Goal: Task Accomplishment & Management: Complete application form

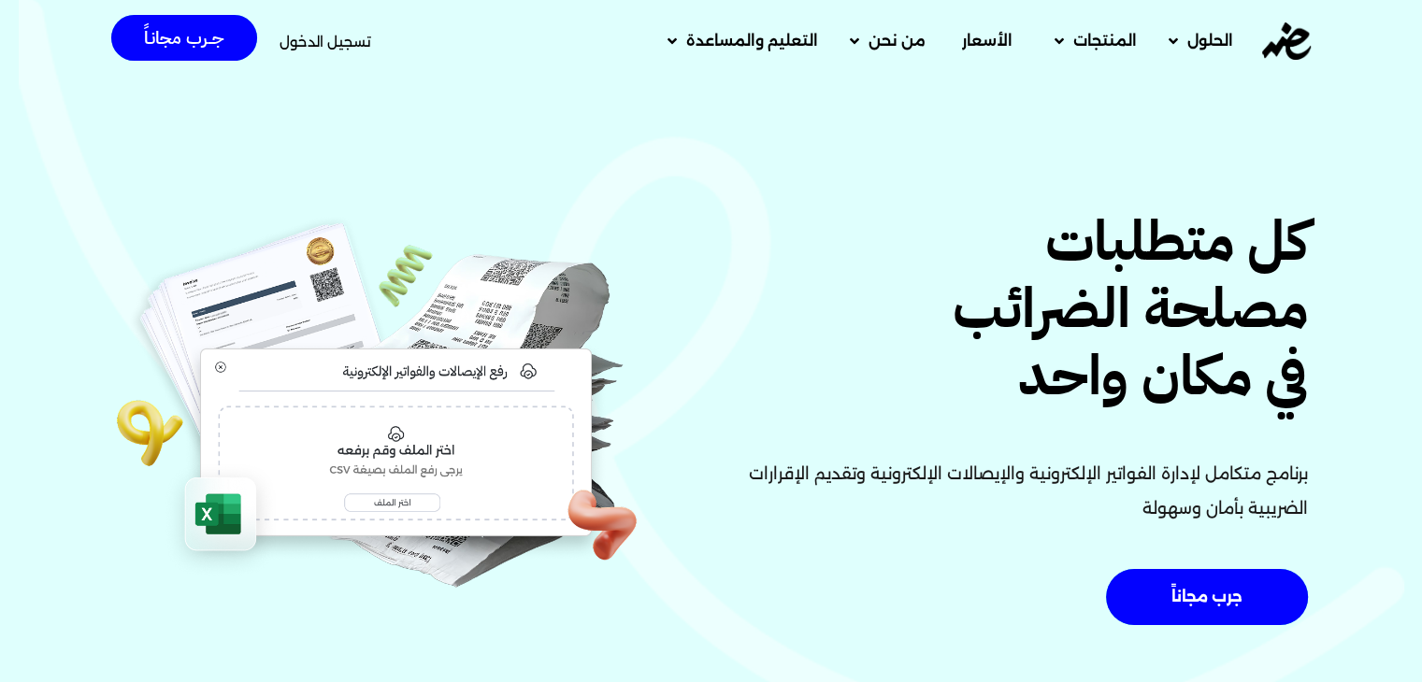
click at [288, 35] on span "تسجيل الدخول" at bounding box center [326, 42] width 92 height 14
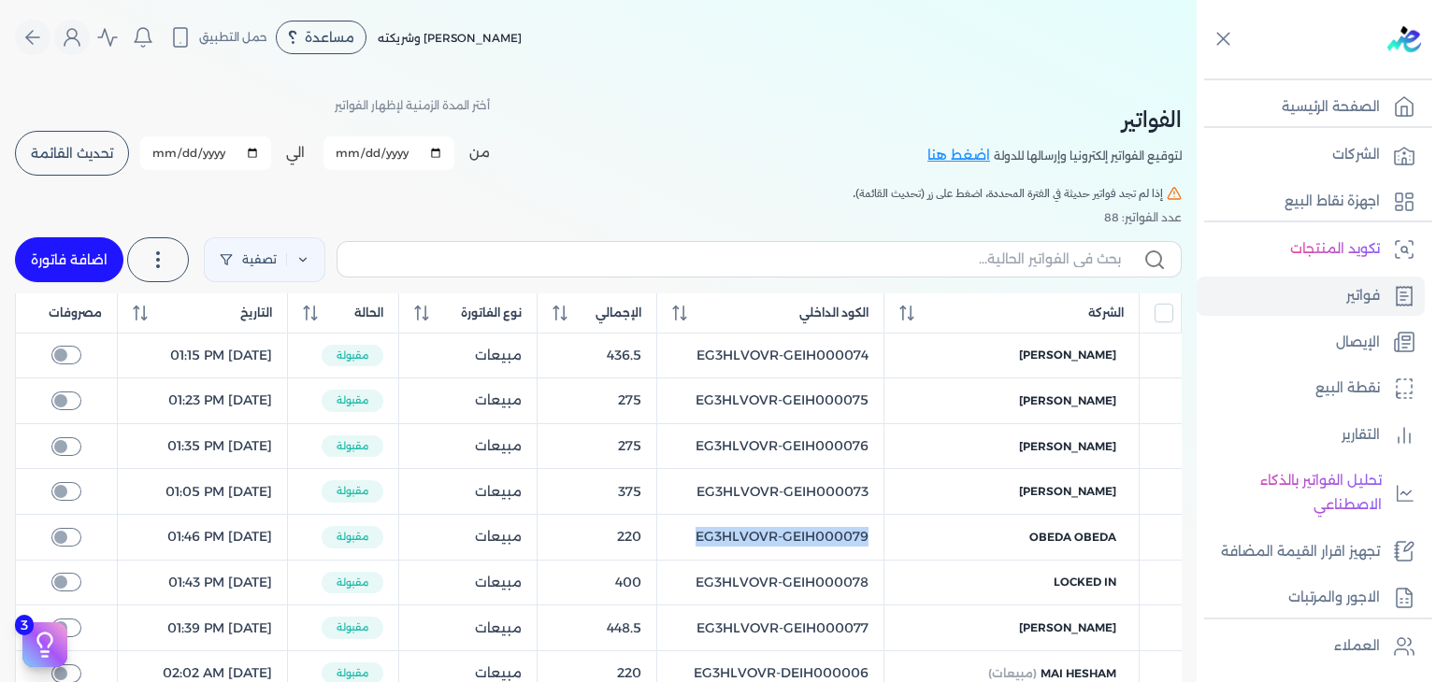
click at [70, 255] on link "اضافة فاتورة" at bounding box center [69, 259] width 108 height 45
select select "EGP"
select select "B"
select select "EGS"
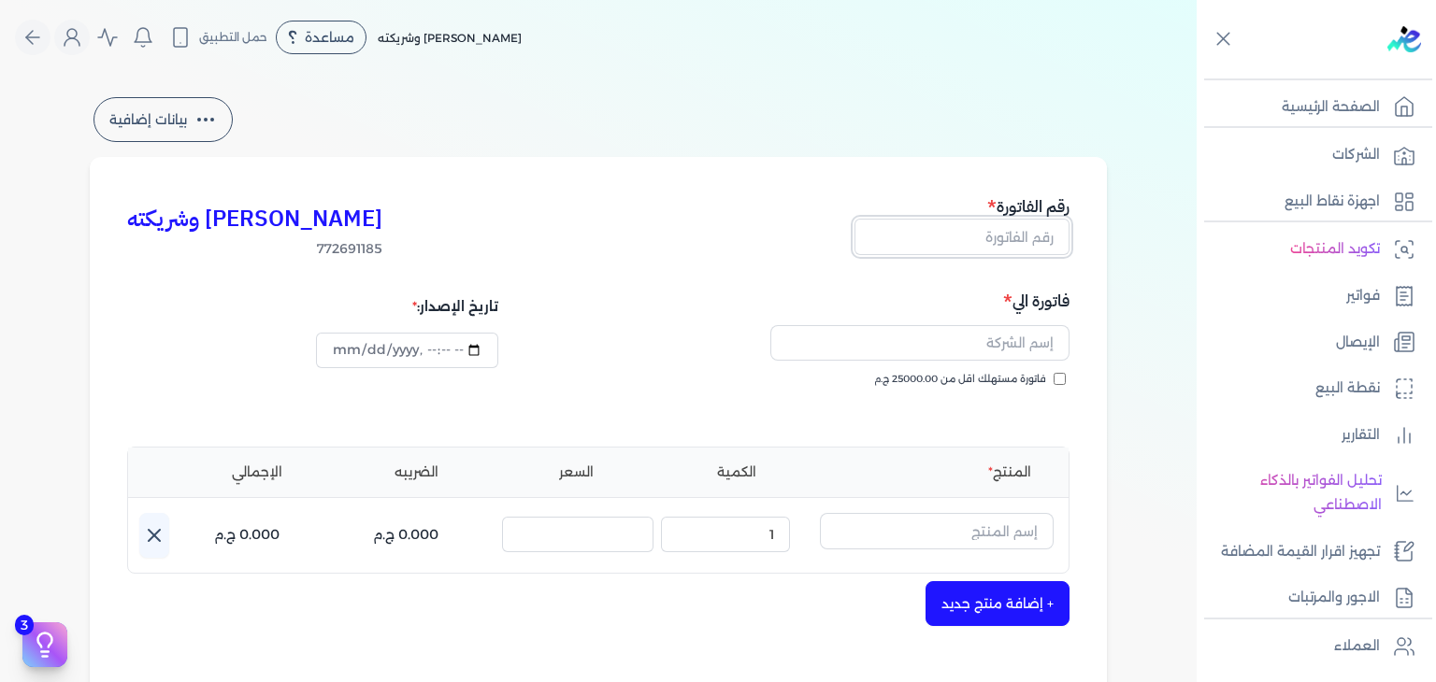
click at [996, 245] on input "text" at bounding box center [961, 237] width 215 height 36
paste input "EG3HLVOVR-GEIH000080"
type input "EG3HLVOVR-GEIH000080"
click at [1059, 380] on input "فاتورة مستهلك اقل من 25000.00 ج.م" at bounding box center [1060, 379] width 12 height 12
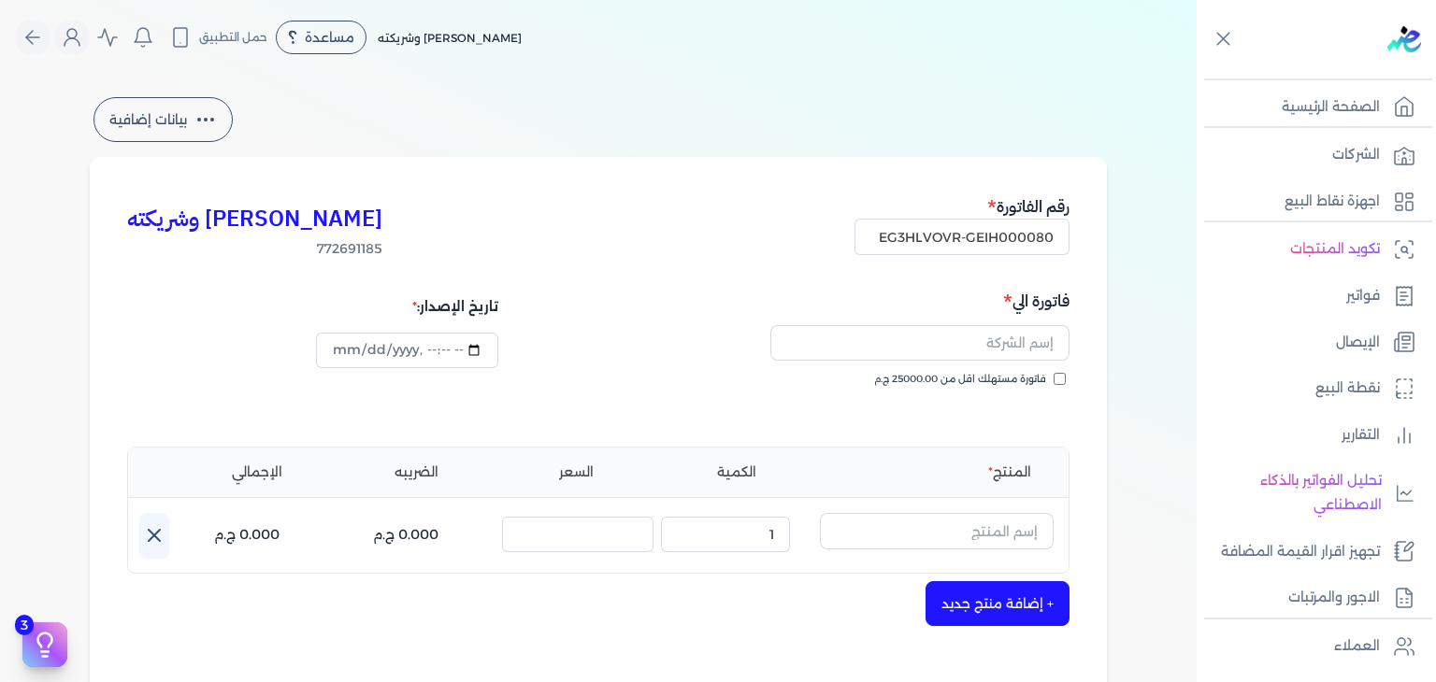
checkbox input "true"
click at [1002, 351] on input "text" at bounding box center [919, 343] width 299 height 36
paste input "islam nada"
type input "islam nada"
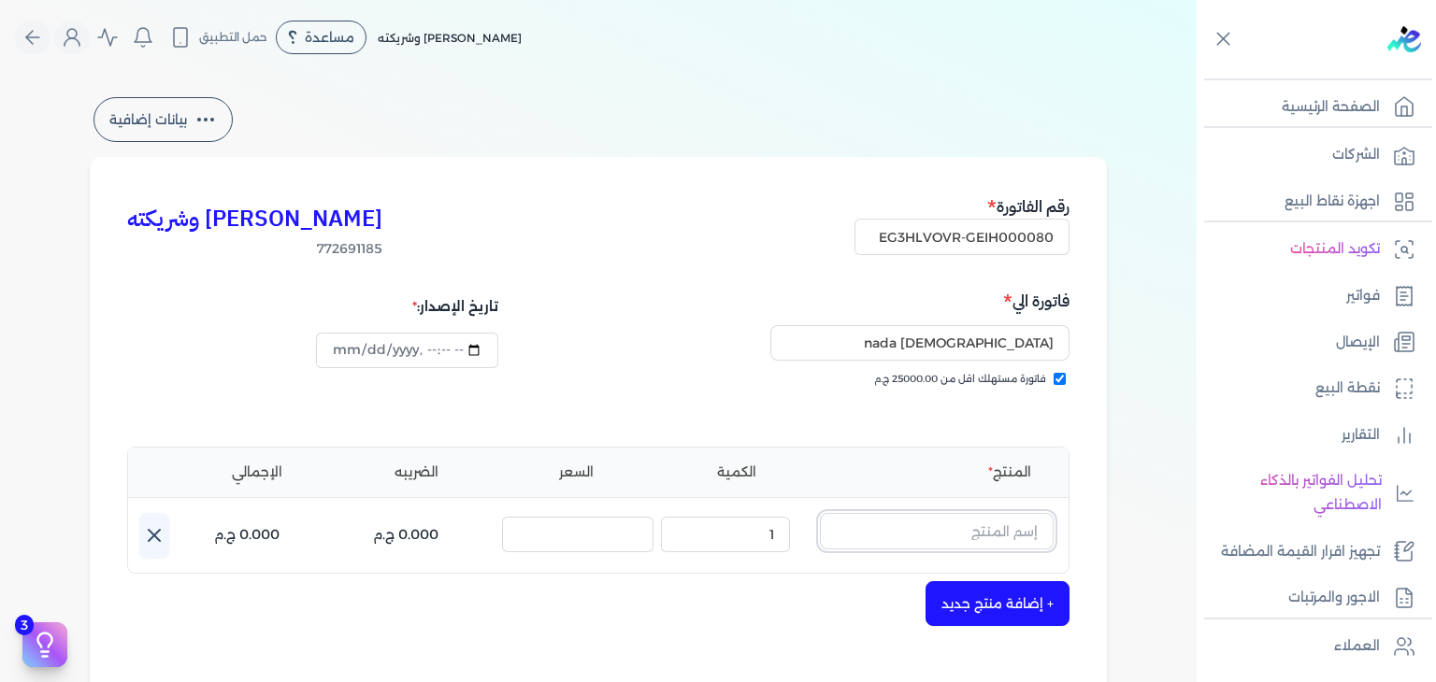
click at [982, 524] on input "text" at bounding box center [937, 531] width 234 height 36
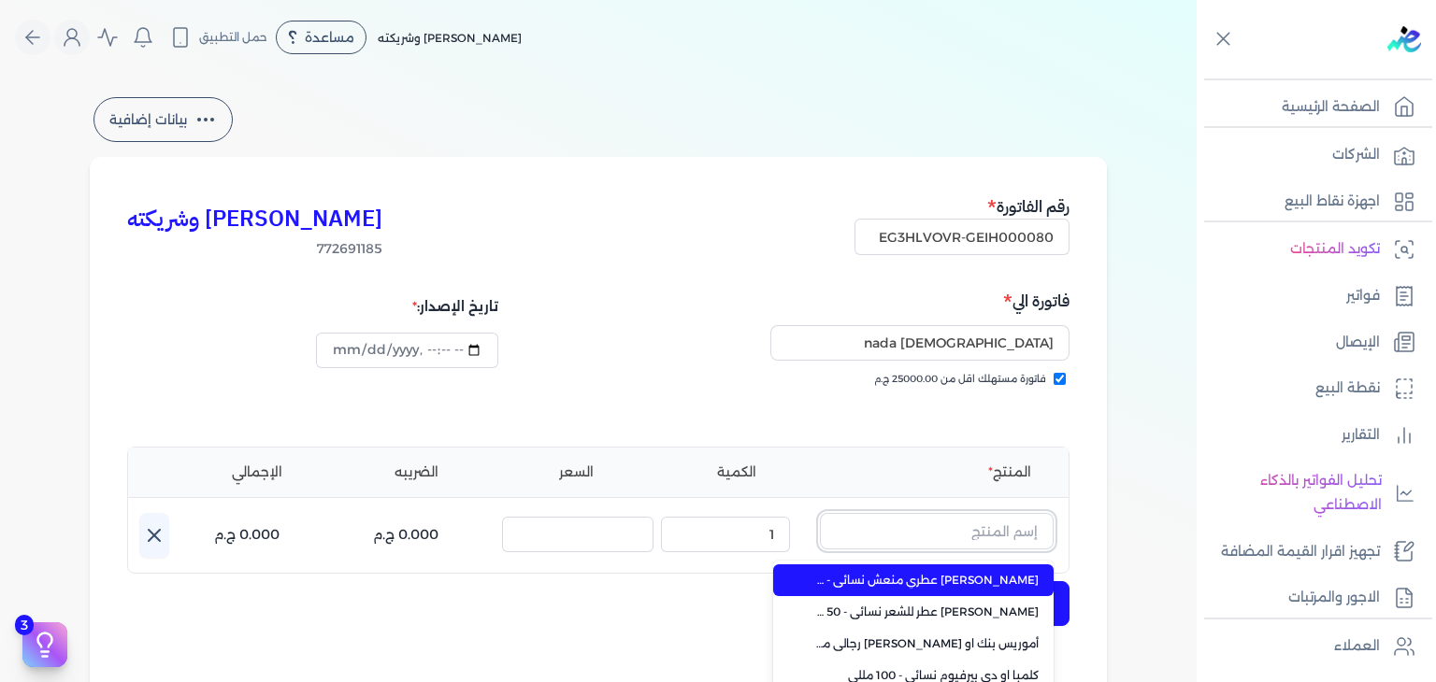
paste input "شنسي"
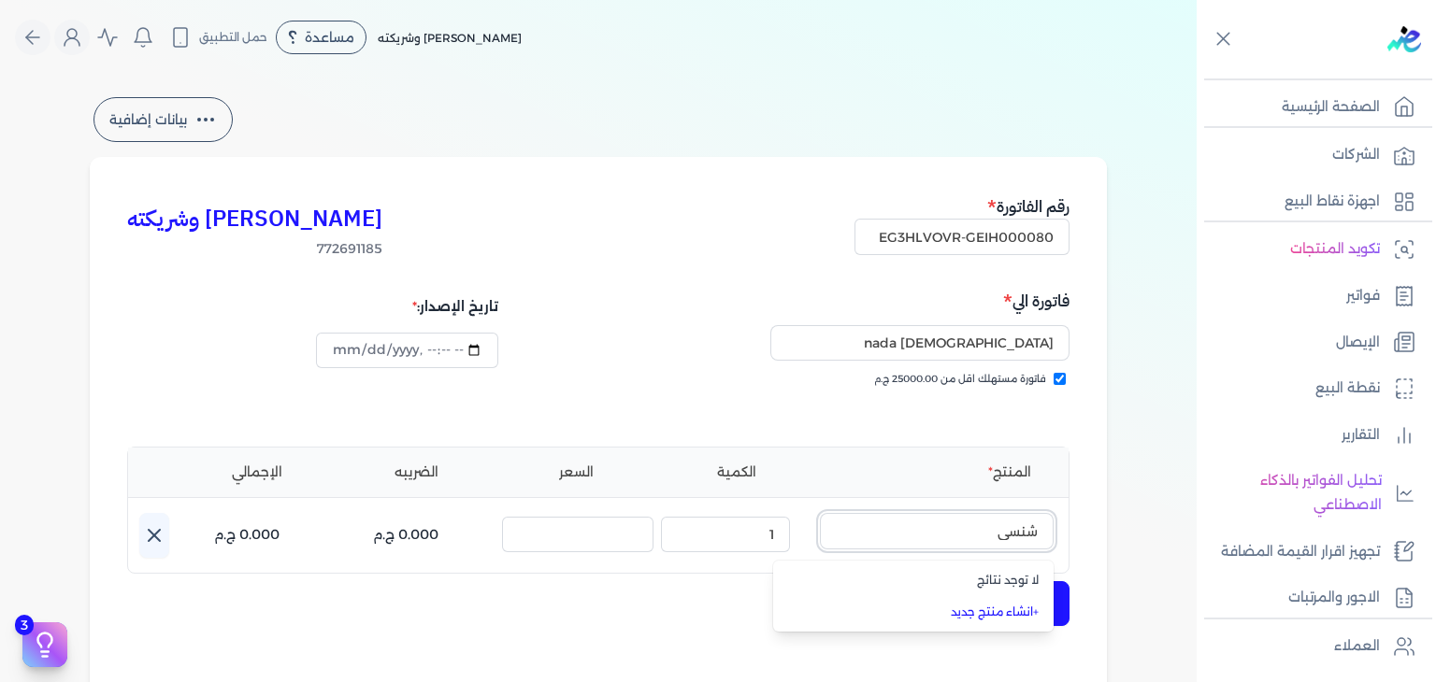
type input "شنسي"
click at [1026, 617] on link "+ انشاء منتج جديد" at bounding box center [924, 612] width 228 height 17
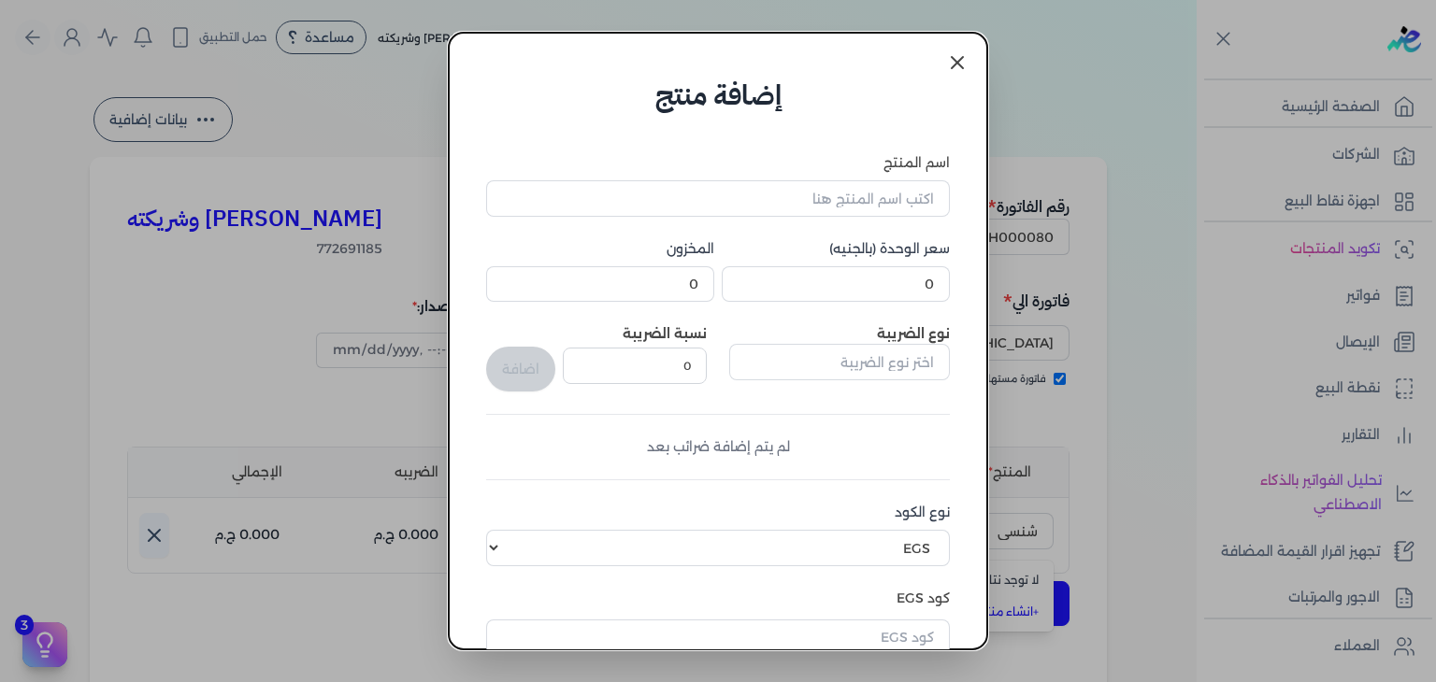
click at [963, 65] on icon at bounding box center [957, 62] width 22 height 22
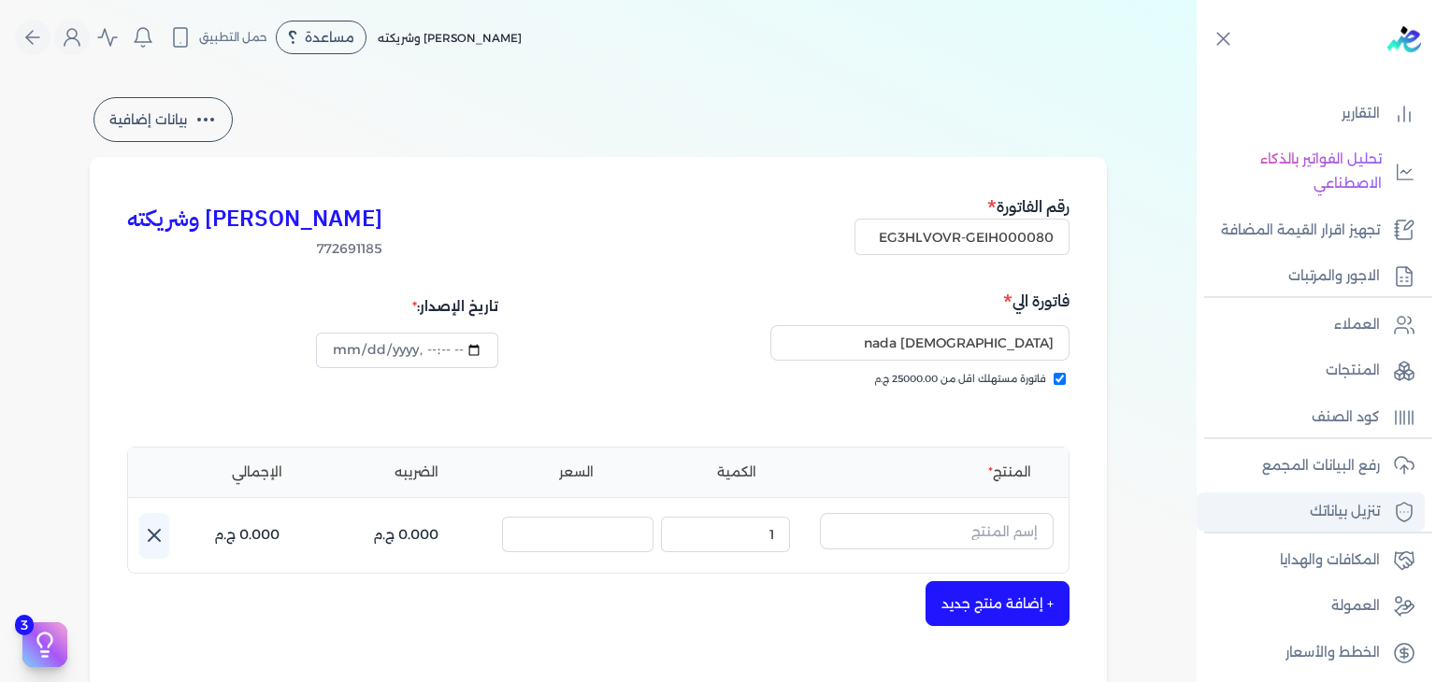
scroll to position [325, 0]
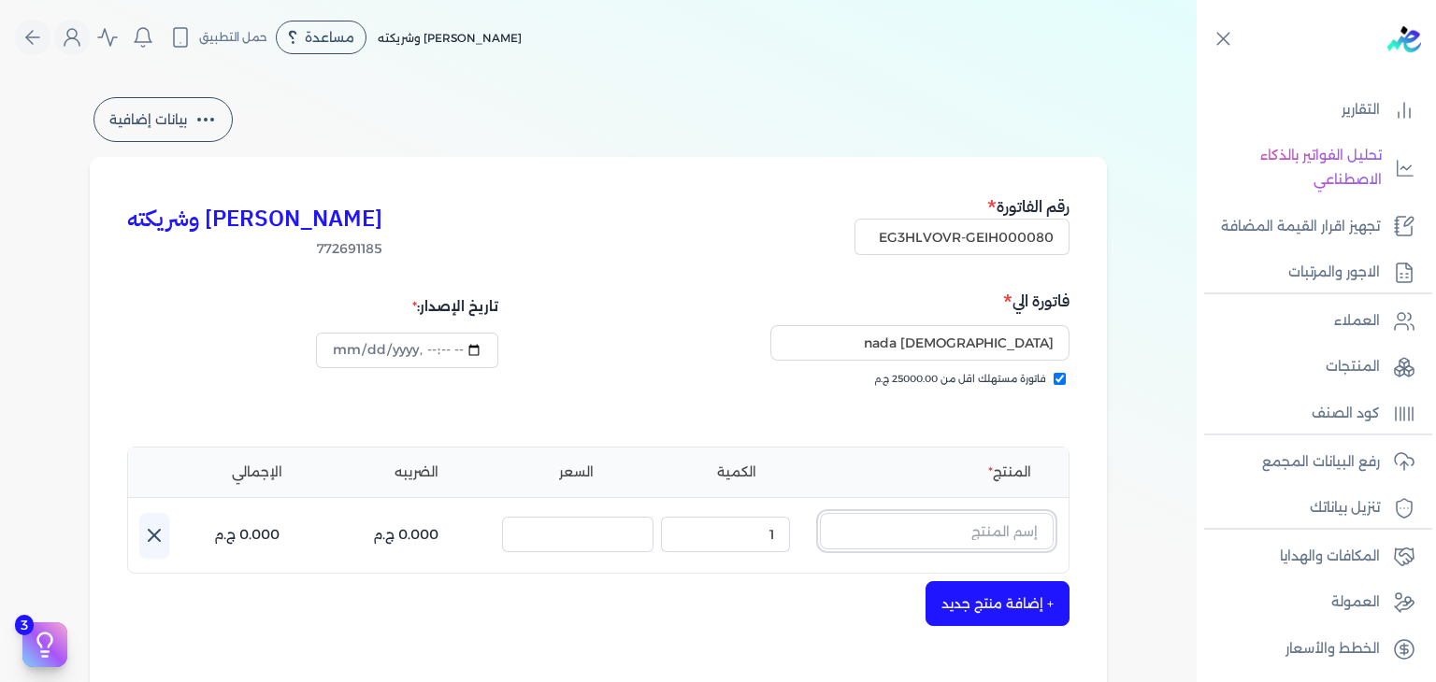
click at [912, 529] on input "text" at bounding box center [937, 531] width 234 height 36
click at [1010, 611] on link "+ انشاء منتج جديد" at bounding box center [924, 612] width 228 height 17
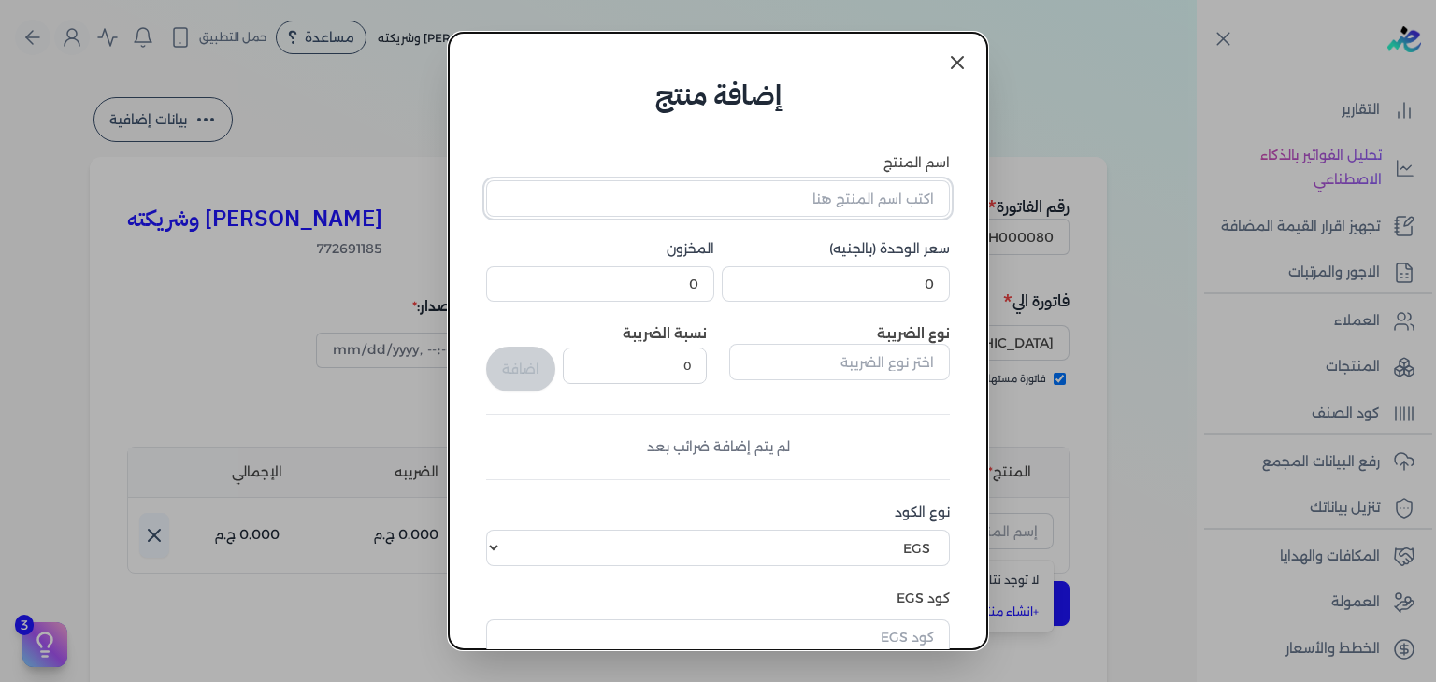
click at [894, 208] on input "اسم المنتج" at bounding box center [718, 198] width 464 height 36
paste input "شنسي دي بلو او دي بيرفيوم رجالي - 100 مللي"
type input "شنسي دي بلو او دي بيرفيوم رجالي - 100 مللي"
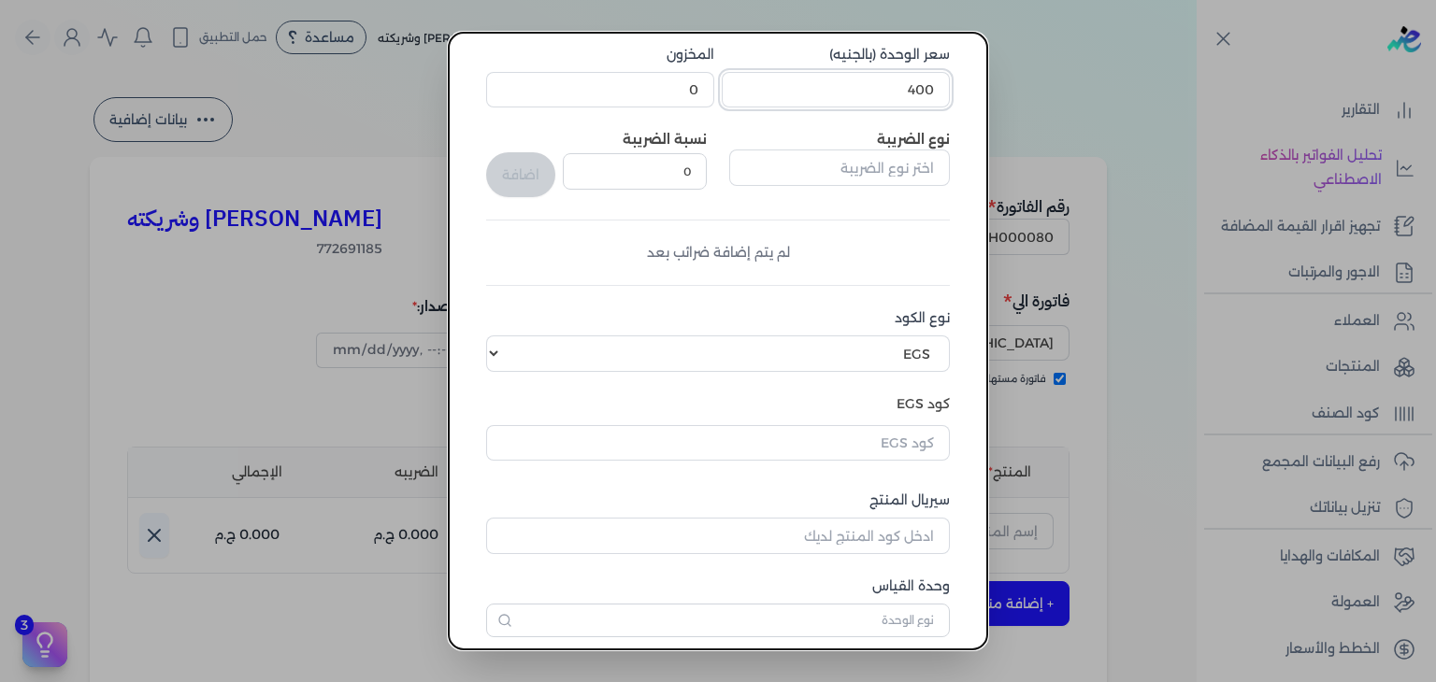
scroll to position [280, 0]
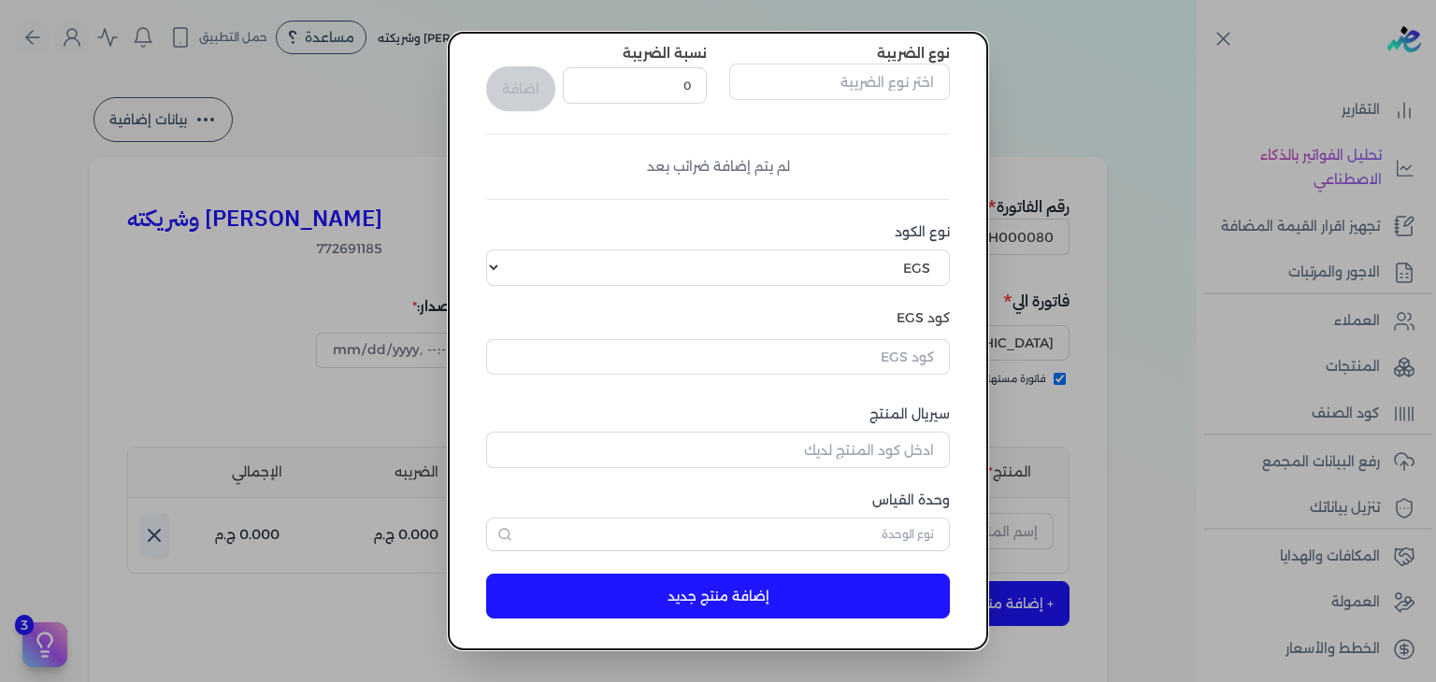
type input "400"
click at [871, 358] on input "text" at bounding box center [718, 357] width 464 height 36
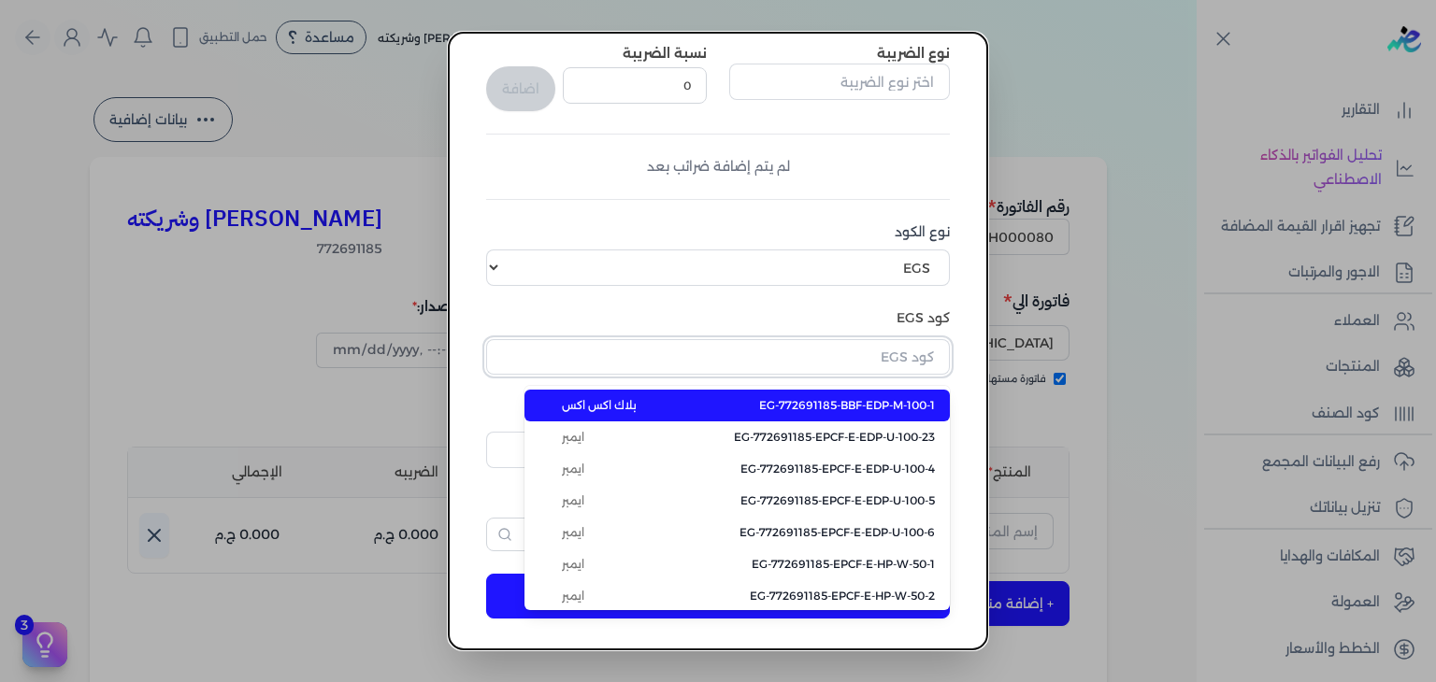
paste input "EG-772691185-FAPC-PA-EDP-M-100-2"
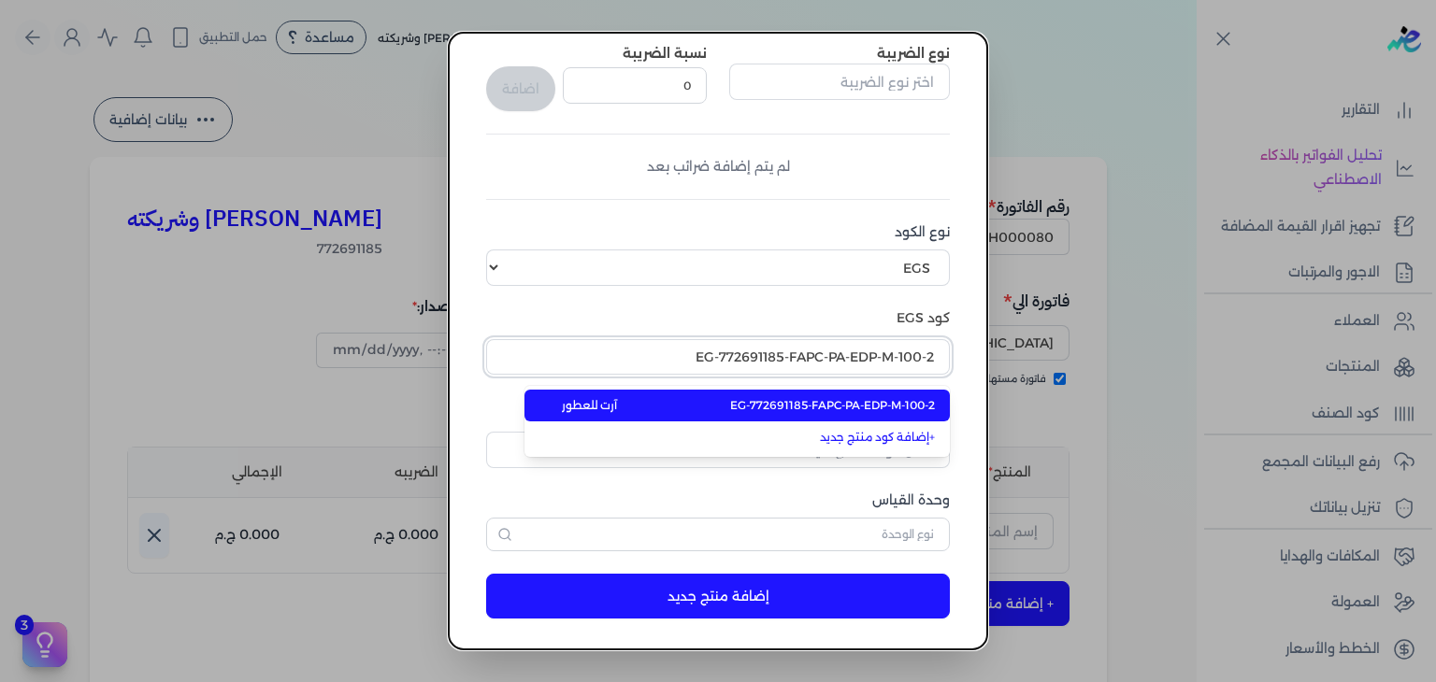
type input "EG-772691185-FAPC-PA-EDP-M-100-2"
click at [898, 402] on span "EG-772691185-FAPC-PA-EDP-M-100-2" at bounding box center [832, 405] width 205 height 17
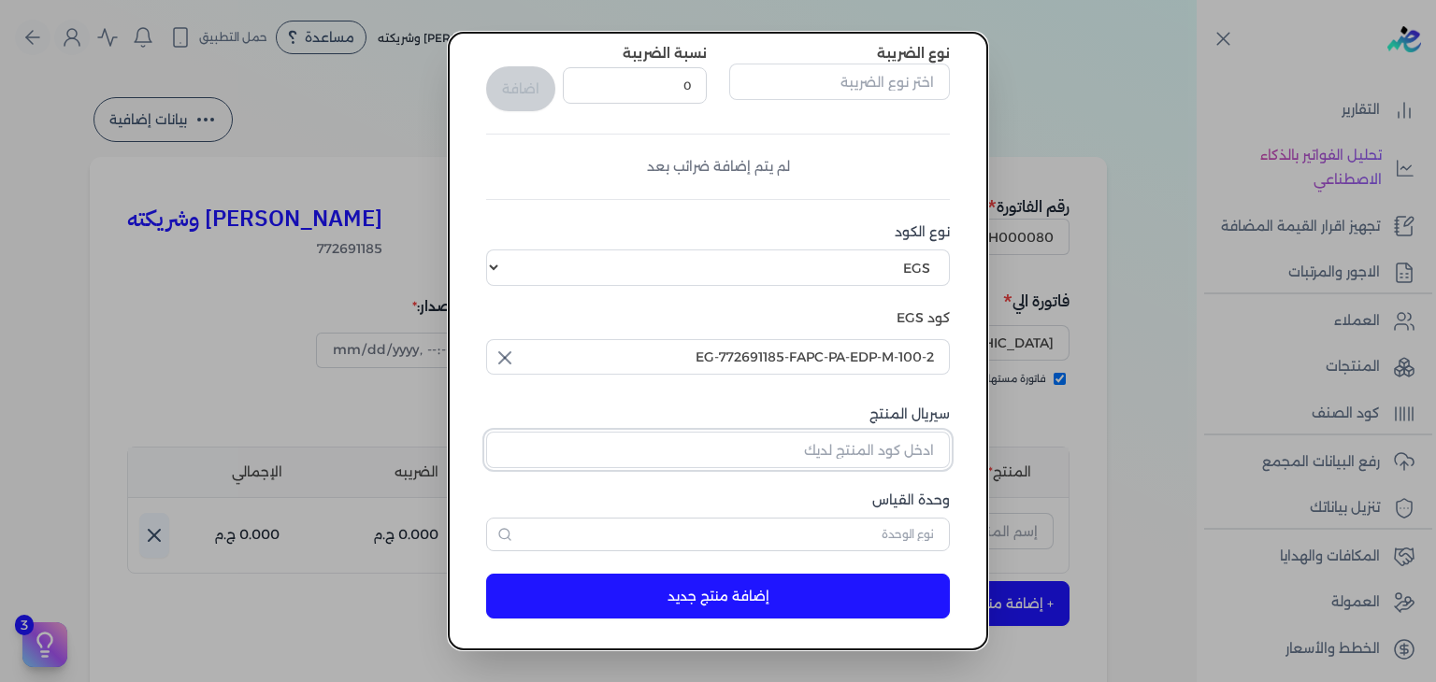
click at [896, 432] on input "سيريال المنتج" at bounding box center [718, 450] width 464 height 36
paste input "Z6001D55BA2CB49772E12Z-1"
type input "Z6001D55BA2CB49772E12Z-1"
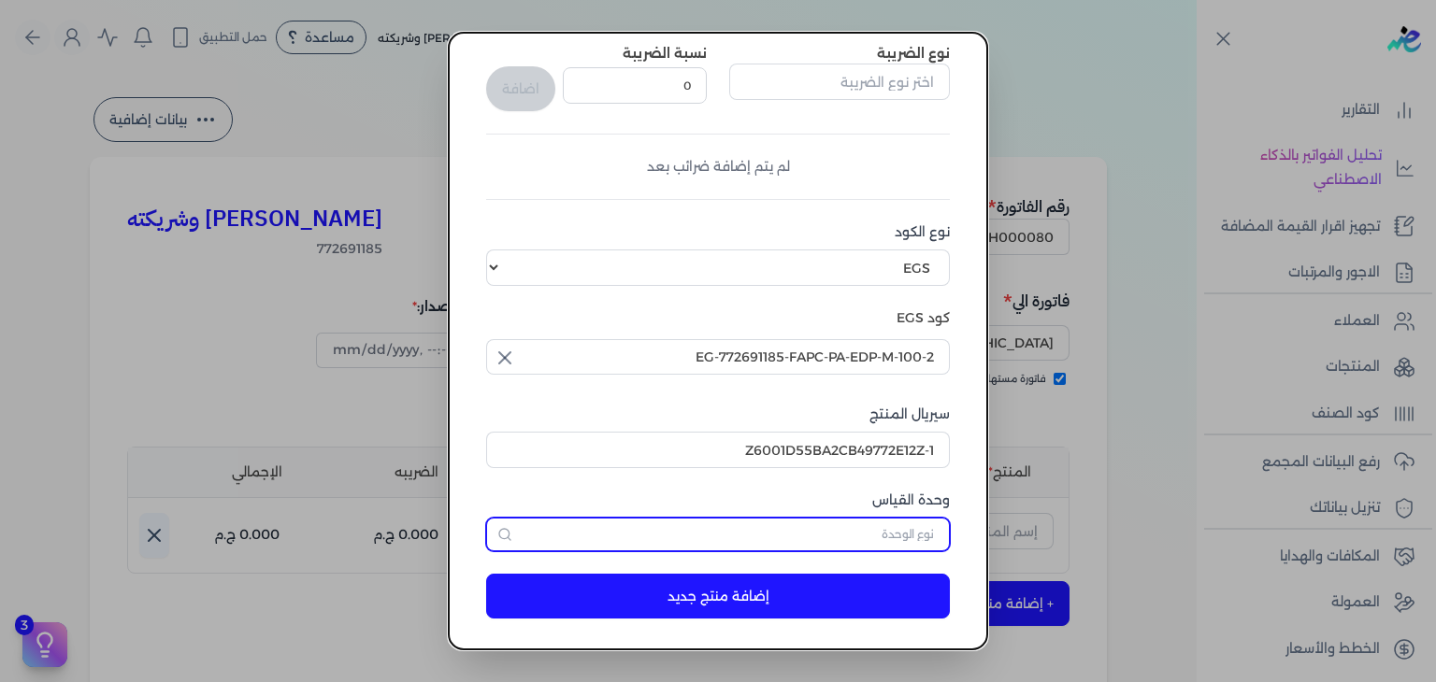
click at [916, 546] on input "text" at bounding box center [718, 535] width 464 height 34
type input "وحدة نشاط"
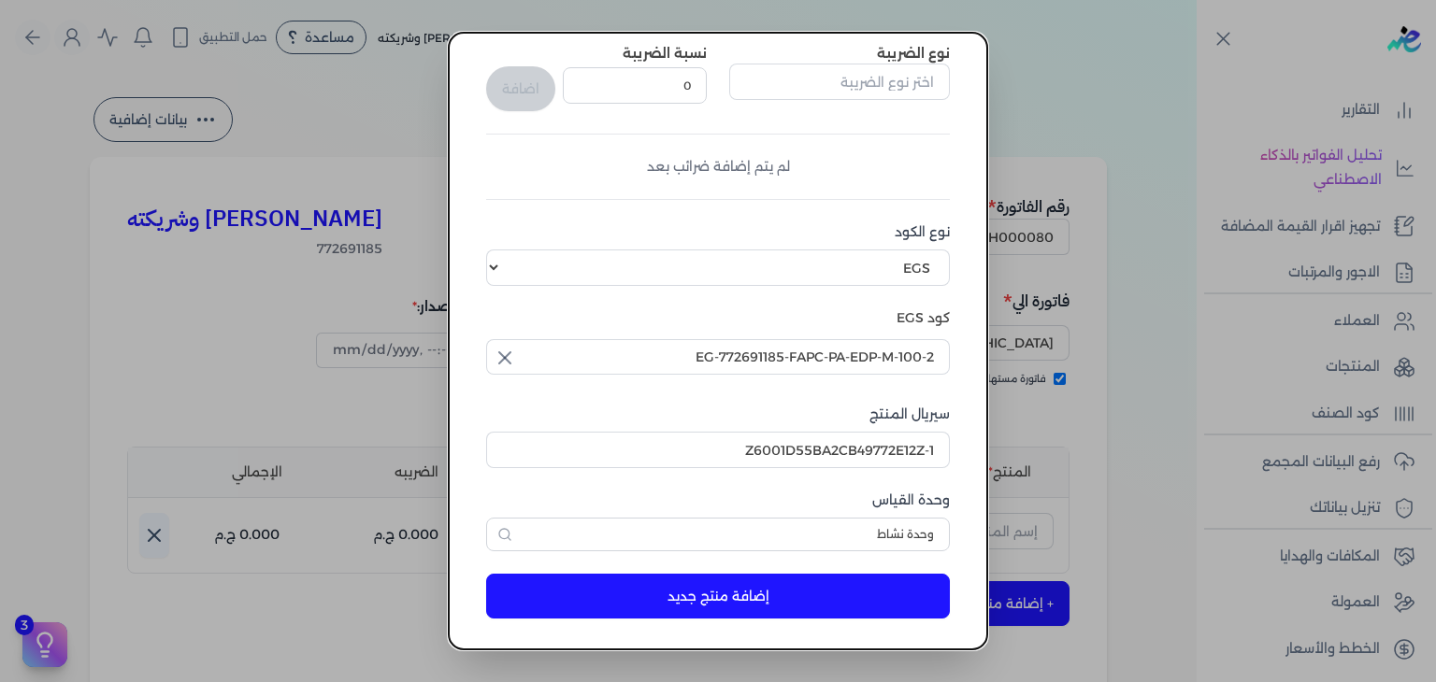
click at [867, 607] on button "إضافة منتج جديد" at bounding box center [718, 596] width 464 height 45
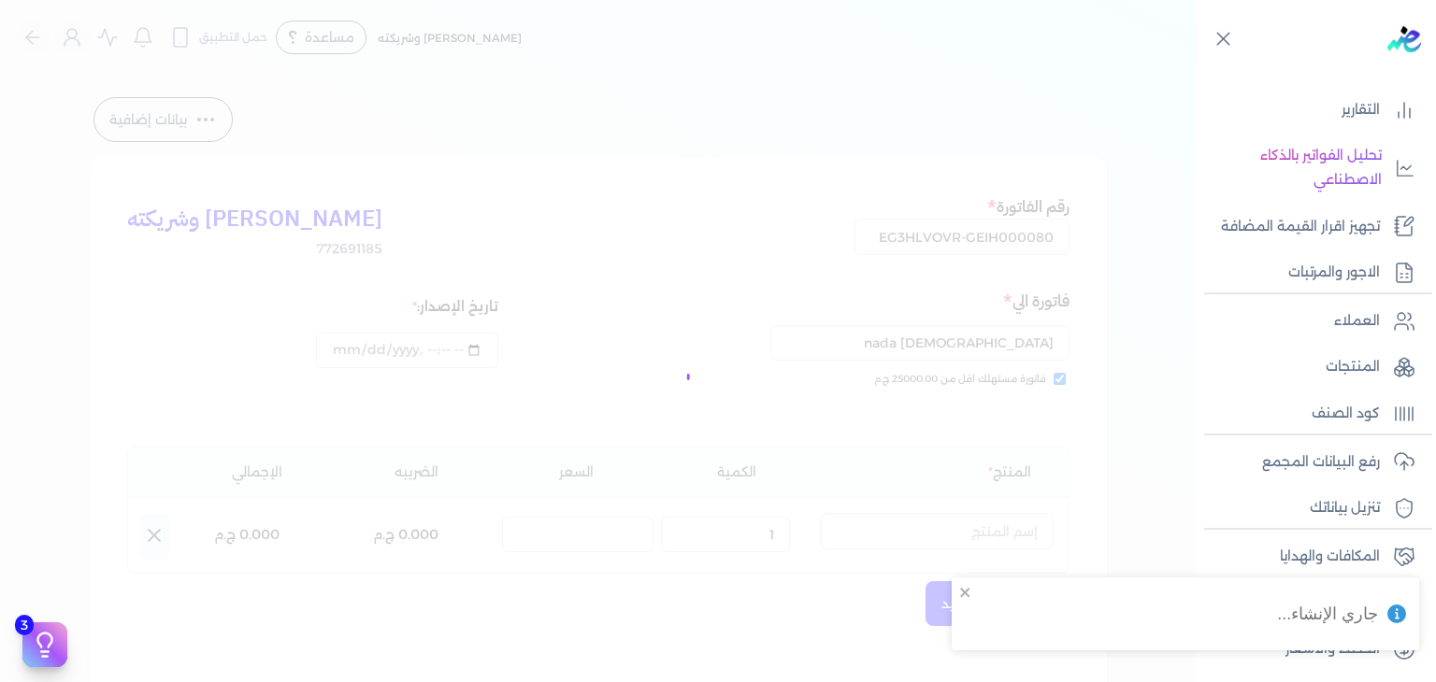
select select "EGS"
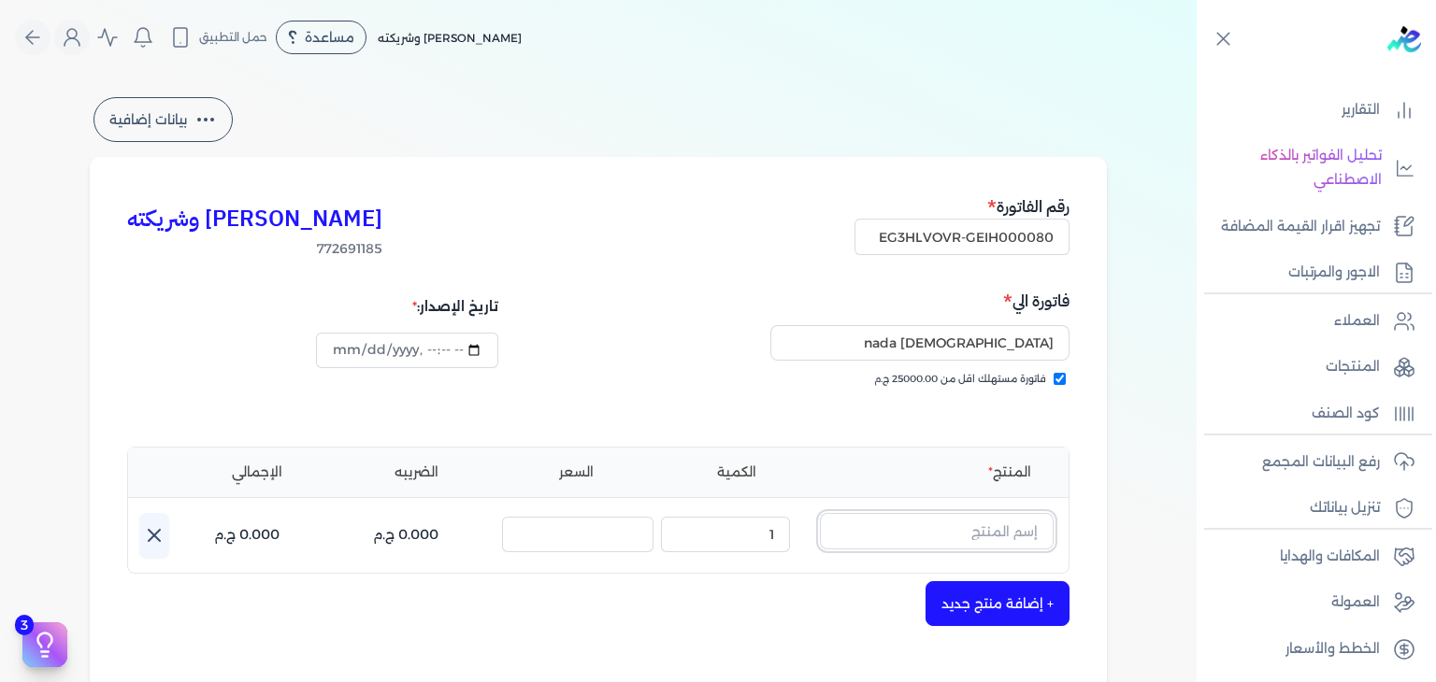
click at [986, 522] on input "text" at bounding box center [937, 531] width 234 height 36
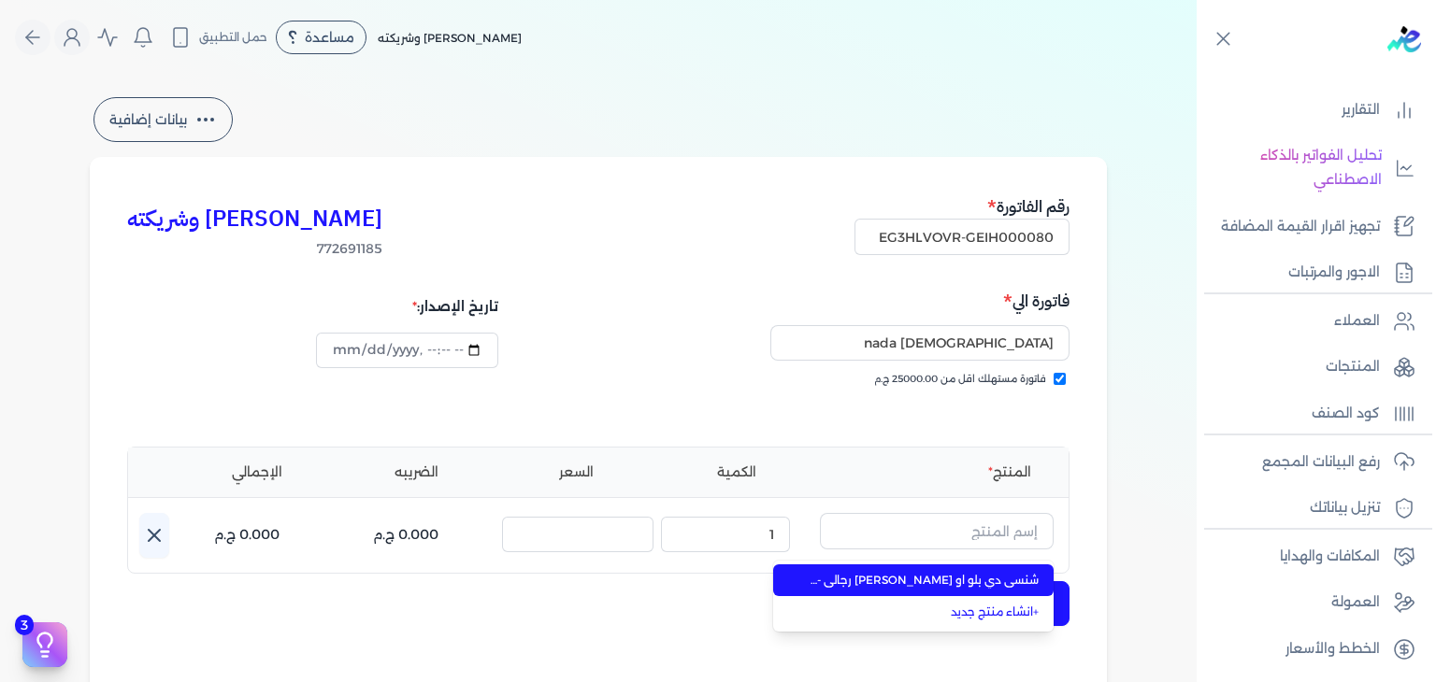
drag, startPoint x: 995, startPoint y: 584, endPoint x: 1028, endPoint y: 588, distance: 33.9
click at [995, 584] on span "شنسي دي بلو او دي بيرفيوم رجالي - 100 مللي" at bounding box center [924, 580] width 228 height 17
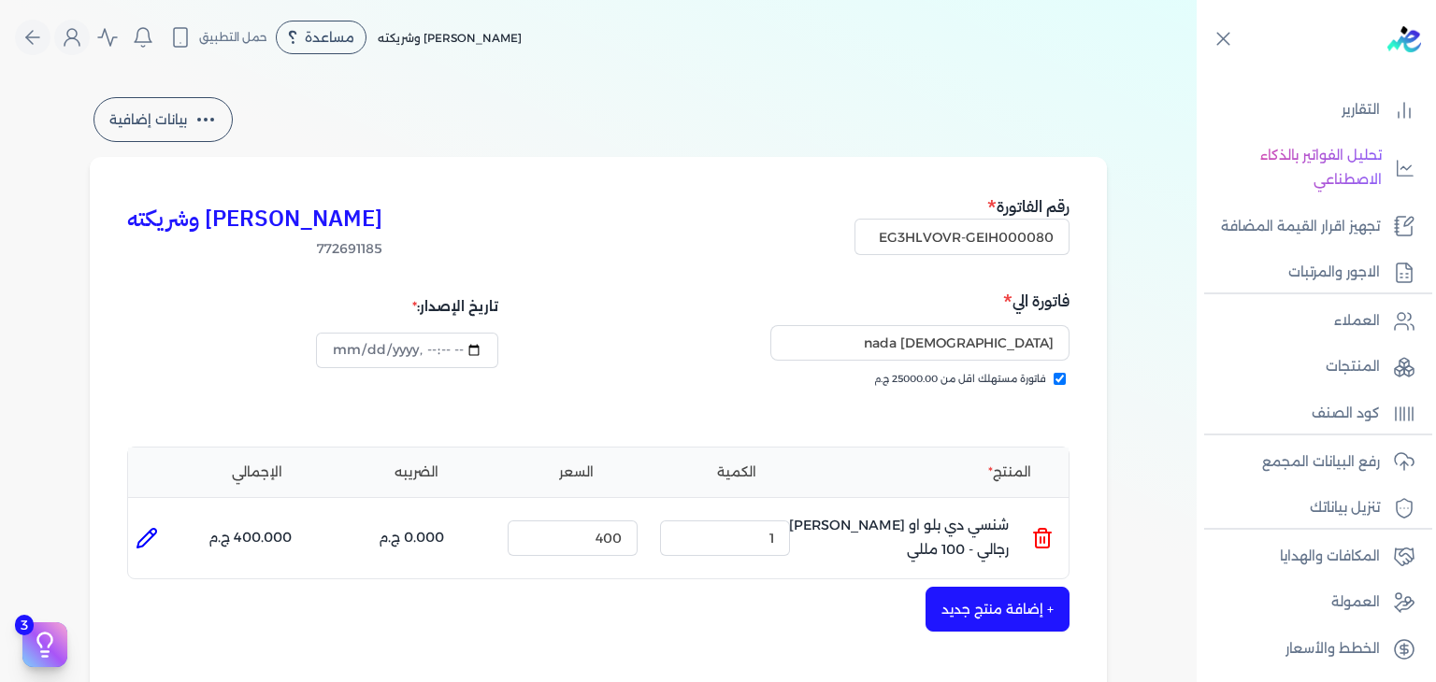
click at [988, 616] on button "+ إضافة منتج جديد" at bounding box center [997, 609] width 144 height 45
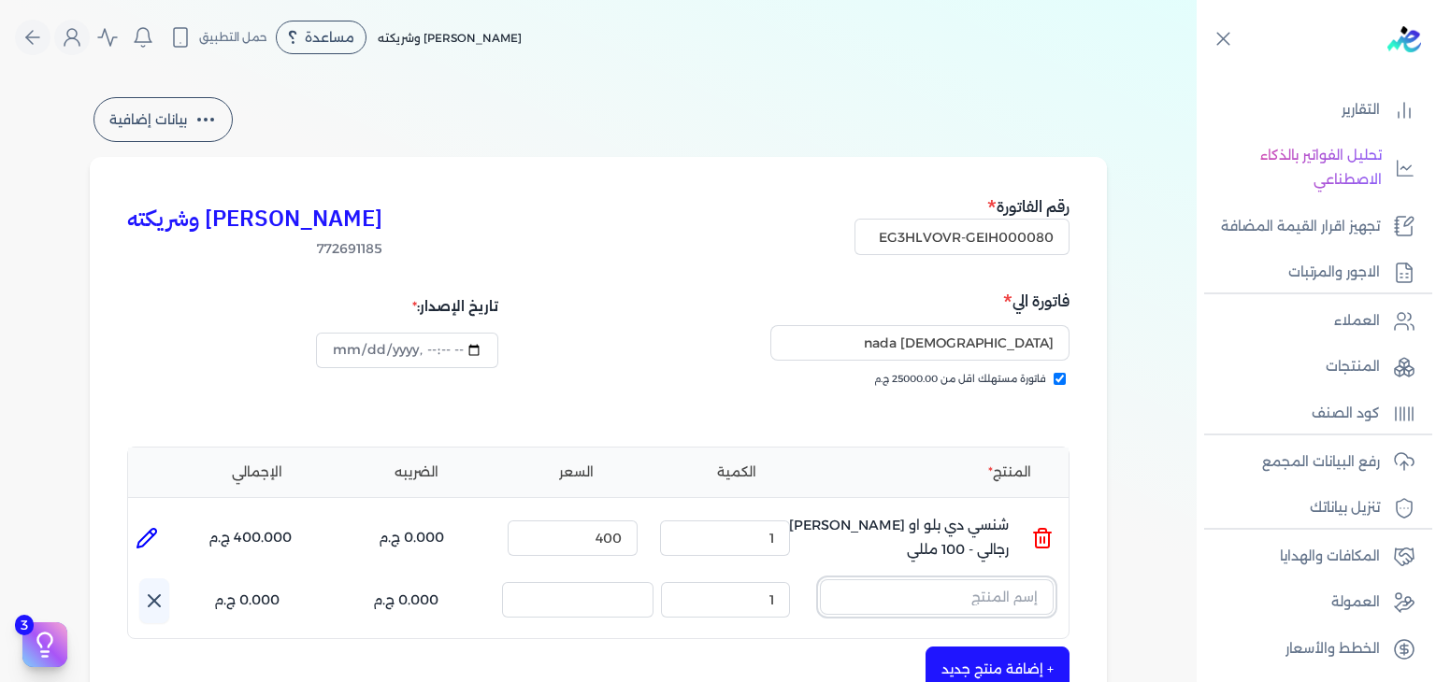
click at [985, 603] on input "text" at bounding box center [937, 598] width 234 height 36
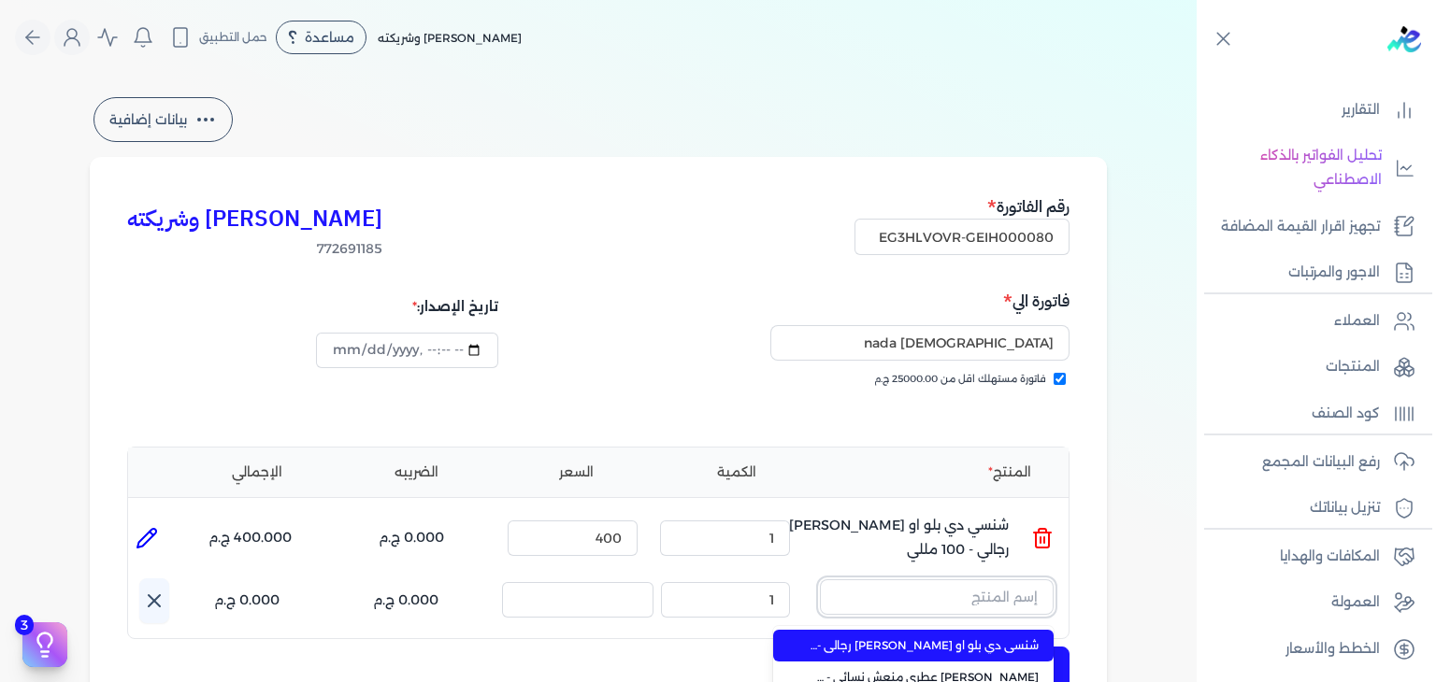
paste input "جواد العرب أزرق"
type input "جواد العرب أزرق"
click at [969, 642] on span "جواد العرب أزرق او دي بيرفيوم للجنسين من خالص - 100 مللي" at bounding box center [924, 646] width 228 height 17
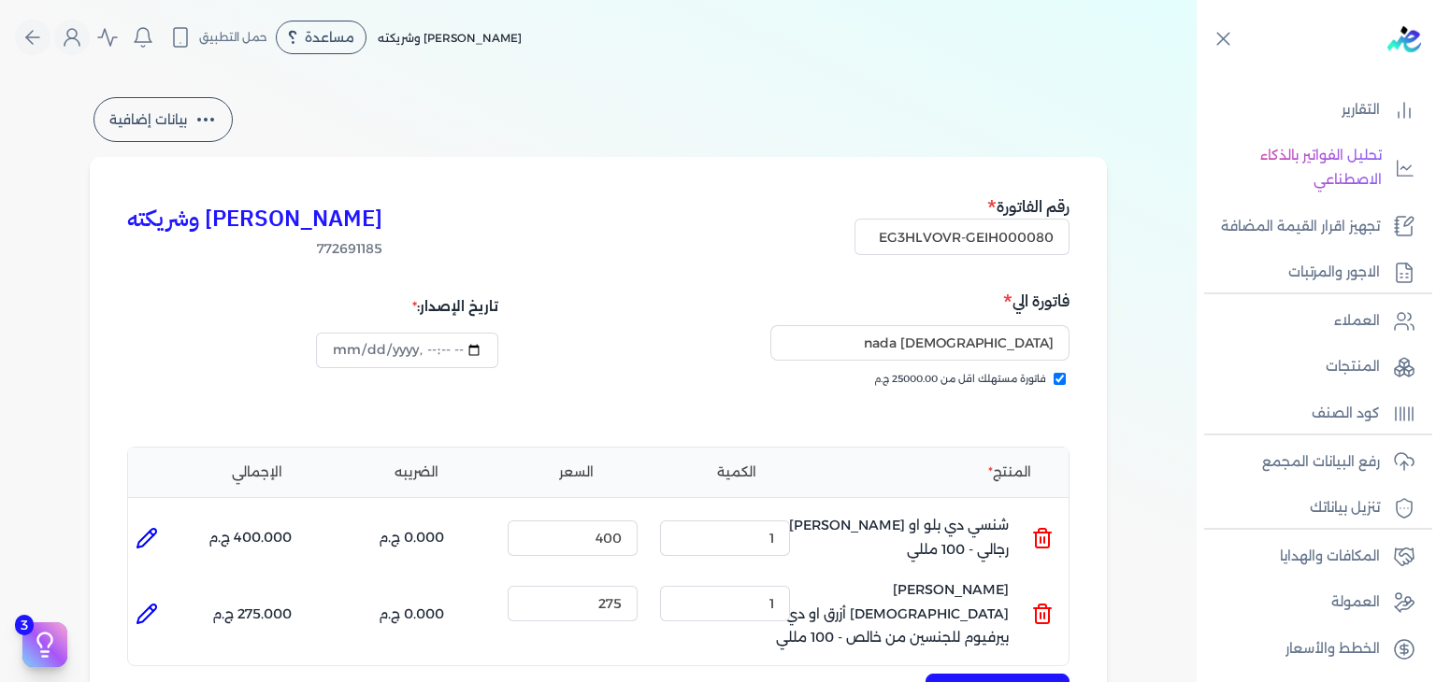
click at [1046, 603] on icon at bounding box center [1042, 614] width 22 height 22
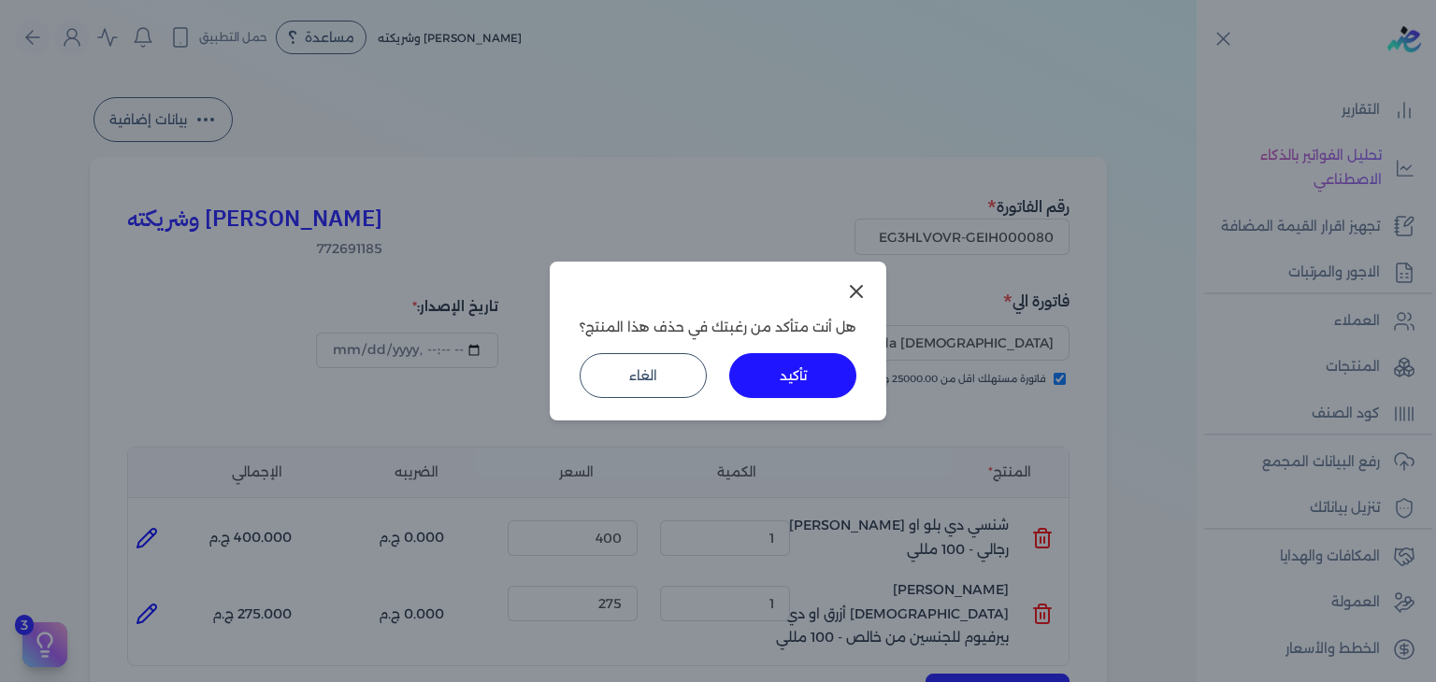
click at [820, 392] on button "تأكيد" at bounding box center [792, 375] width 127 height 45
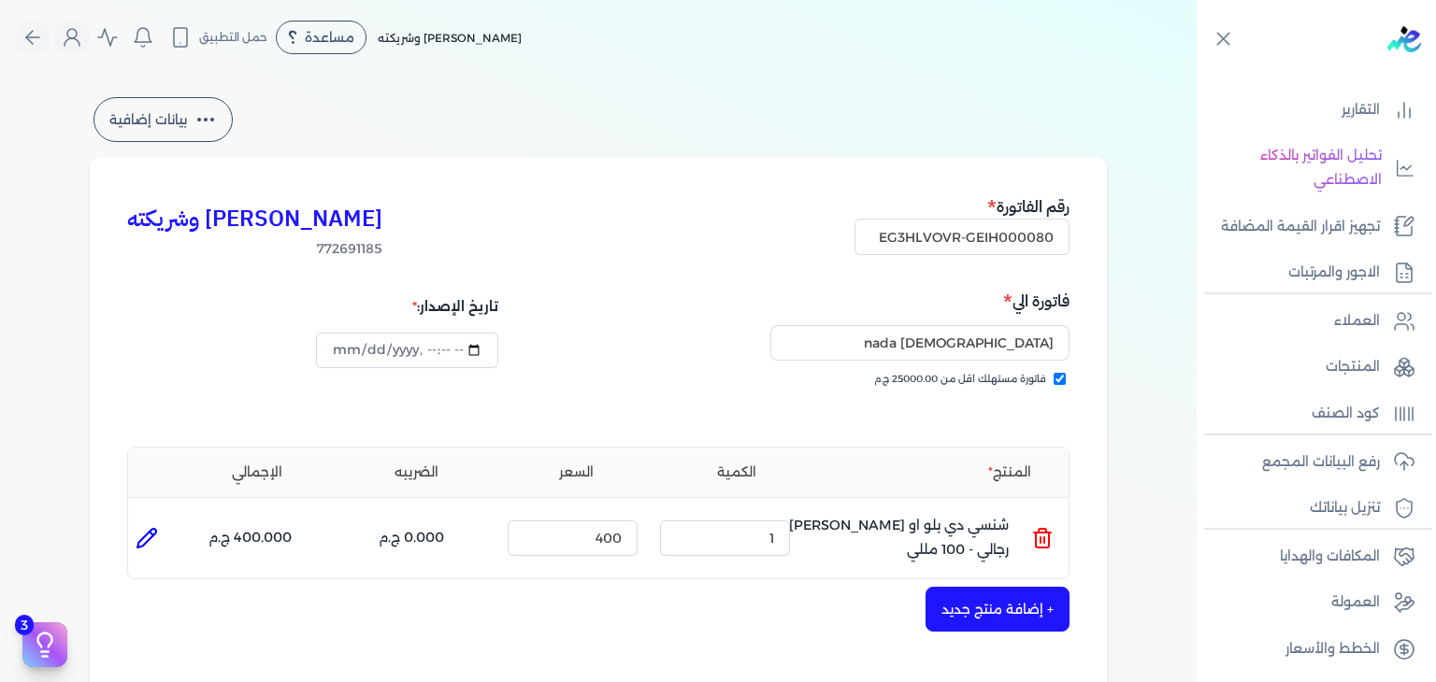
click at [983, 613] on button "+ إضافة منتج جديد" at bounding box center [997, 609] width 144 height 45
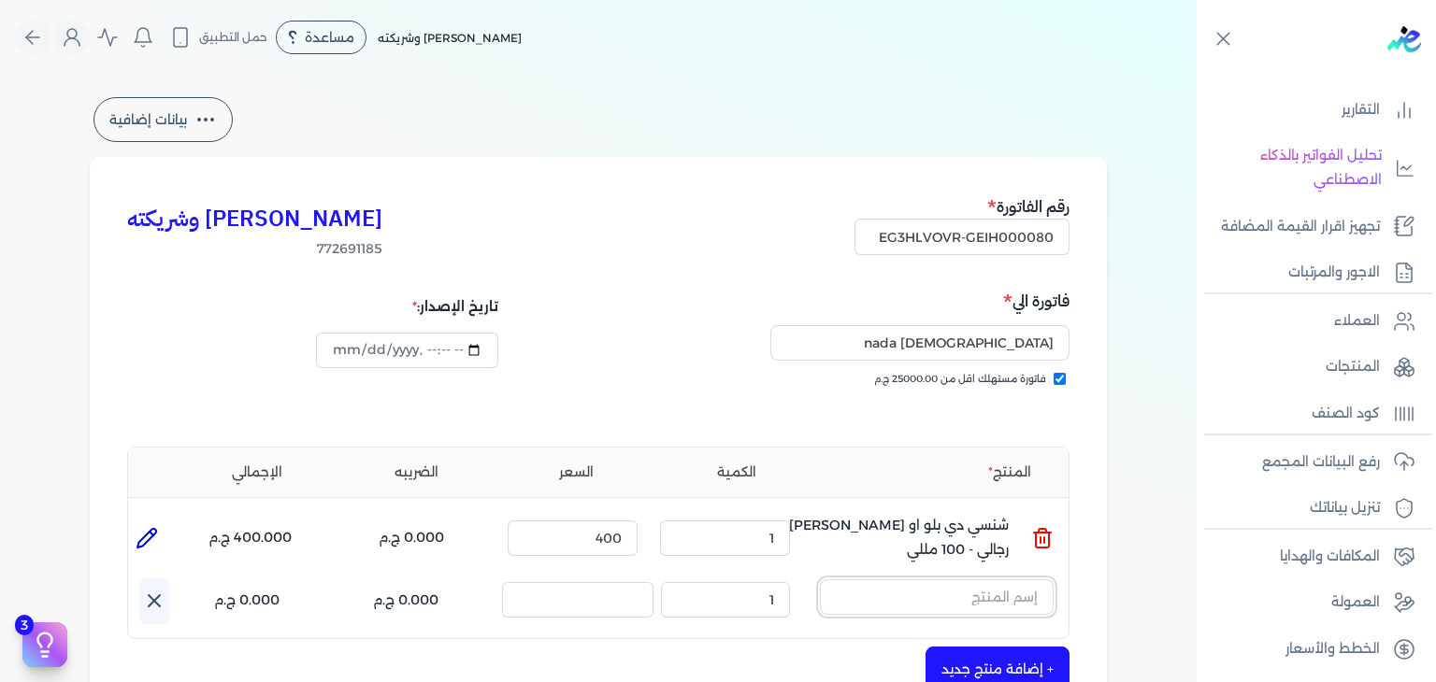
click at [980, 607] on input "text" at bounding box center [937, 598] width 234 height 36
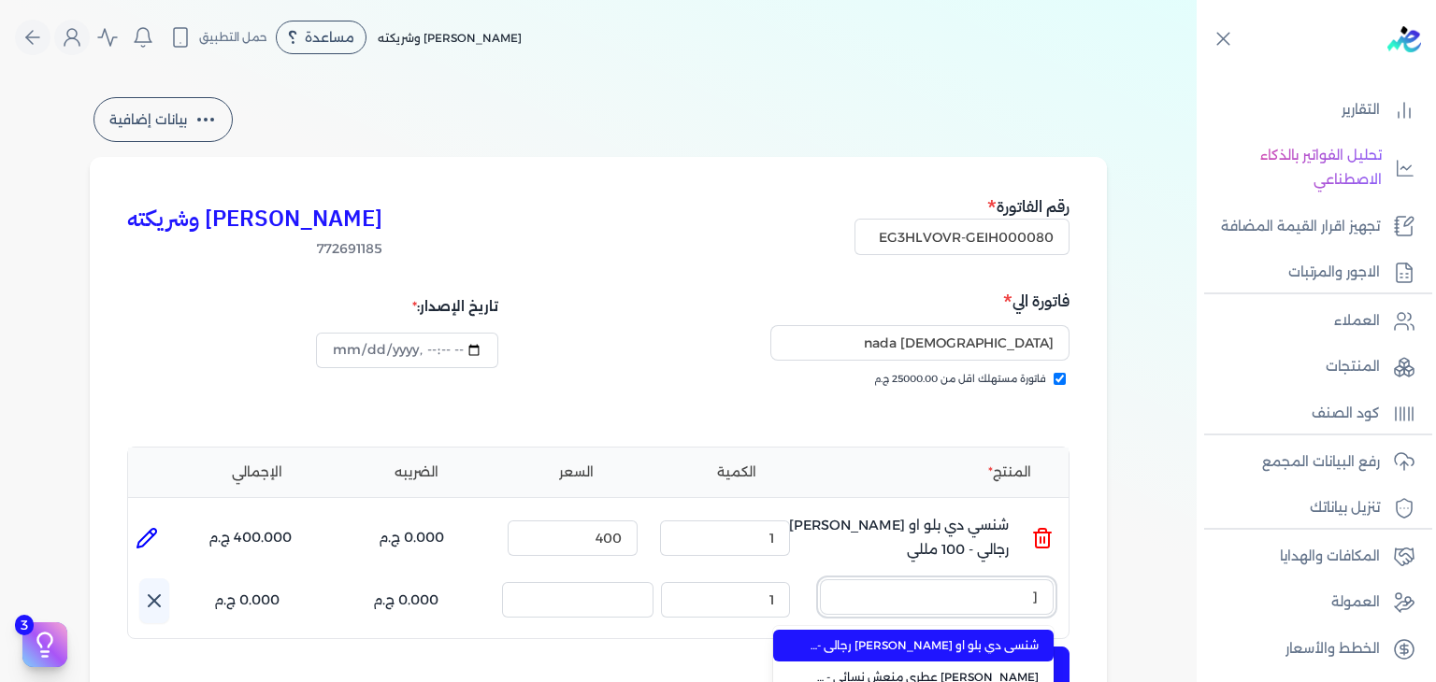
scroll to position [11, 0]
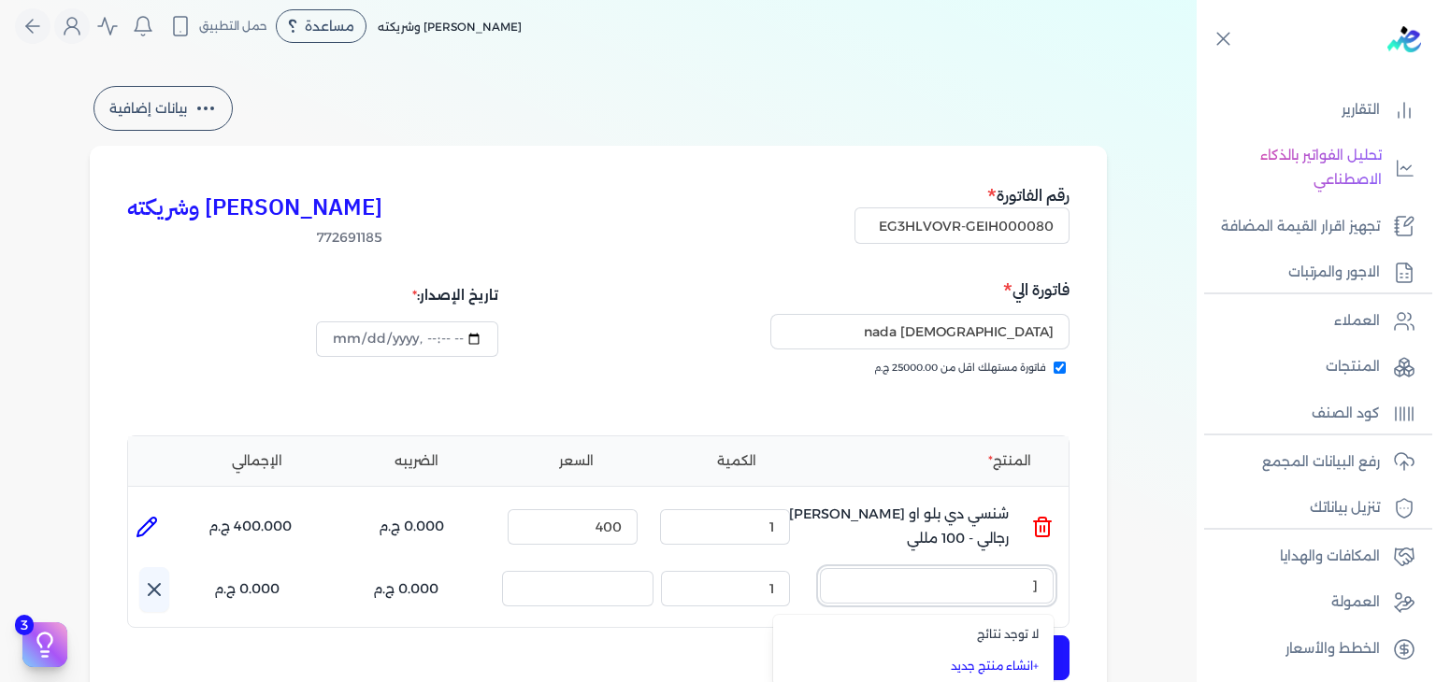
paste input "جواد العرب أزرق او دي بيرفيوم للجنسين - 100 مللي"
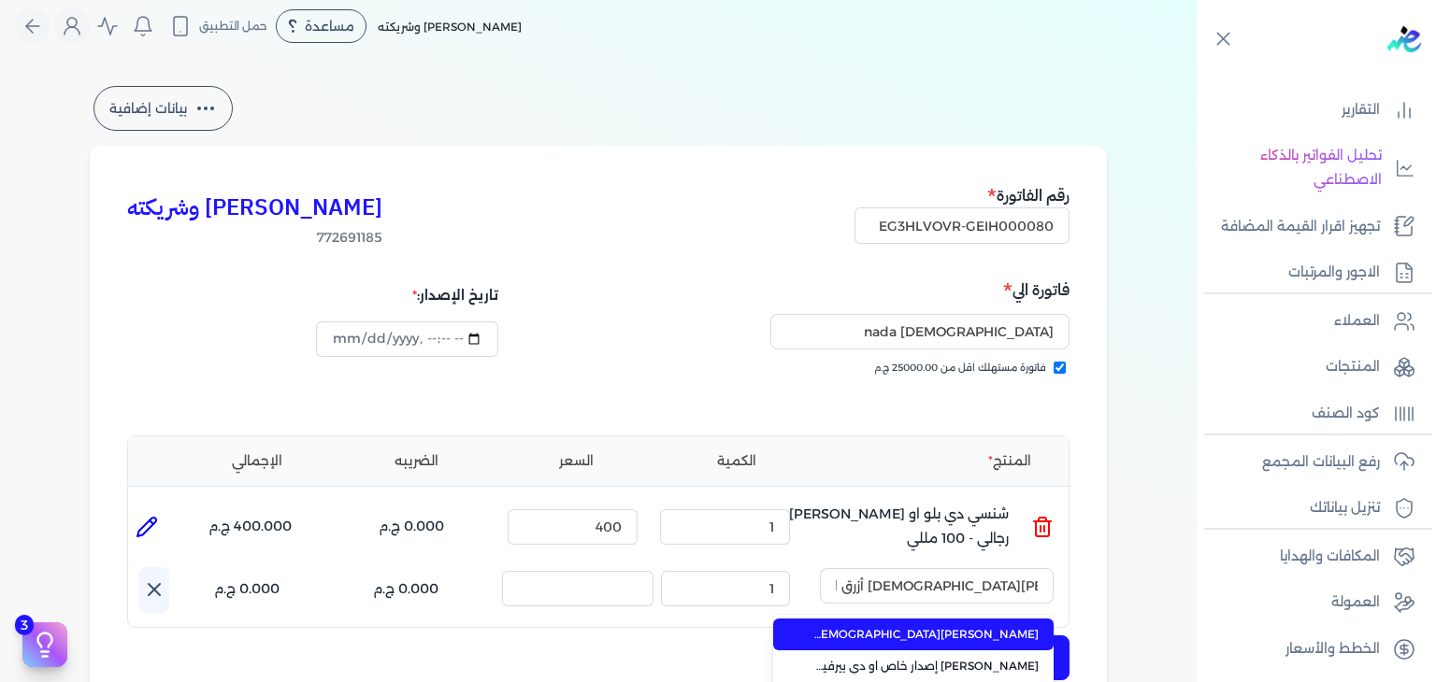
click at [968, 629] on span "جواد العرب أزرق او دي بيرفيوم للجنسين من خالص - 100 مللي" at bounding box center [924, 634] width 228 height 17
type input "جواد العرب أزرق او دي بيرفيوم للجنسين من خالص - 100 مللي"
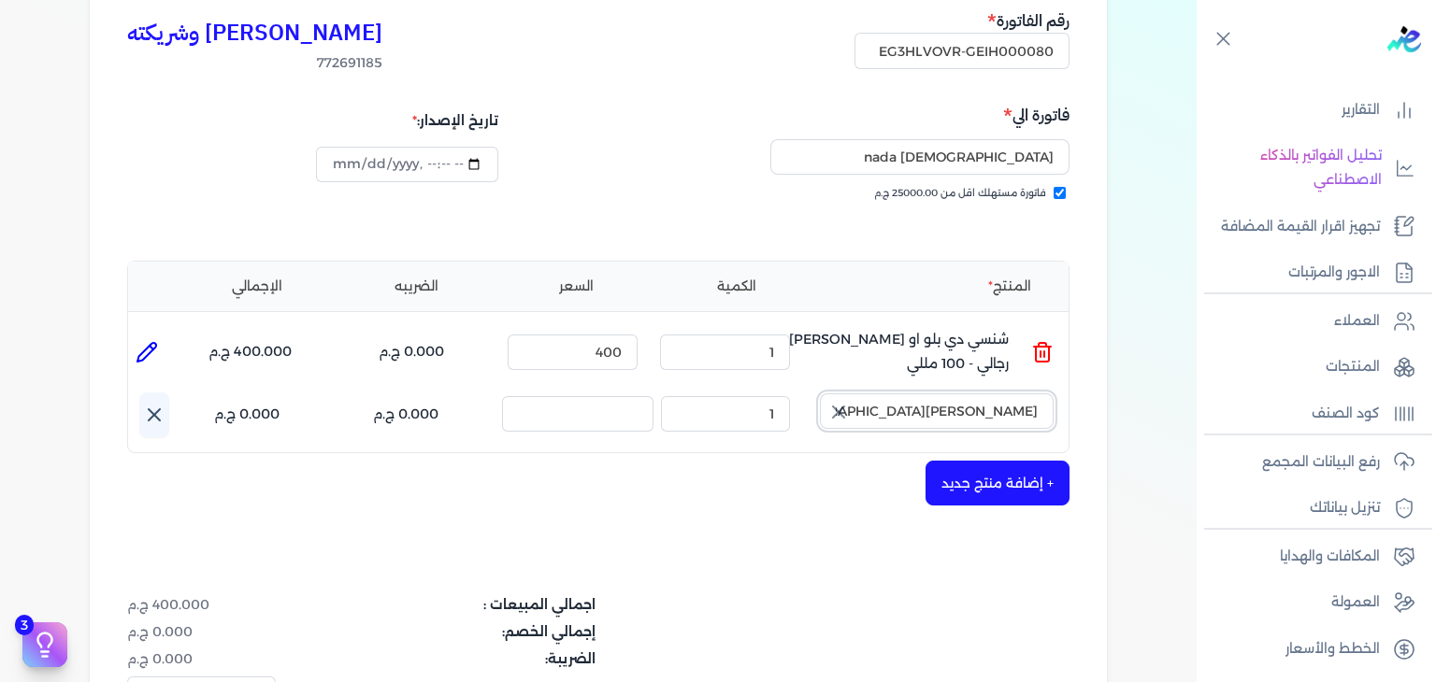
scroll to position [198, 0]
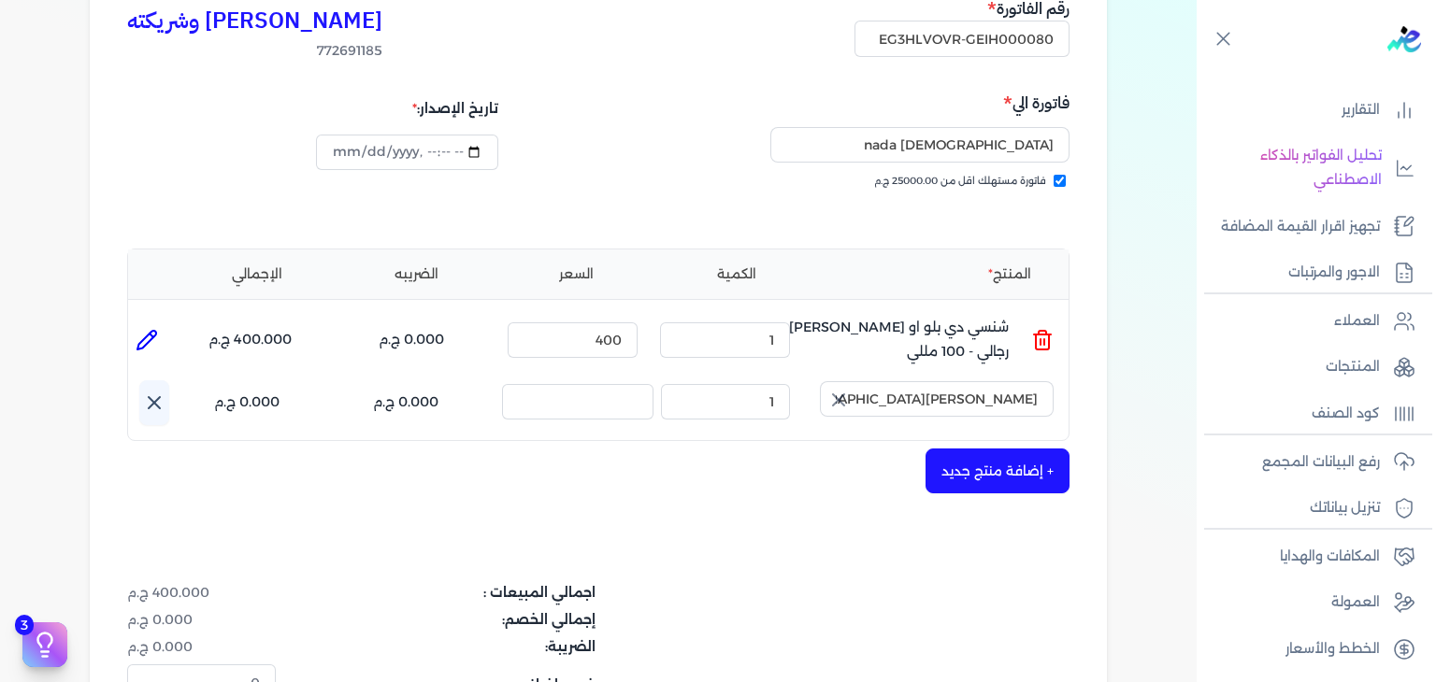
click at [158, 400] on icon at bounding box center [154, 403] width 22 height 22
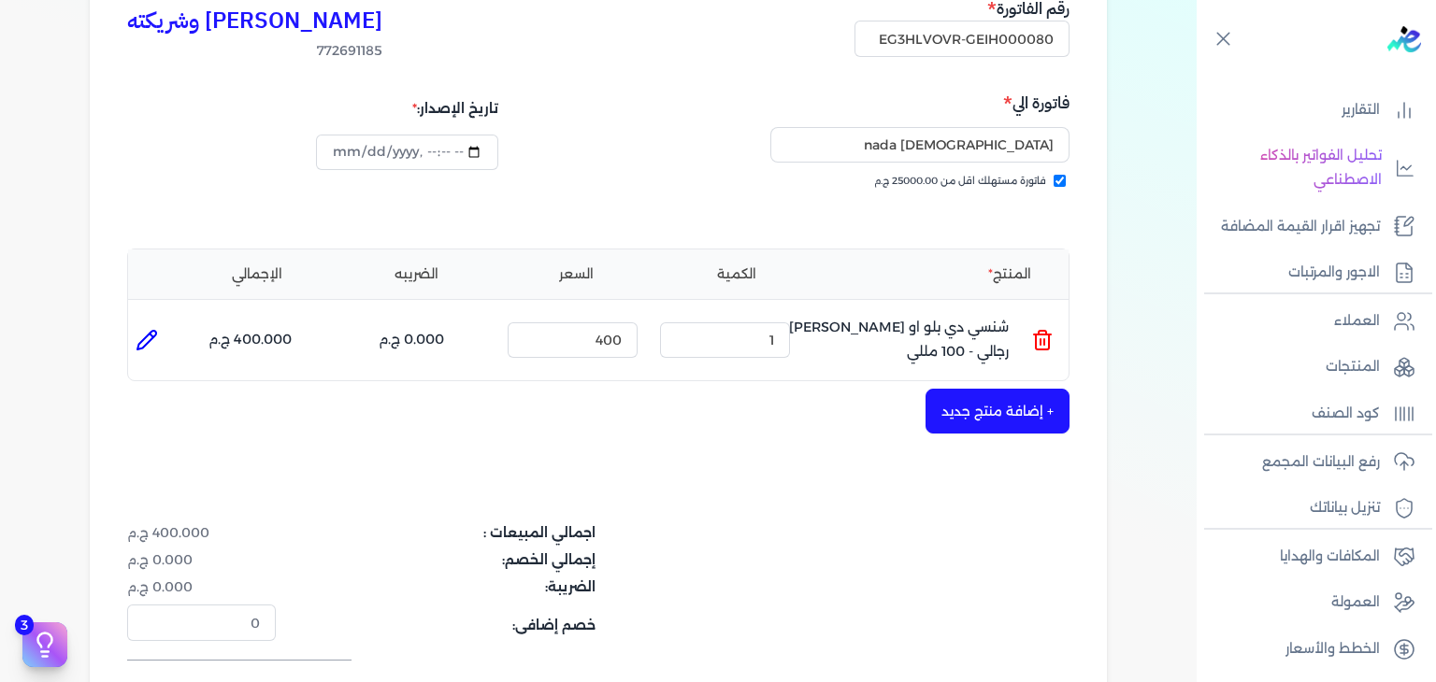
click at [1000, 397] on button "+ إضافة منتج جديد" at bounding box center [997, 411] width 144 height 45
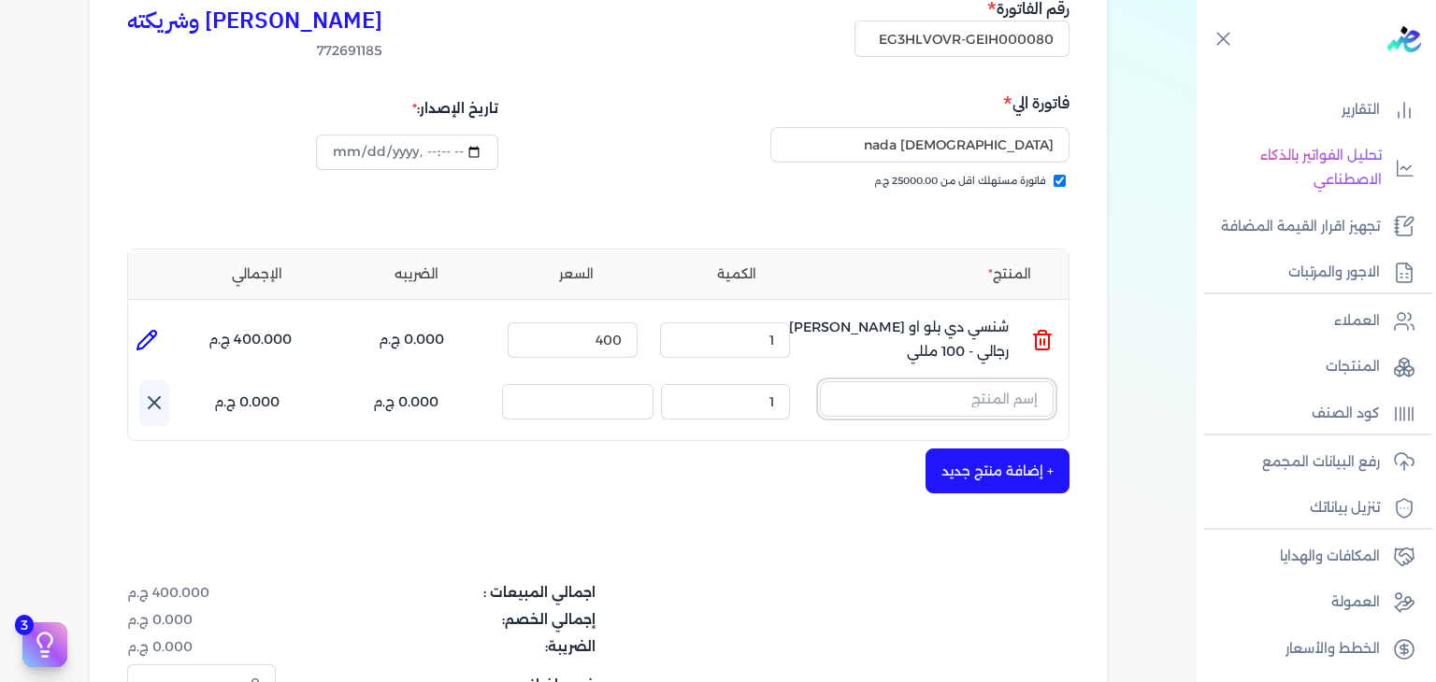
click at [997, 404] on input "text" at bounding box center [937, 399] width 234 height 36
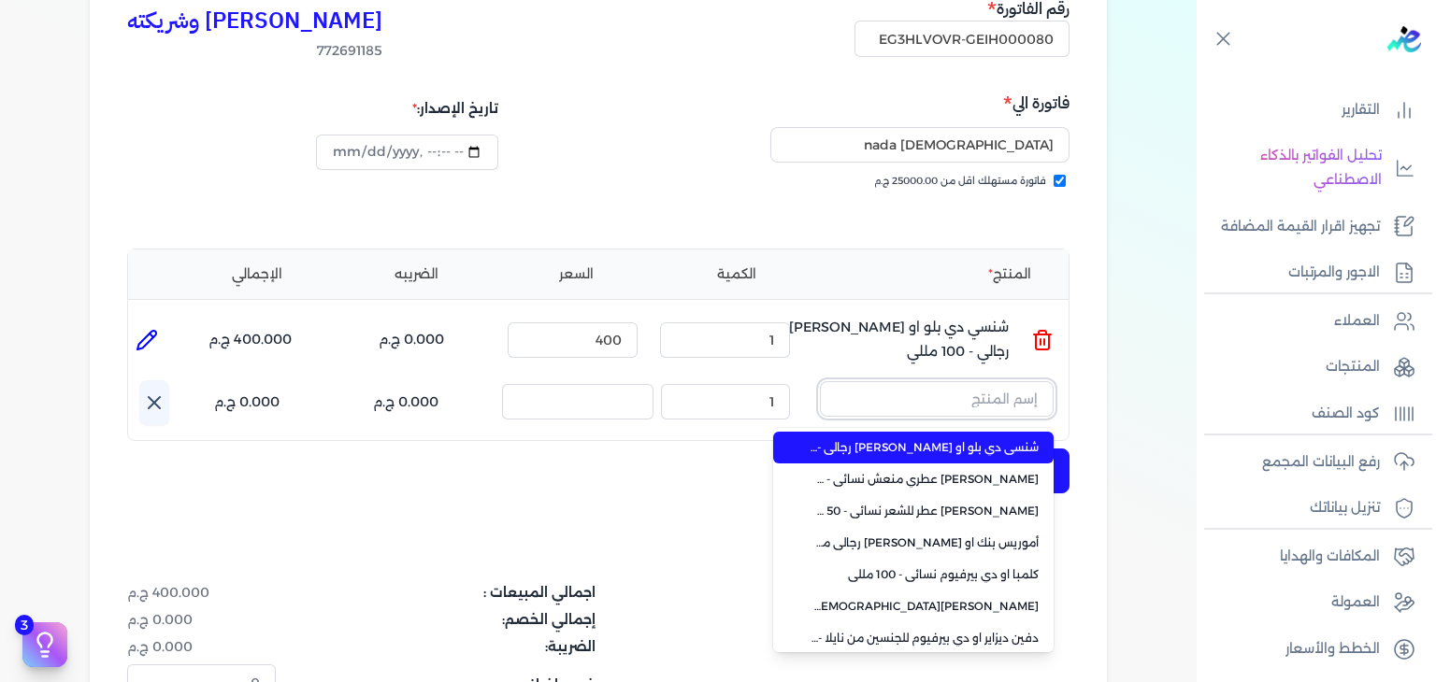
paste input "جواد العرب أزرق او دي بيرفيوم للجنسين - 100 مللي"
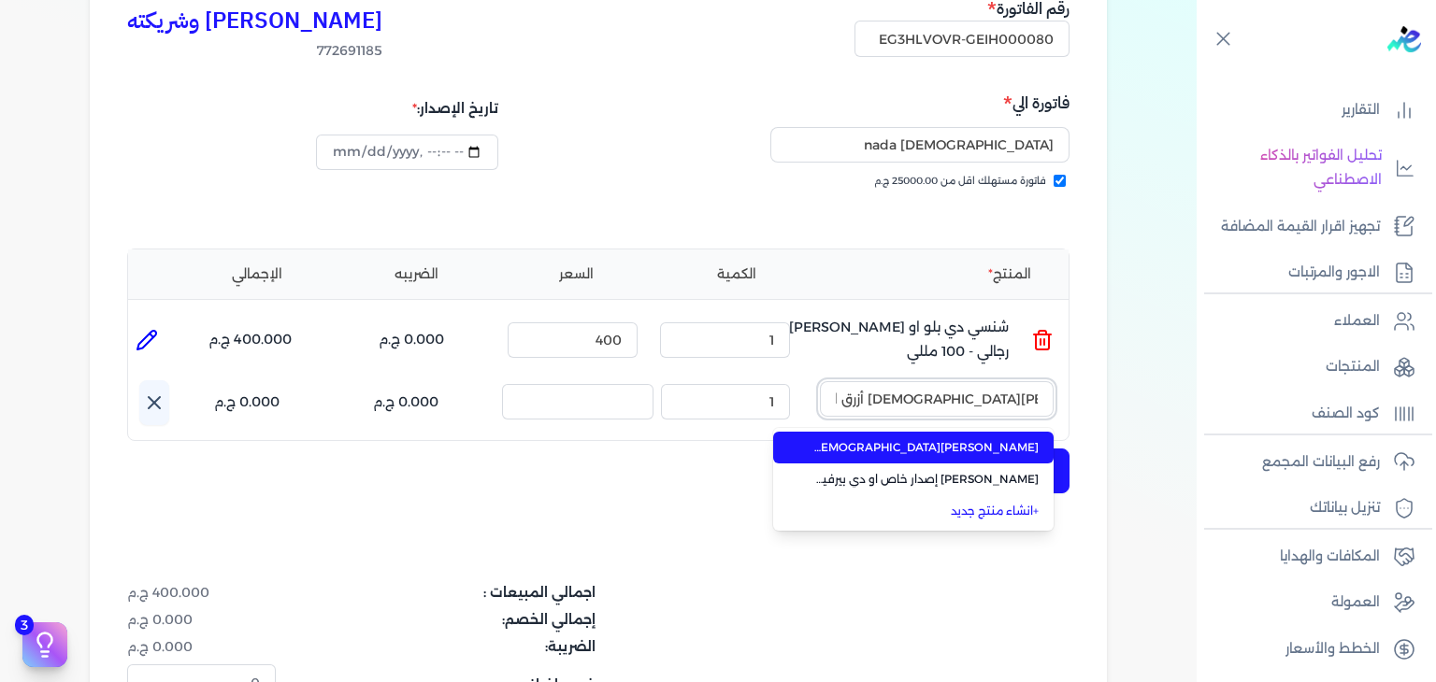
type input "جواد العرب أزرق او دي بيرفيوم للجنسين - 100 مللي"
click at [987, 442] on span "جواد العرب أزرق او دي بيرفيوم للجنسين - 100 مللي" at bounding box center [924, 447] width 228 height 17
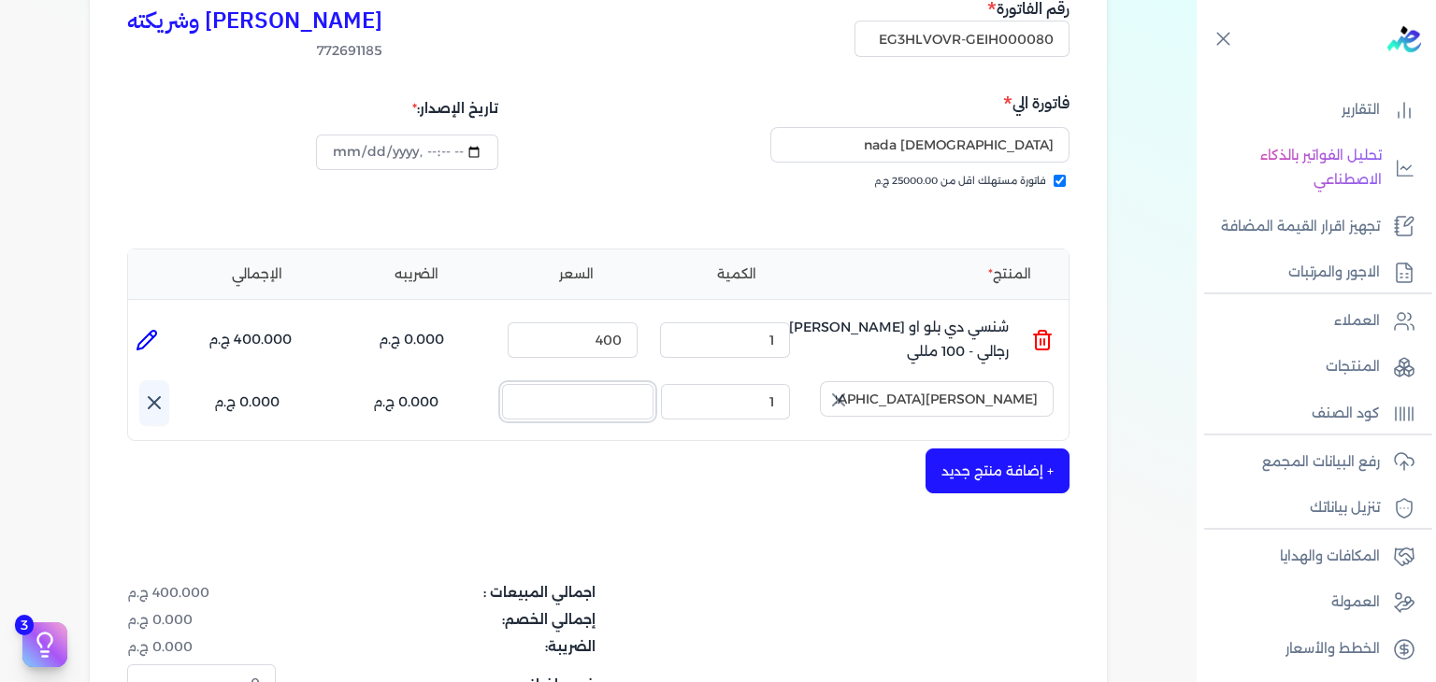
click at [652, 408] on input "السعر :" at bounding box center [577, 402] width 151 height 36
click at [845, 400] on icon "button" at bounding box center [838, 400] width 22 height 22
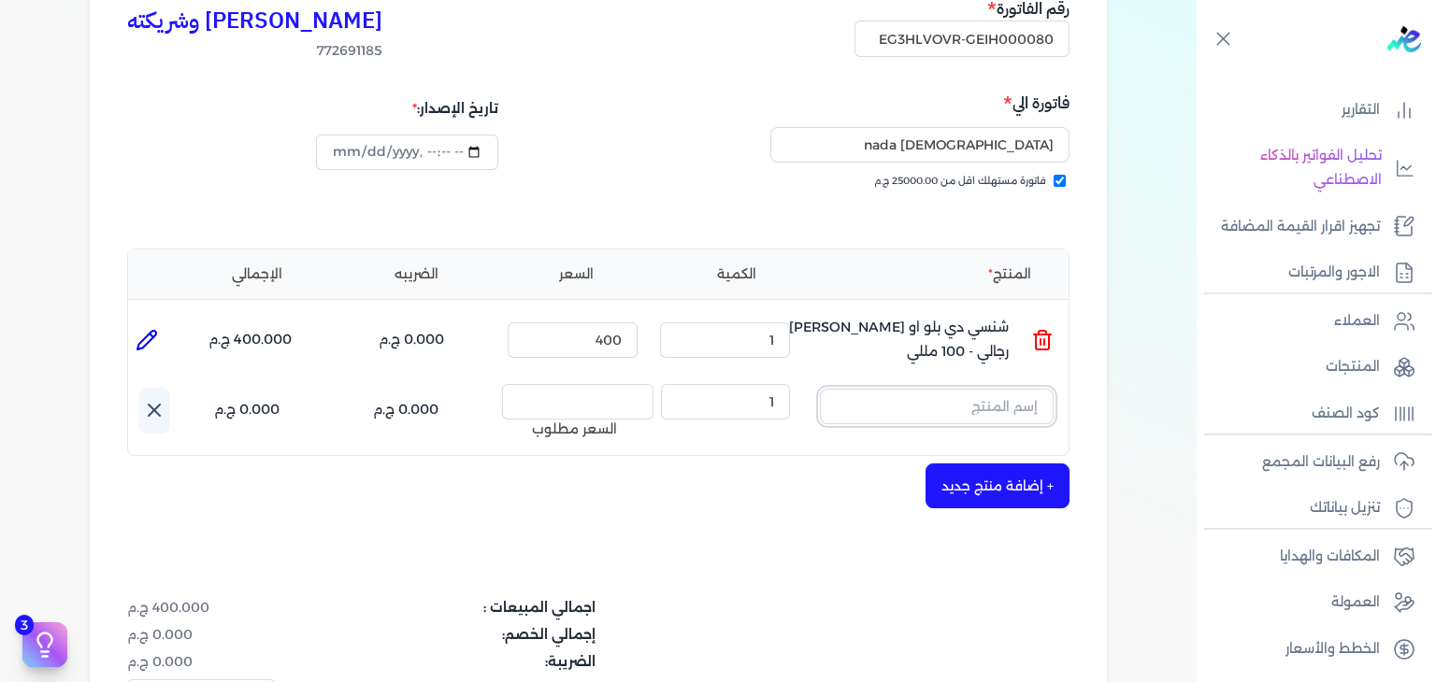
click at [955, 397] on input "text" at bounding box center [937, 407] width 234 height 36
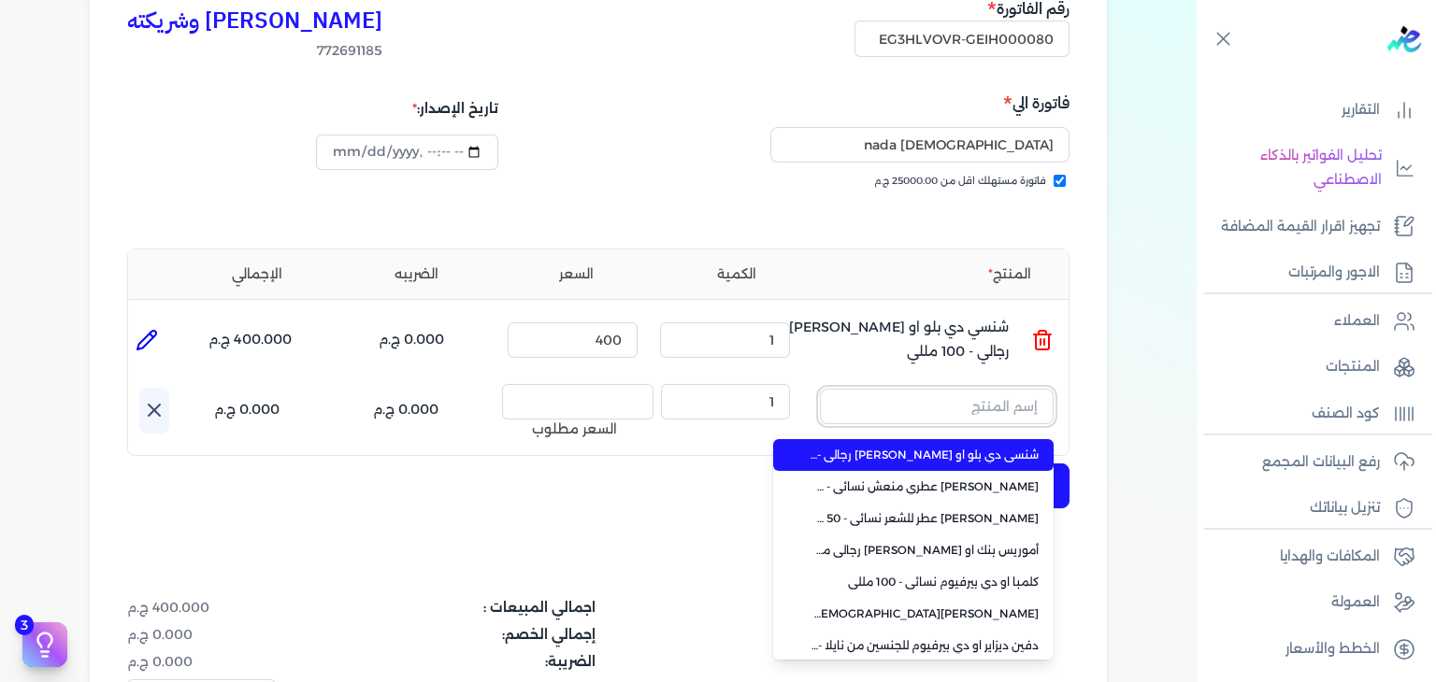
type input "["
type input "جو"
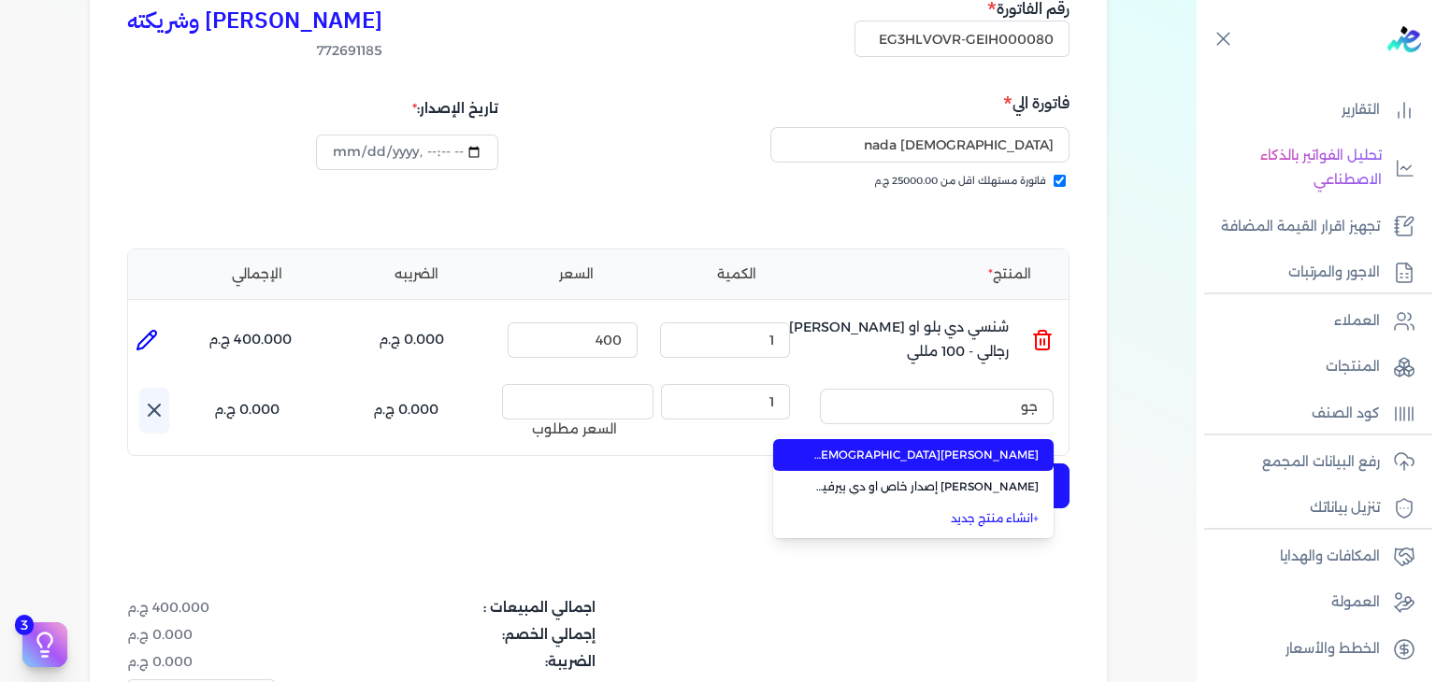
click at [926, 457] on span "جواد العرب أزرق او دي بيرفيوم للجنسين من خالص - 100 مللي" at bounding box center [924, 455] width 228 height 17
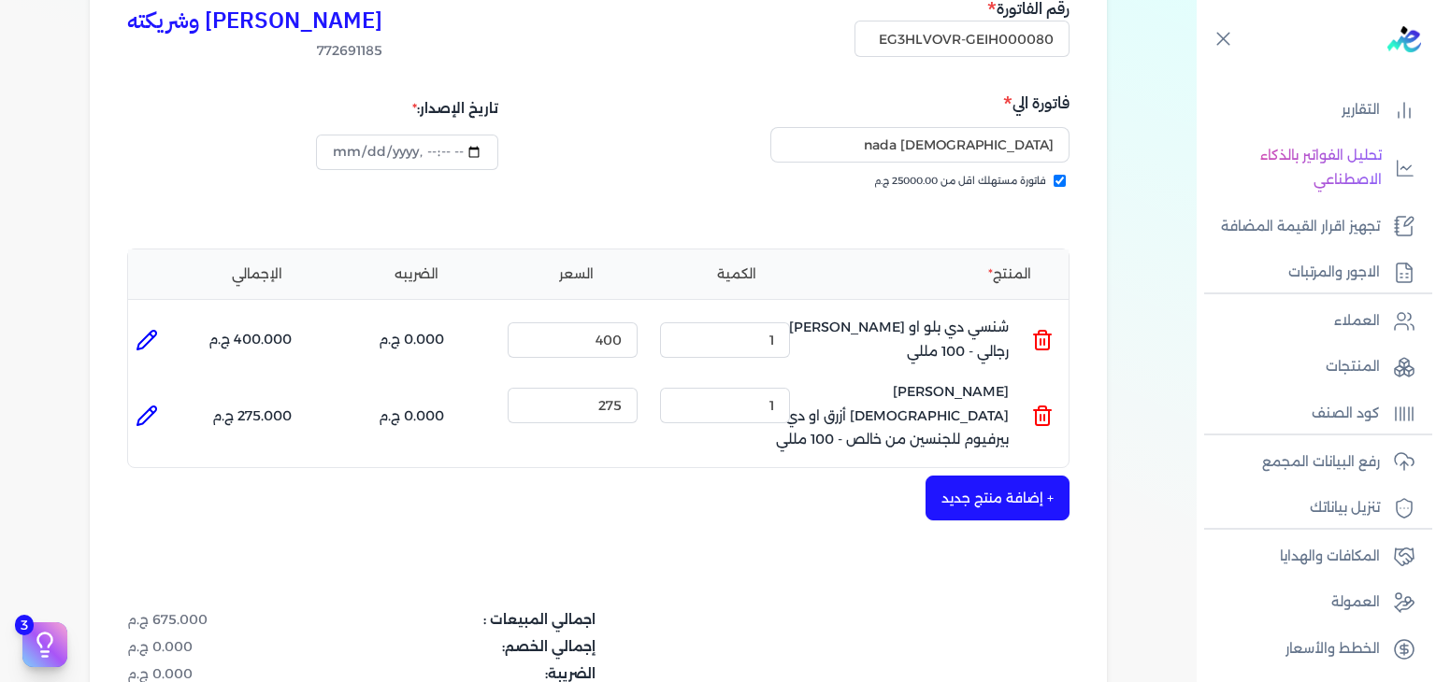
click at [1039, 410] on icon at bounding box center [1042, 417] width 13 height 15
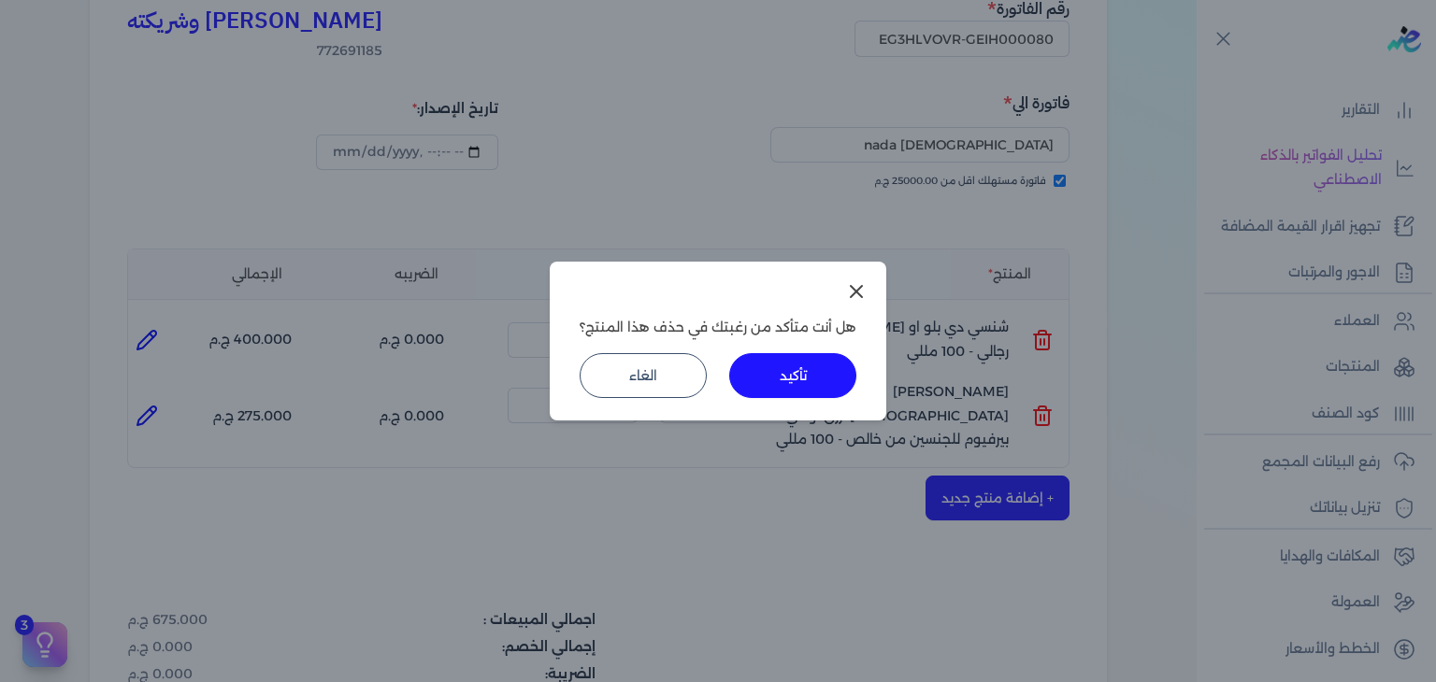
click at [793, 366] on button "تأكيد" at bounding box center [792, 375] width 127 height 45
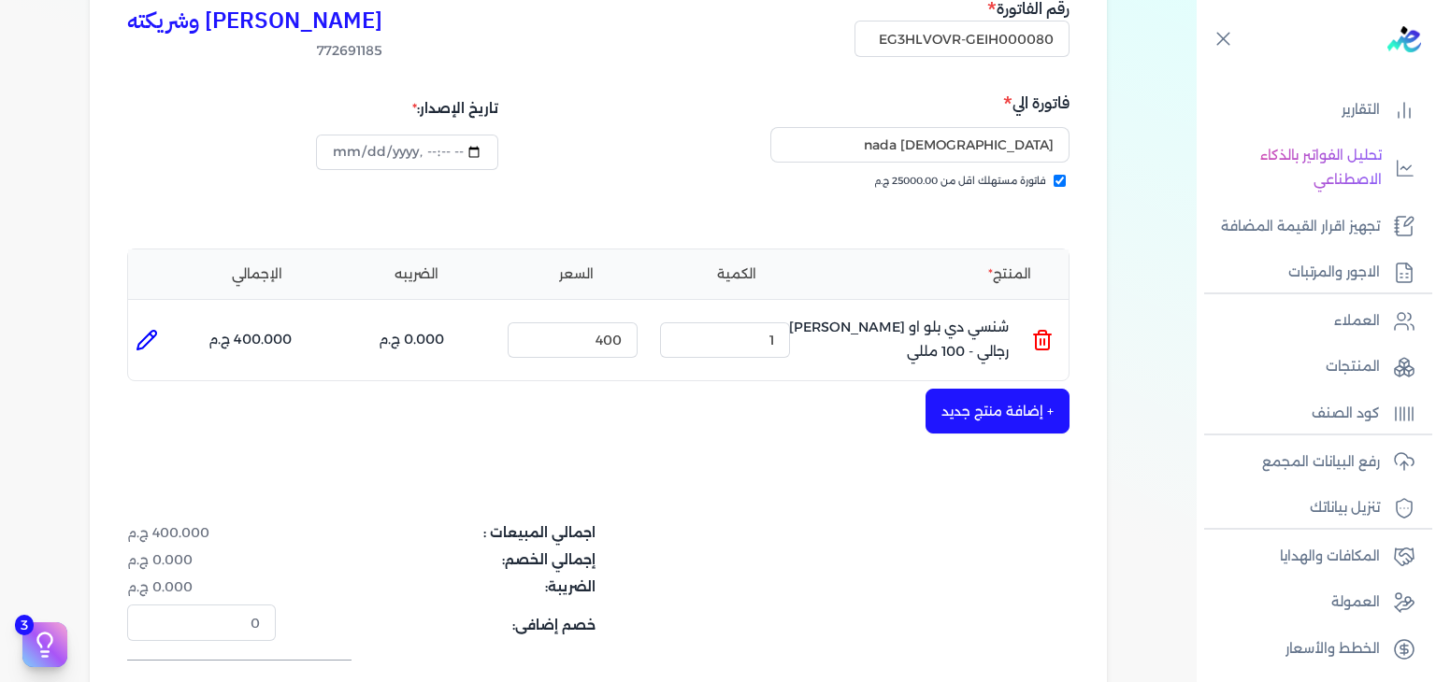
scroll to position [572, 0]
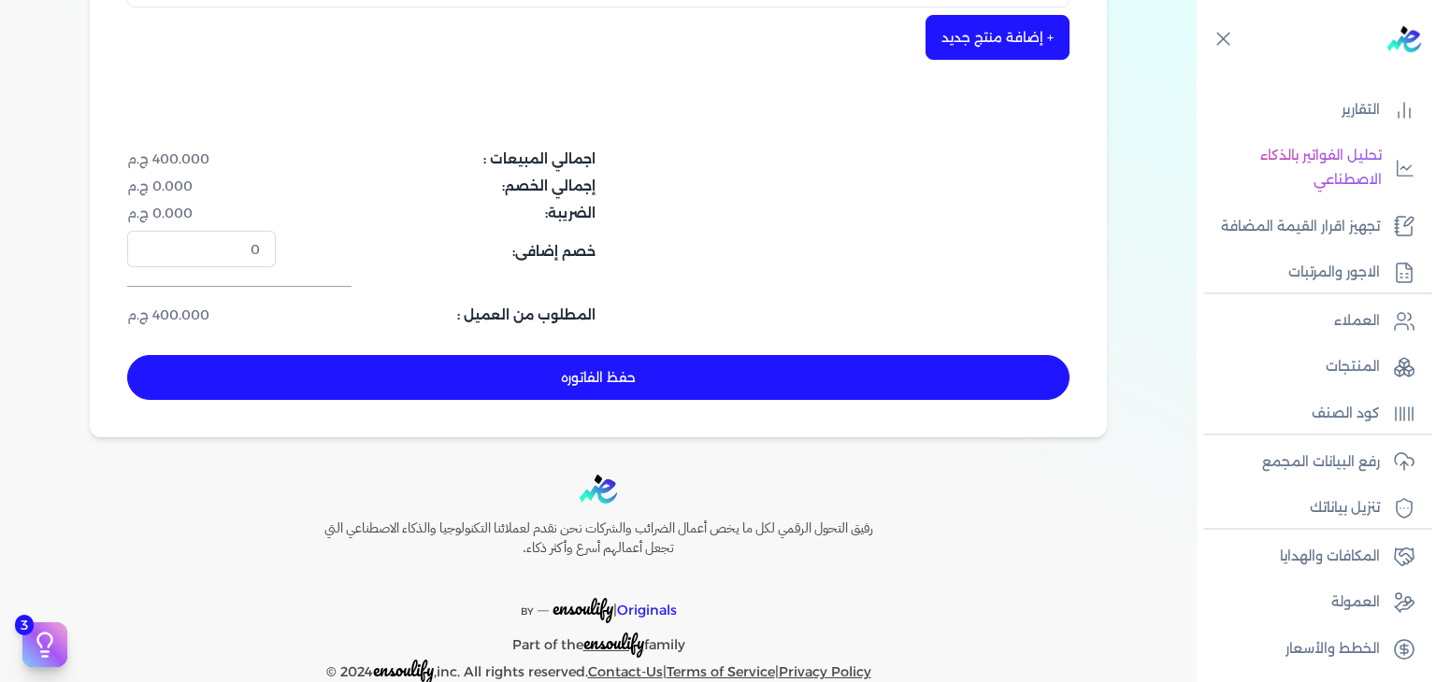
click at [736, 376] on button "حفظ الفاتوره" at bounding box center [598, 377] width 942 height 45
type input "2025-08-20"
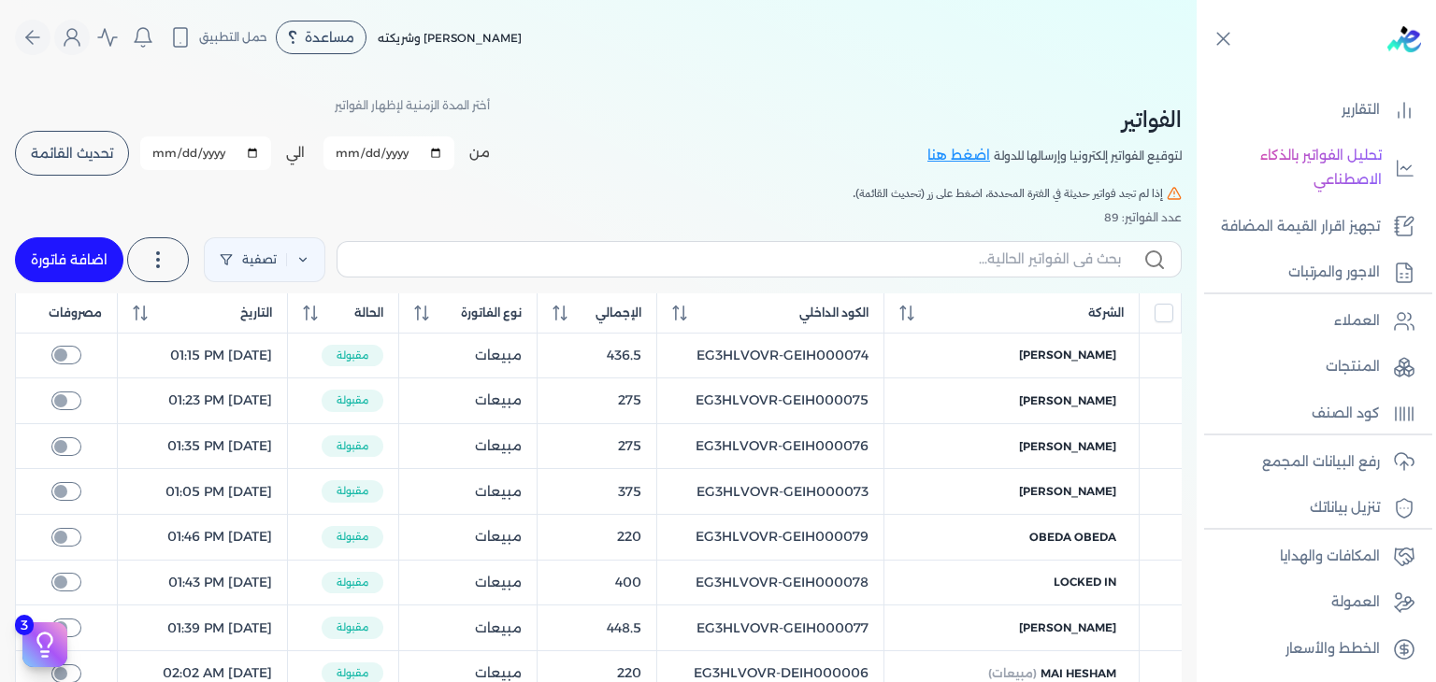
click at [90, 151] on span "تحديث القائمة" at bounding box center [72, 153] width 82 height 13
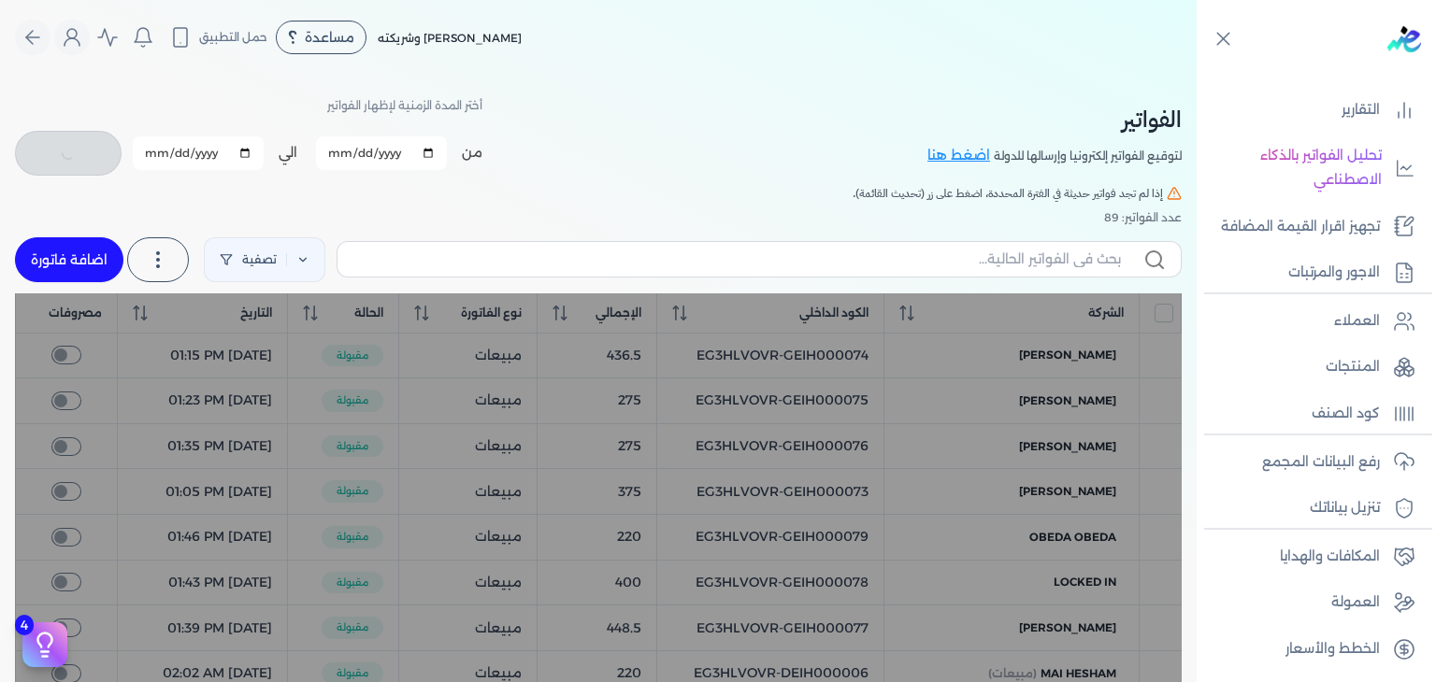
checkbox input "false"
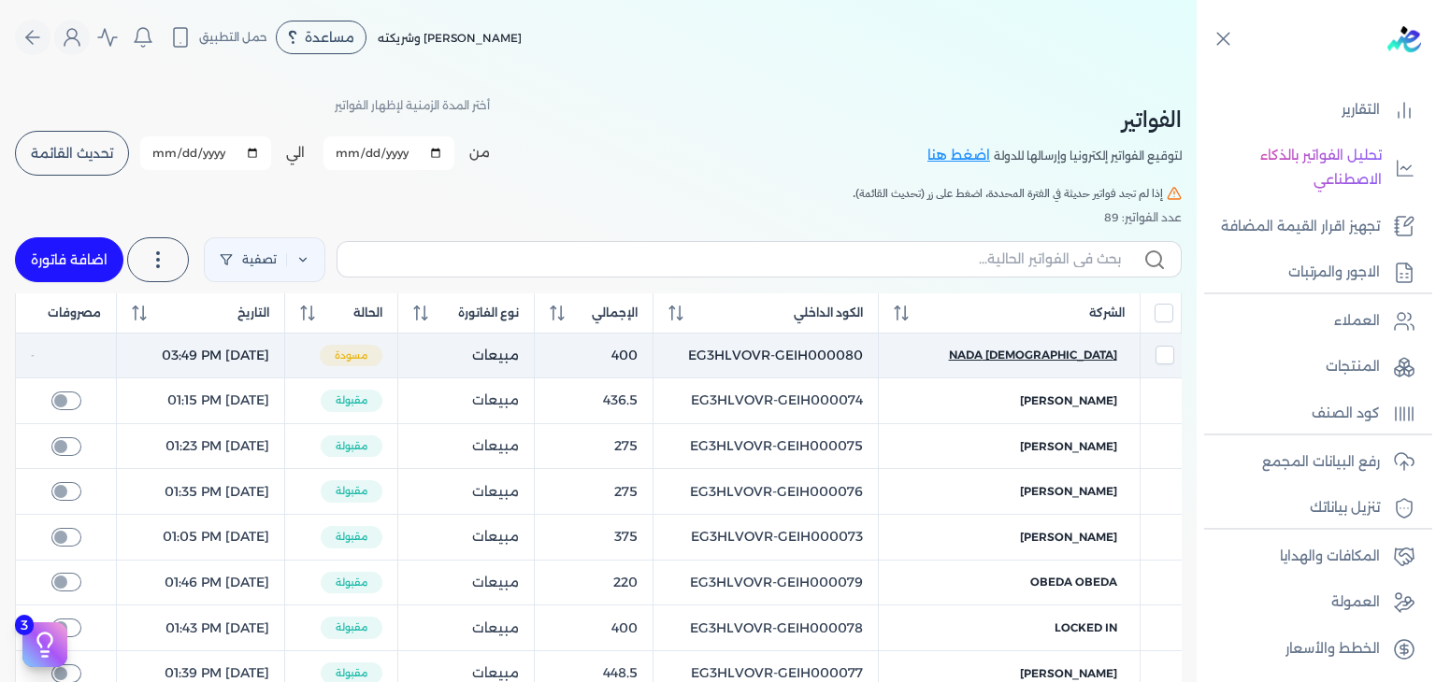
click at [1082, 353] on span "islam nada" at bounding box center [1033, 355] width 168 height 17
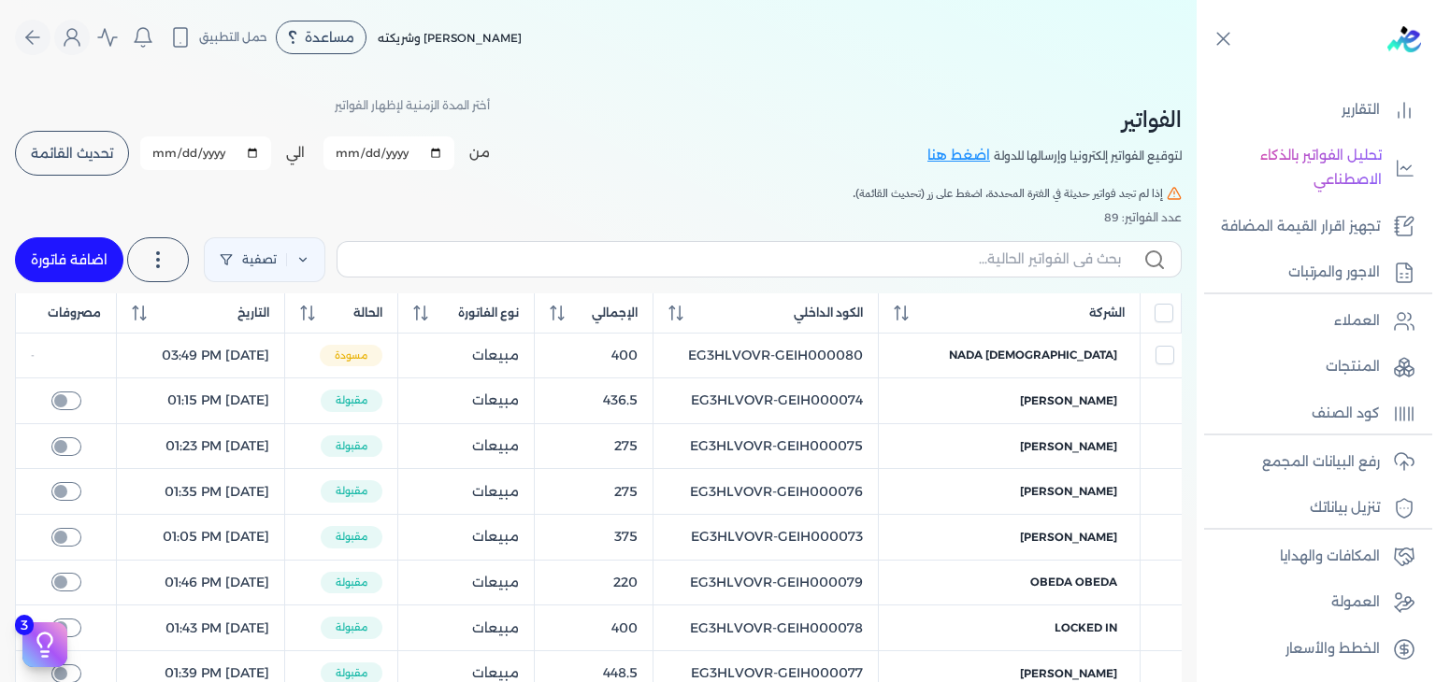
select select "EGP"
select select "B"
select select "EGS"
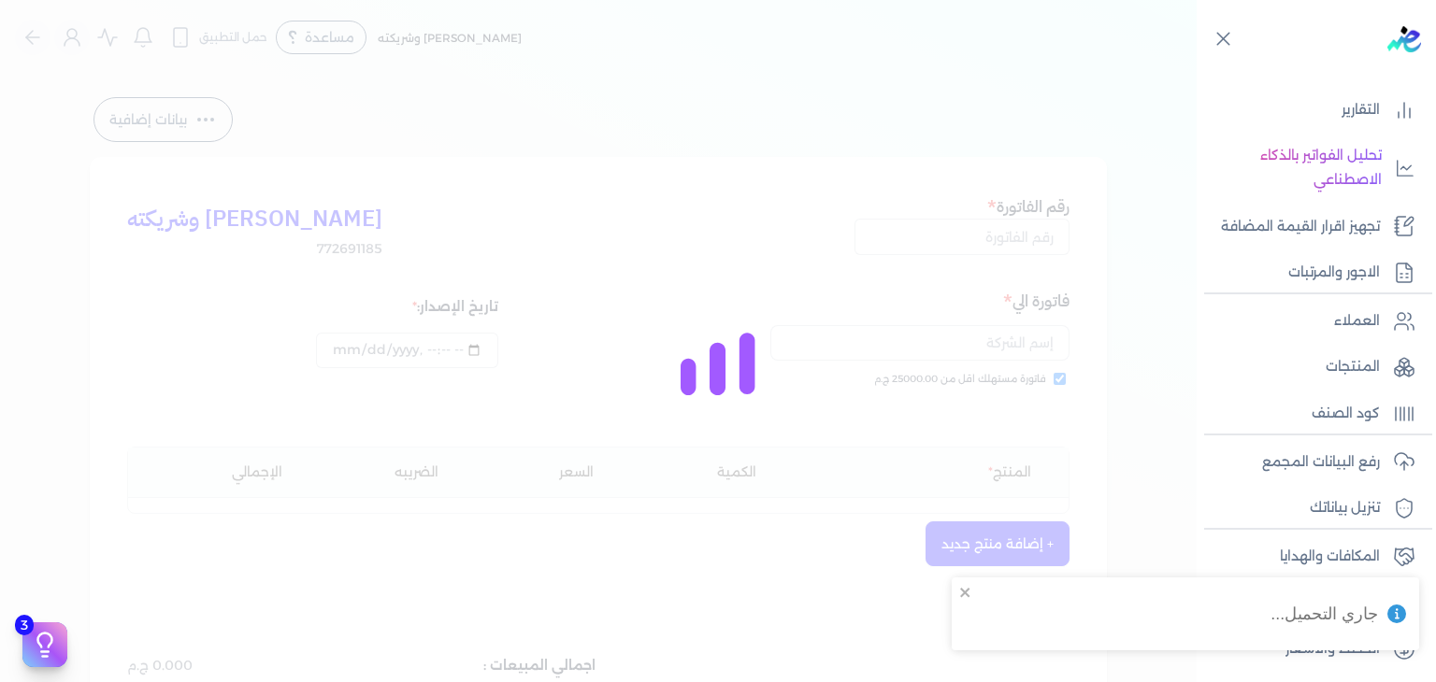
type input "EG3HLVOVR-GEIH000080"
checkbox input "true"
type input "2025-08-20T15:49:49"
type input "2025-08-20"
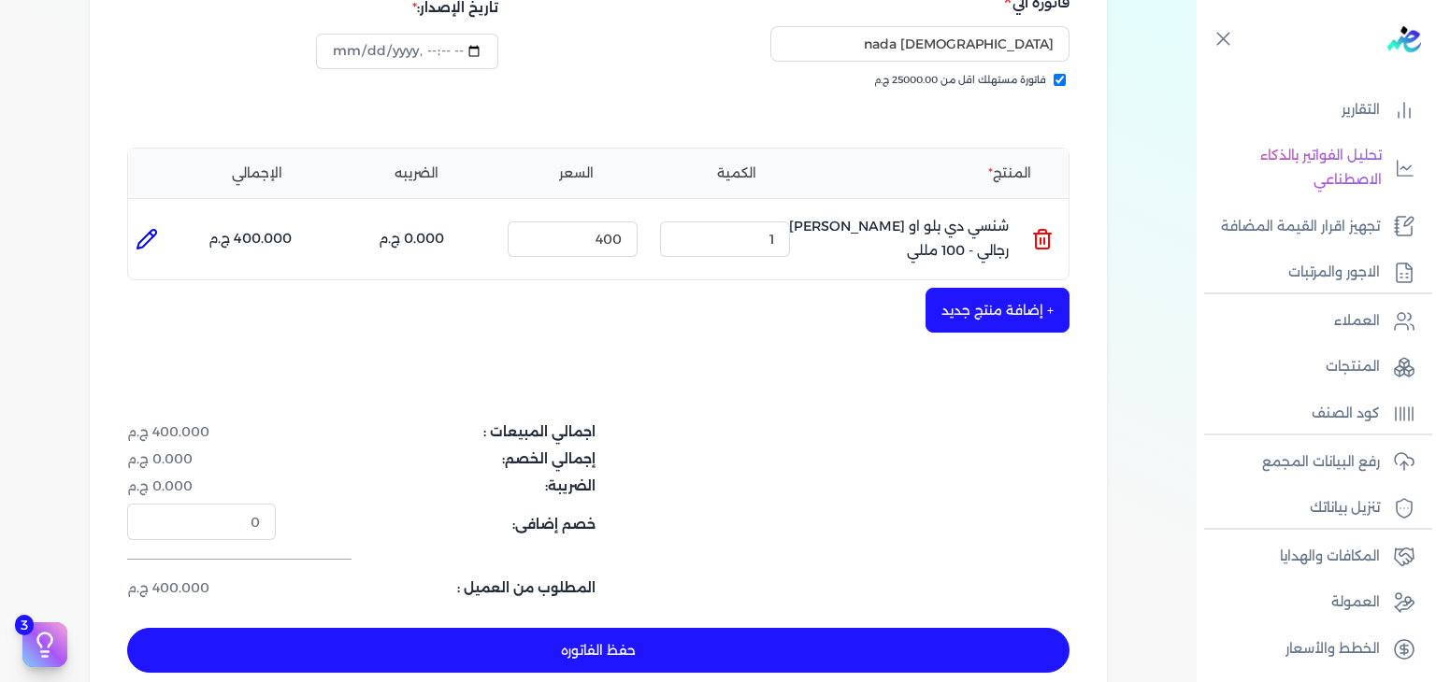
scroll to position [374, 0]
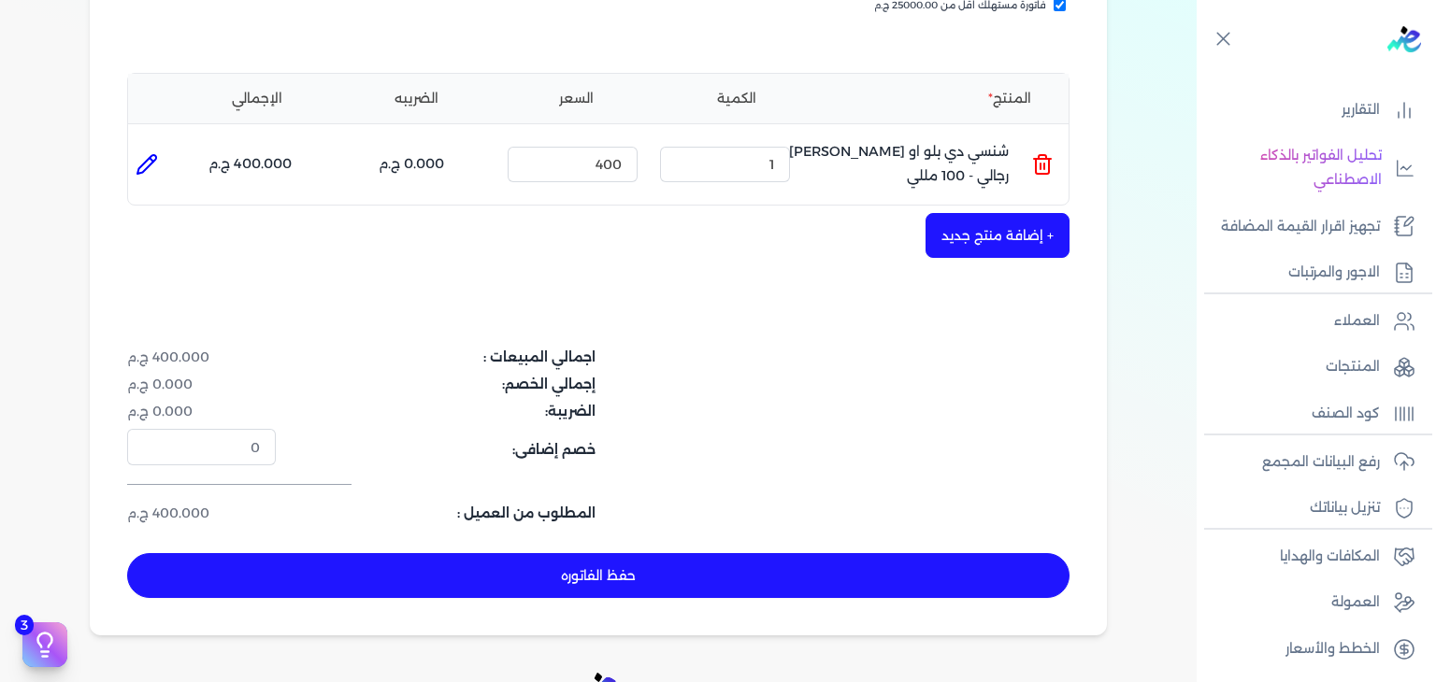
click at [1049, 234] on button "+ إضافة منتج جديد" at bounding box center [997, 235] width 144 height 45
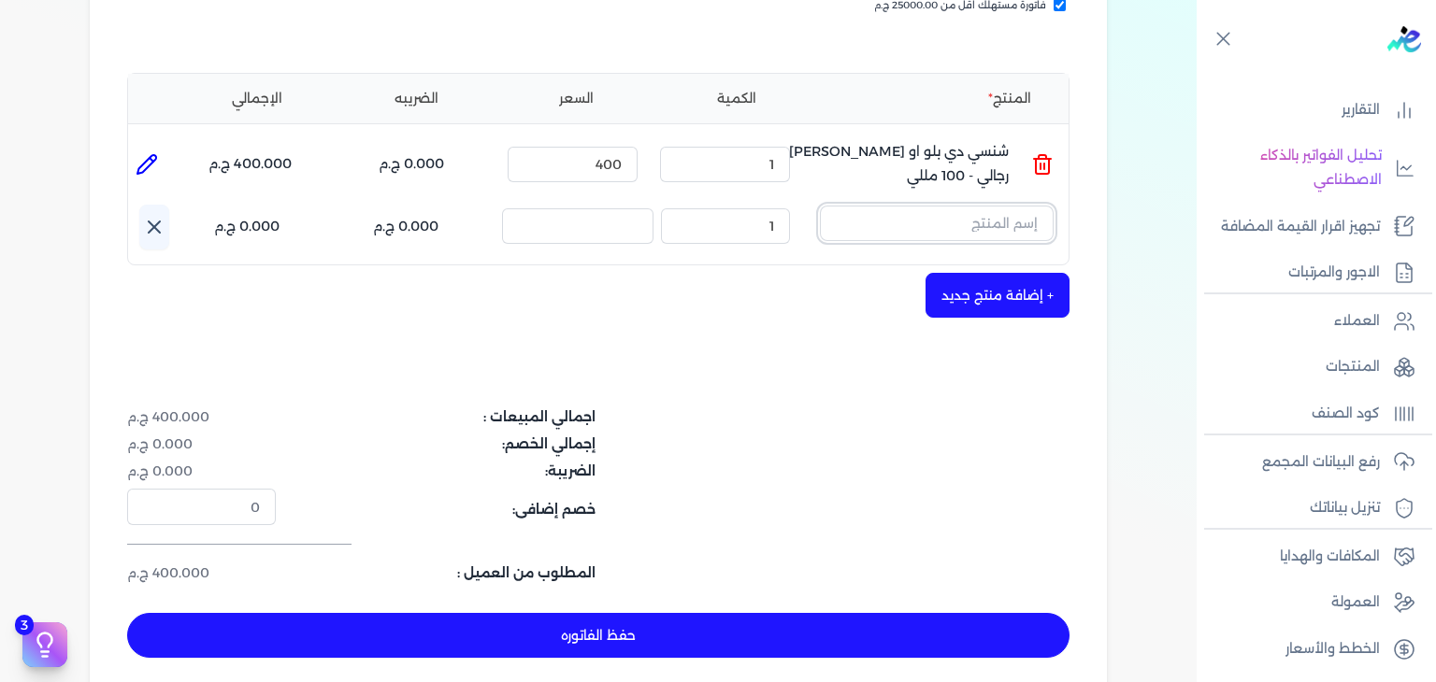
click at [1024, 220] on input "text" at bounding box center [937, 224] width 234 height 36
paste input "جواد العرب أزرق او دي بيرفيوم للجنسين - 100 مللي"
type input "جواد العرب أزرق او دي بيرفيوم للجنسين - 100 مللي"
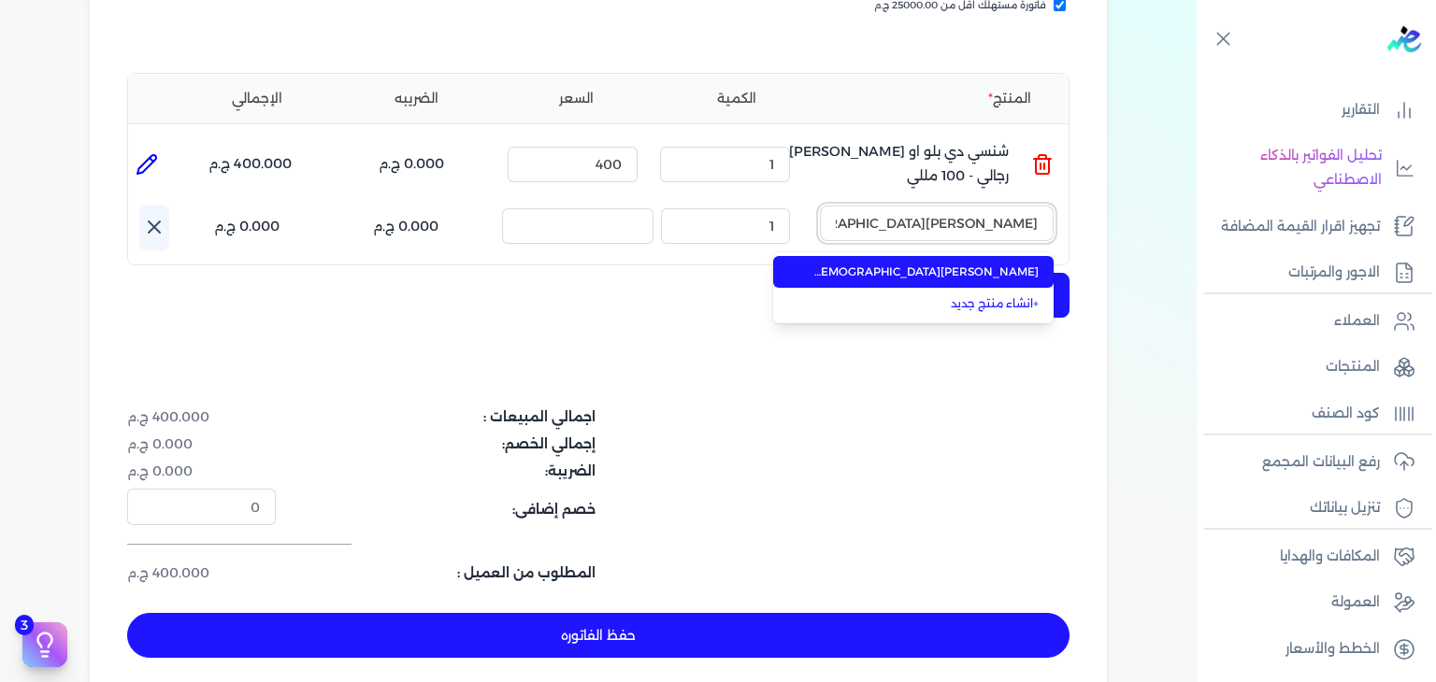
scroll to position [0, -94]
click at [992, 274] on span "جواد العرب أزرق او دي بيرفيوم للجنسين - 100 مللي" at bounding box center [924, 272] width 228 height 17
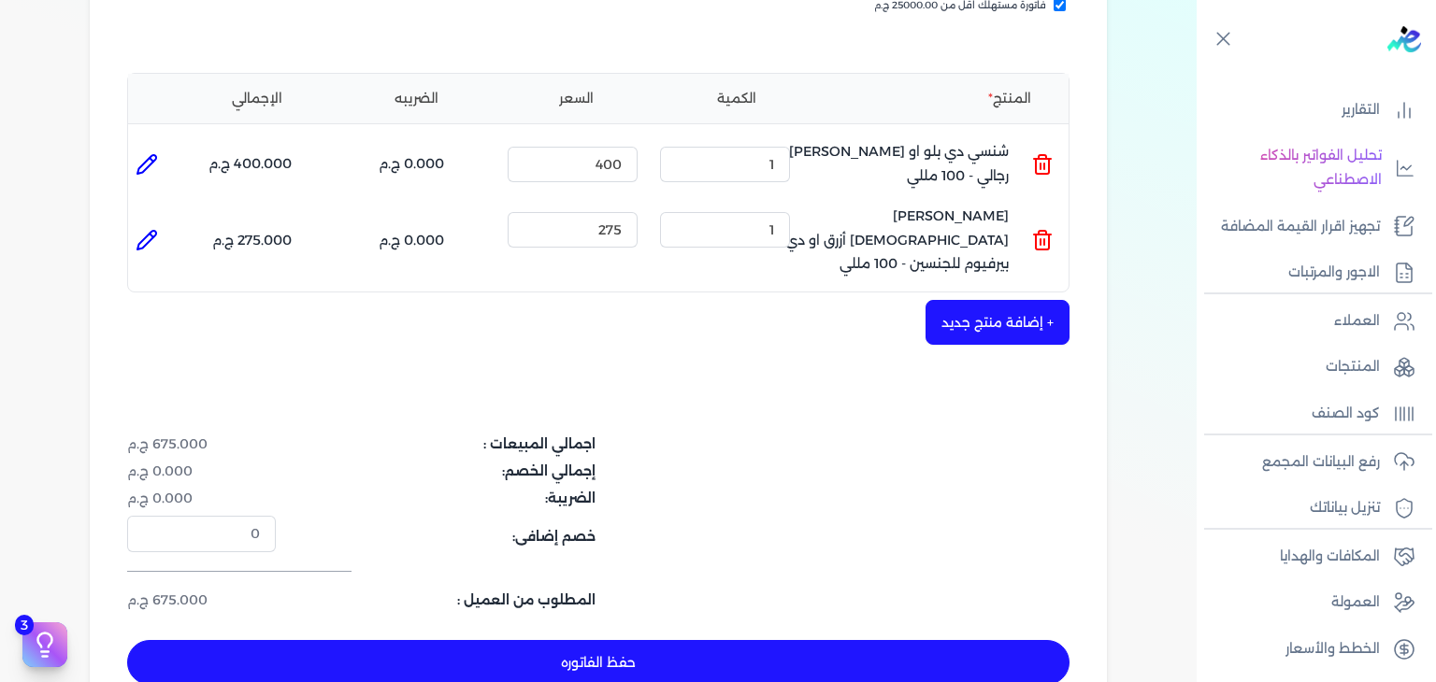
click at [606, 648] on button "حفظ الفاتوره" at bounding box center [598, 662] width 942 height 45
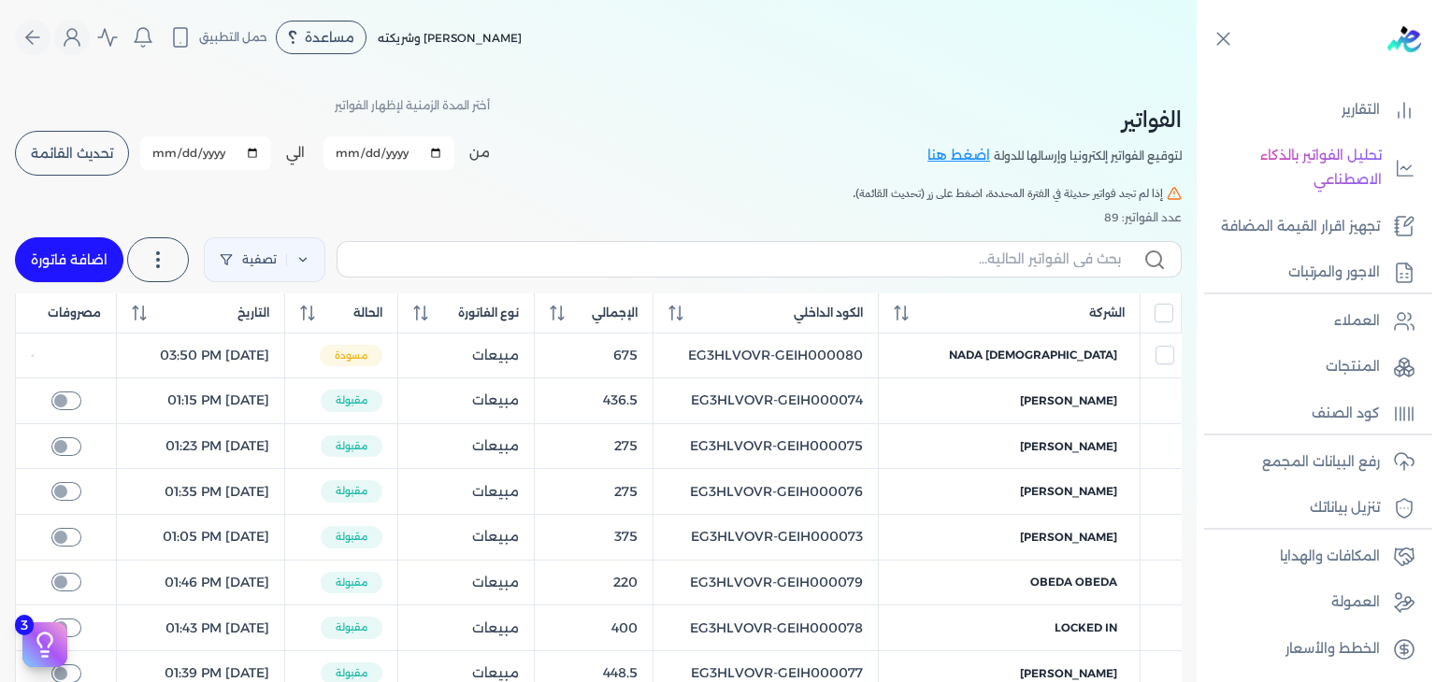
click at [108, 166] on button "تحديث القائمة" at bounding box center [72, 153] width 114 height 45
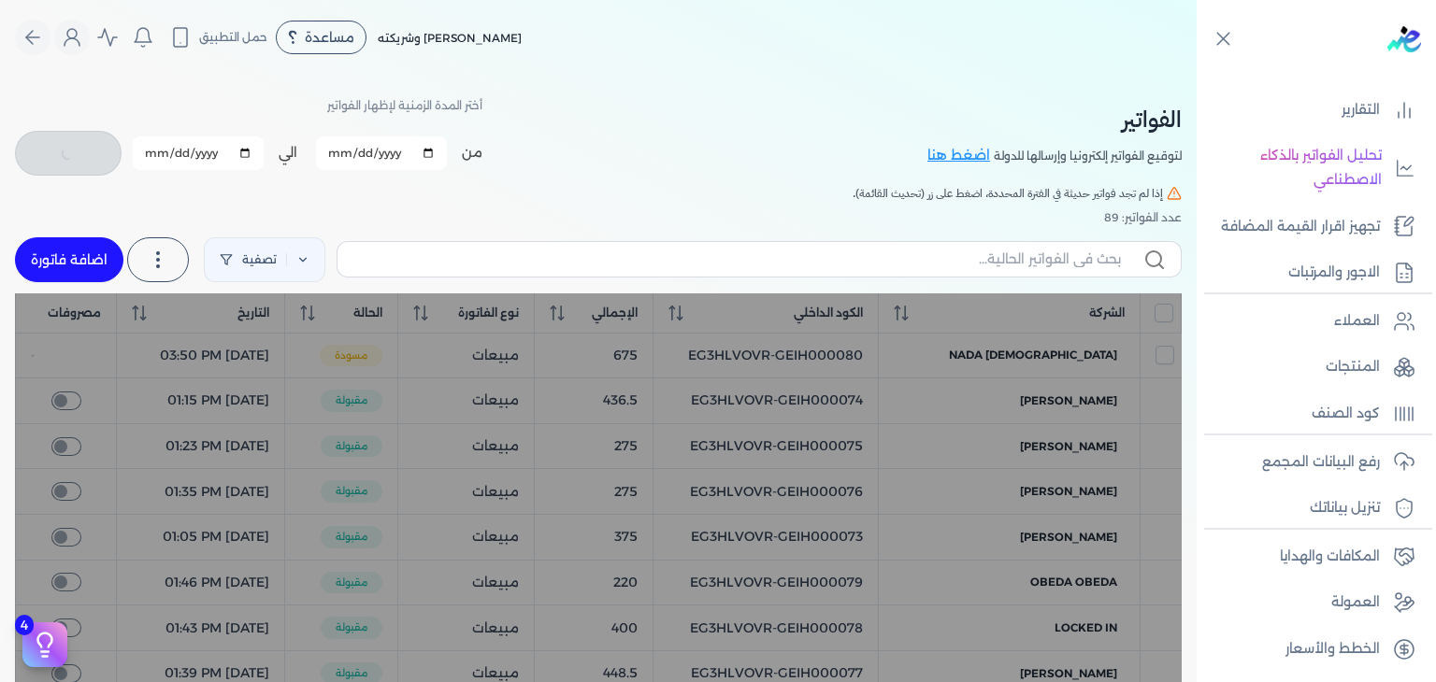
checkbox input "false"
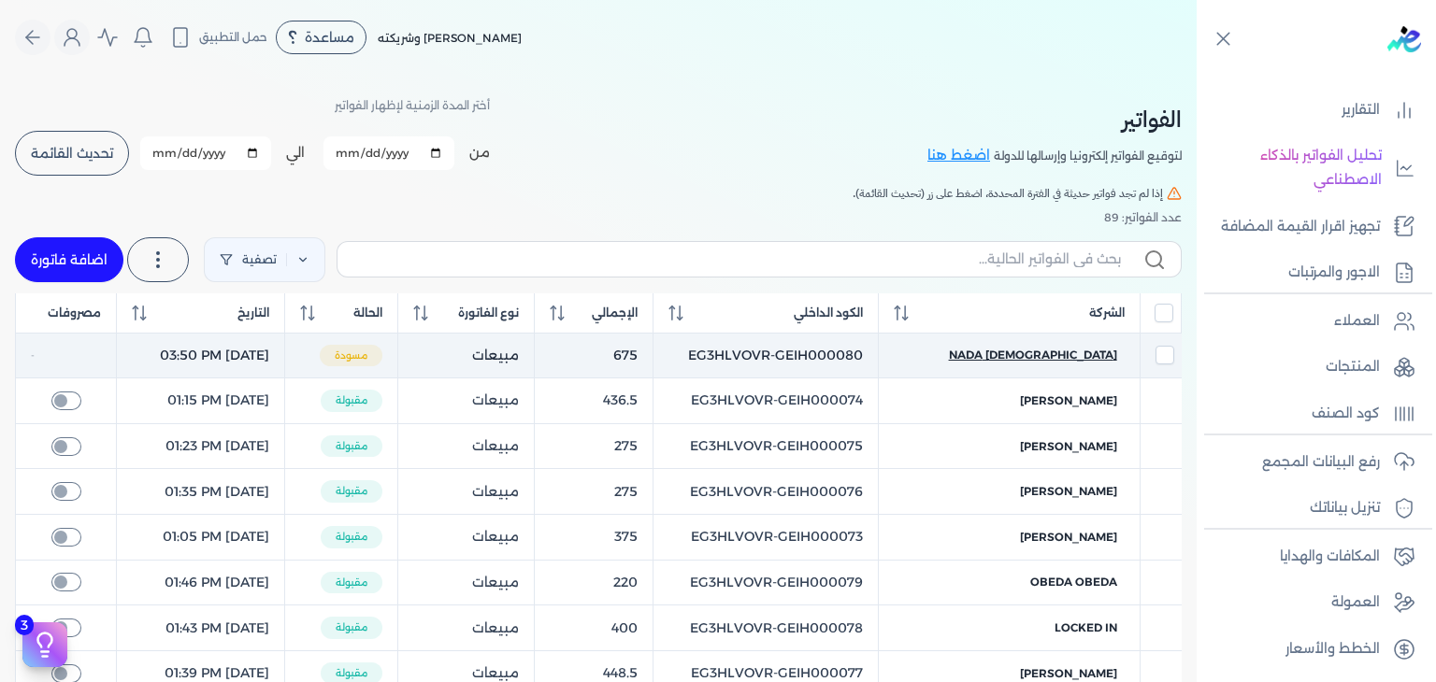
click at [1100, 351] on span "islam nada" at bounding box center [1033, 355] width 168 height 17
select select "EGP"
select select "B"
select select "EGS"
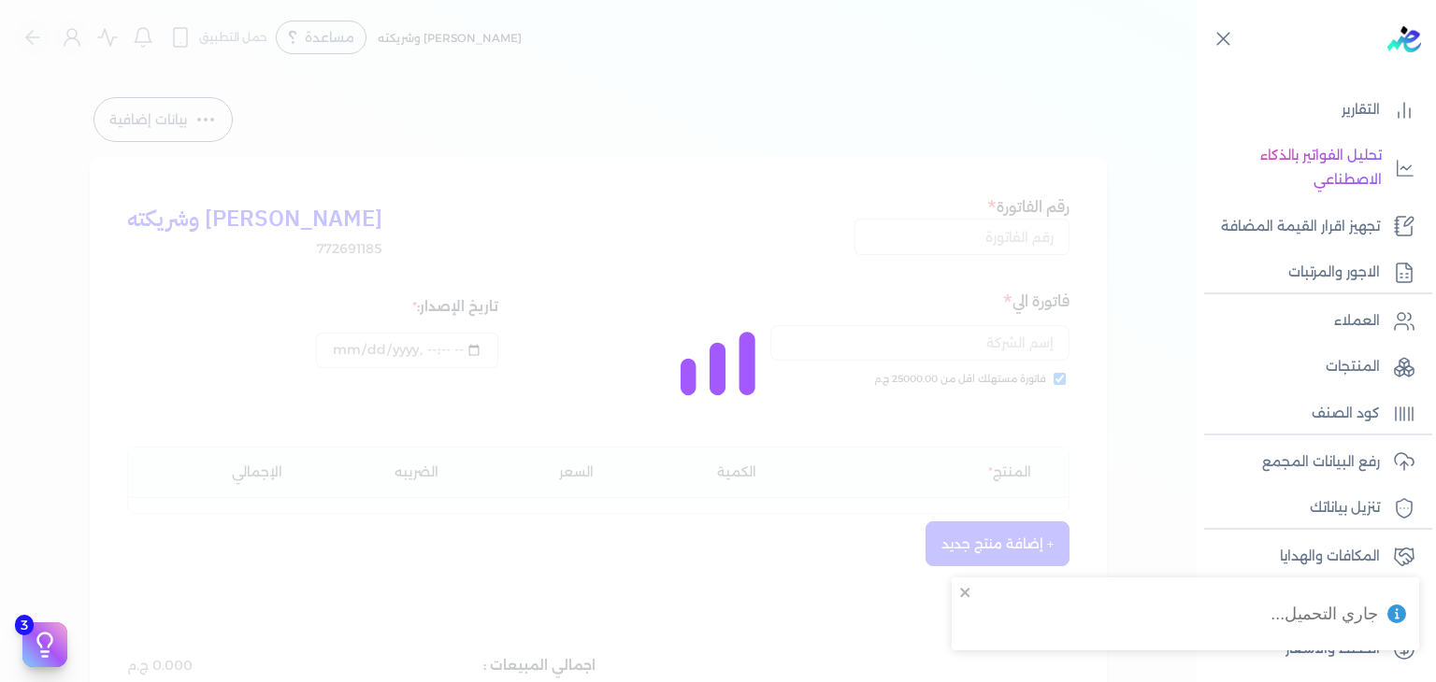
type input "EG3HLVOVR-GEIH000080"
checkbox input "true"
type input "2025-08-20T15:50:40"
type input "2025-08-20"
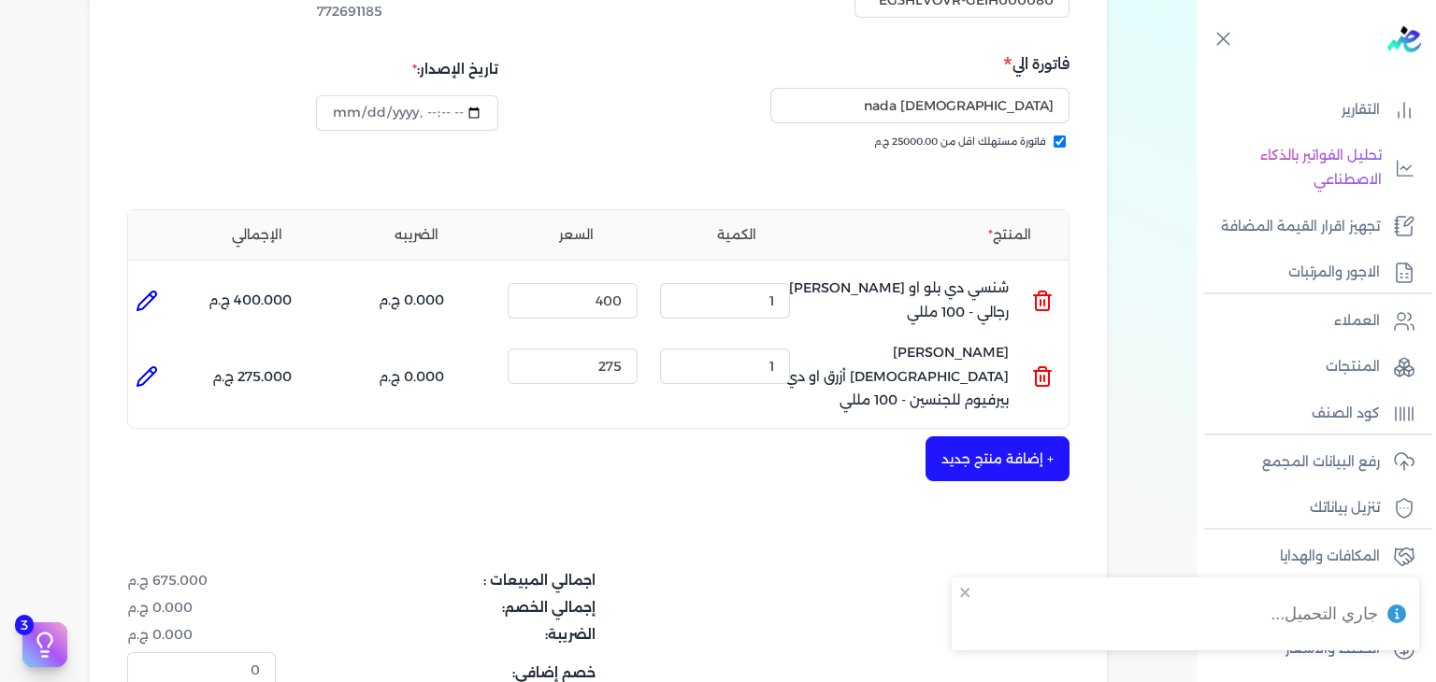
scroll to position [374, 0]
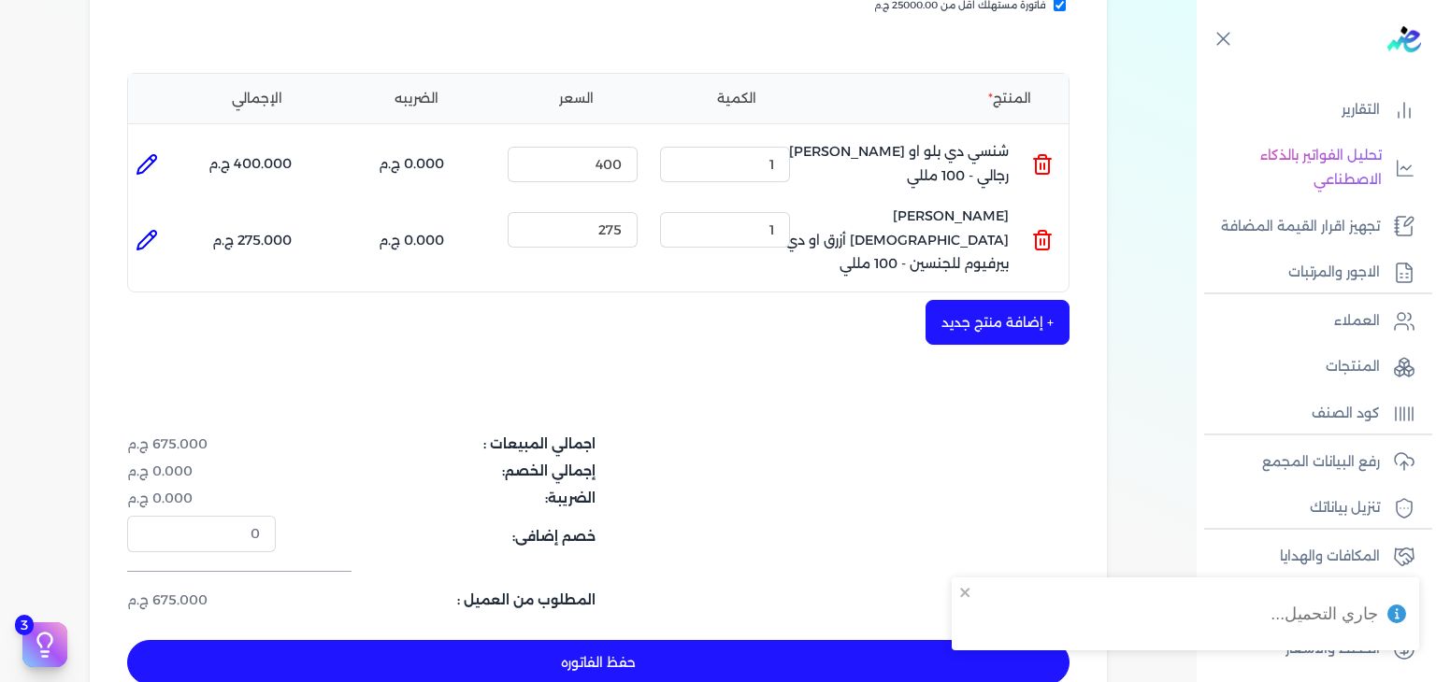
click at [767, 643] on button "حفظ الفاتوره" at bounding box center [598, 662] width 942 height 45
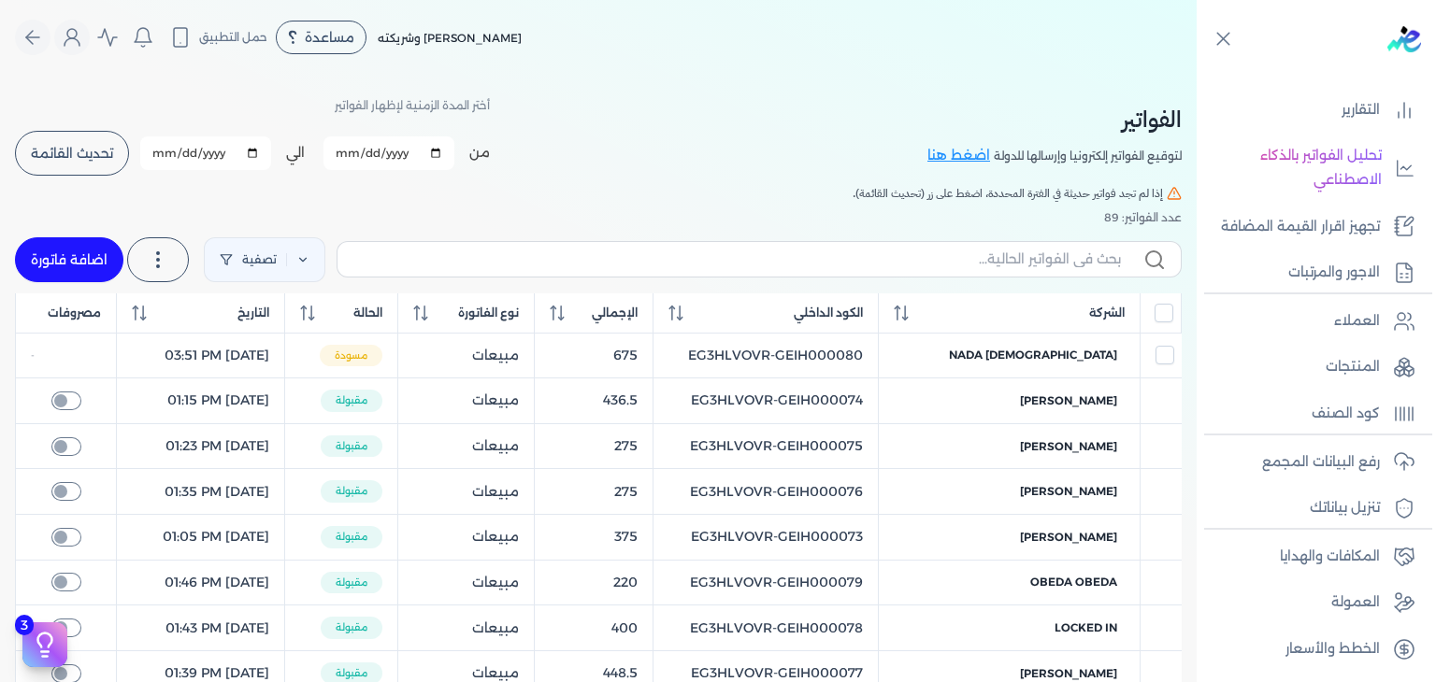
click at [92, 139] on button "تحديث القائمة" at bounding box center [72, 153] width 114 height 45
click at [56, 162] on button "تحديث القائمة" at bounding box center [72, 153] width 114 height 45
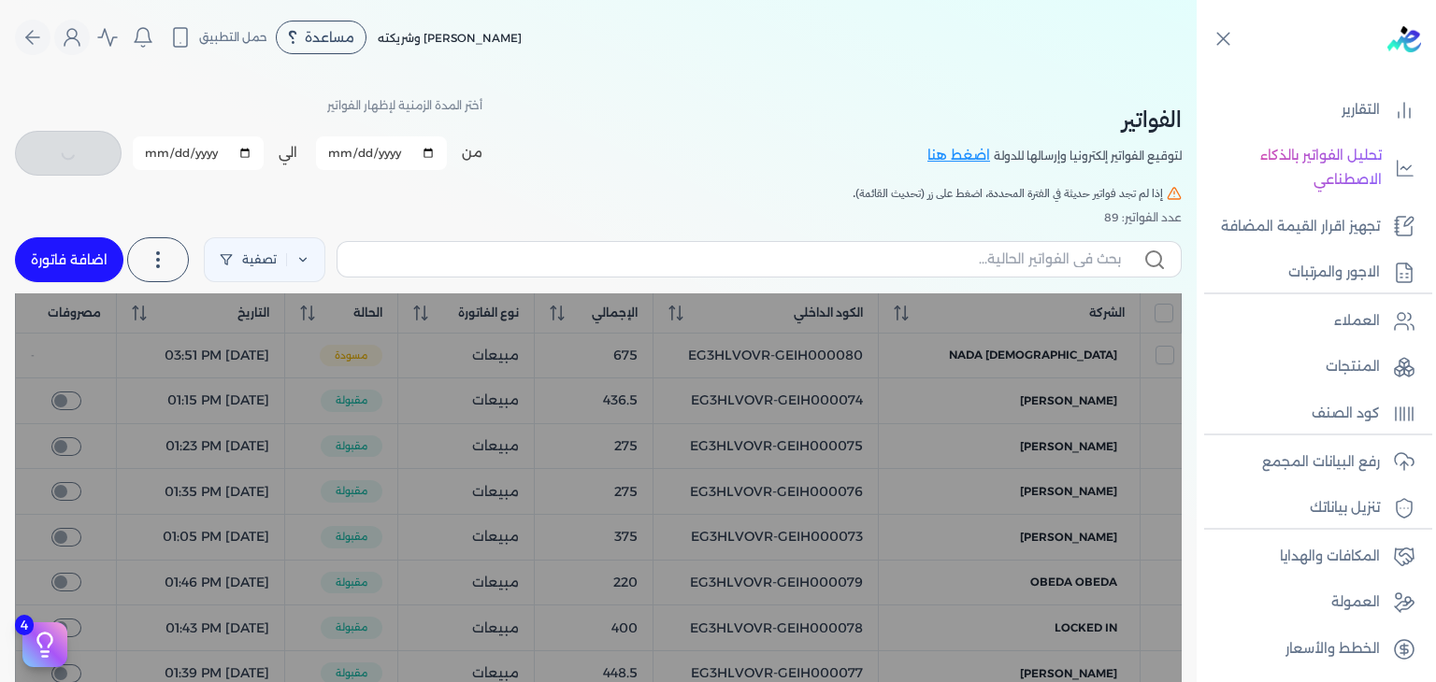
checkbox input "false"
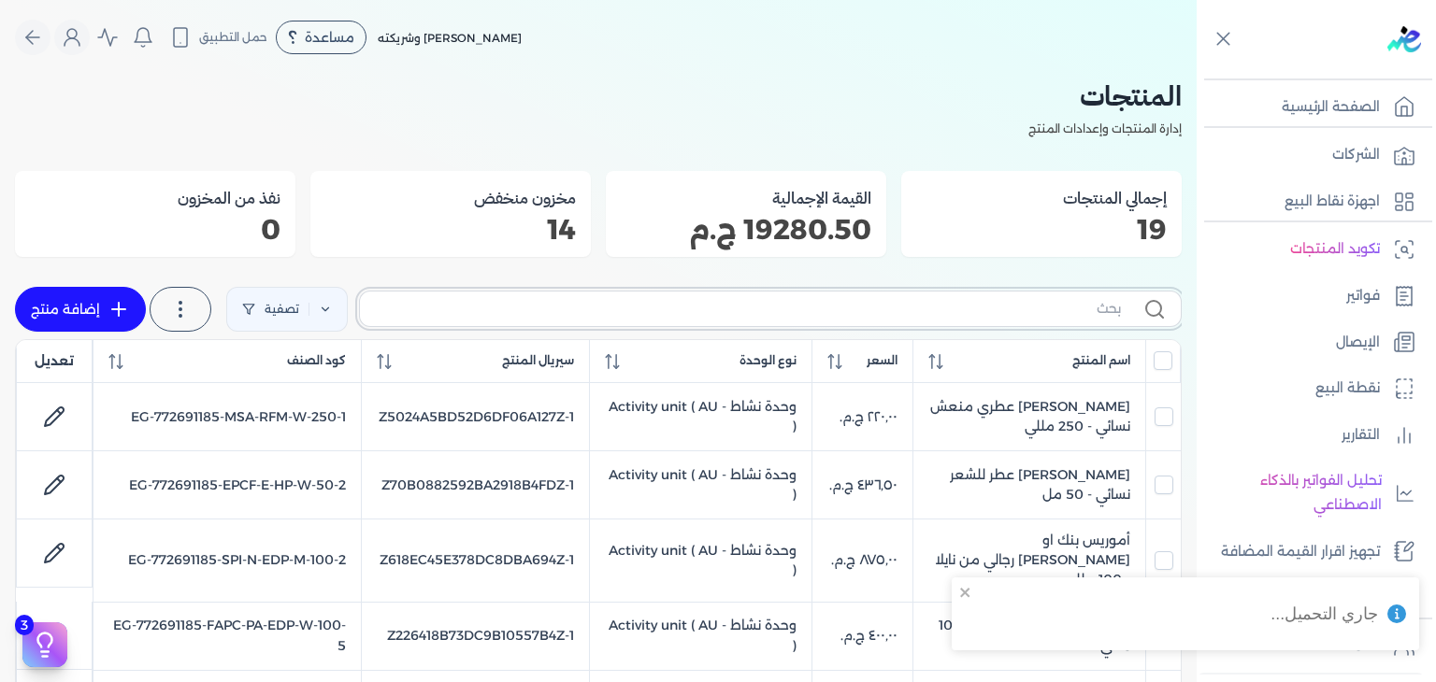
click at [1103, 316] on input "text" at bounding box center [748, 309] width 746 height 20
paste input "شنسي"
type input "شنسي"
checkbox input "false"
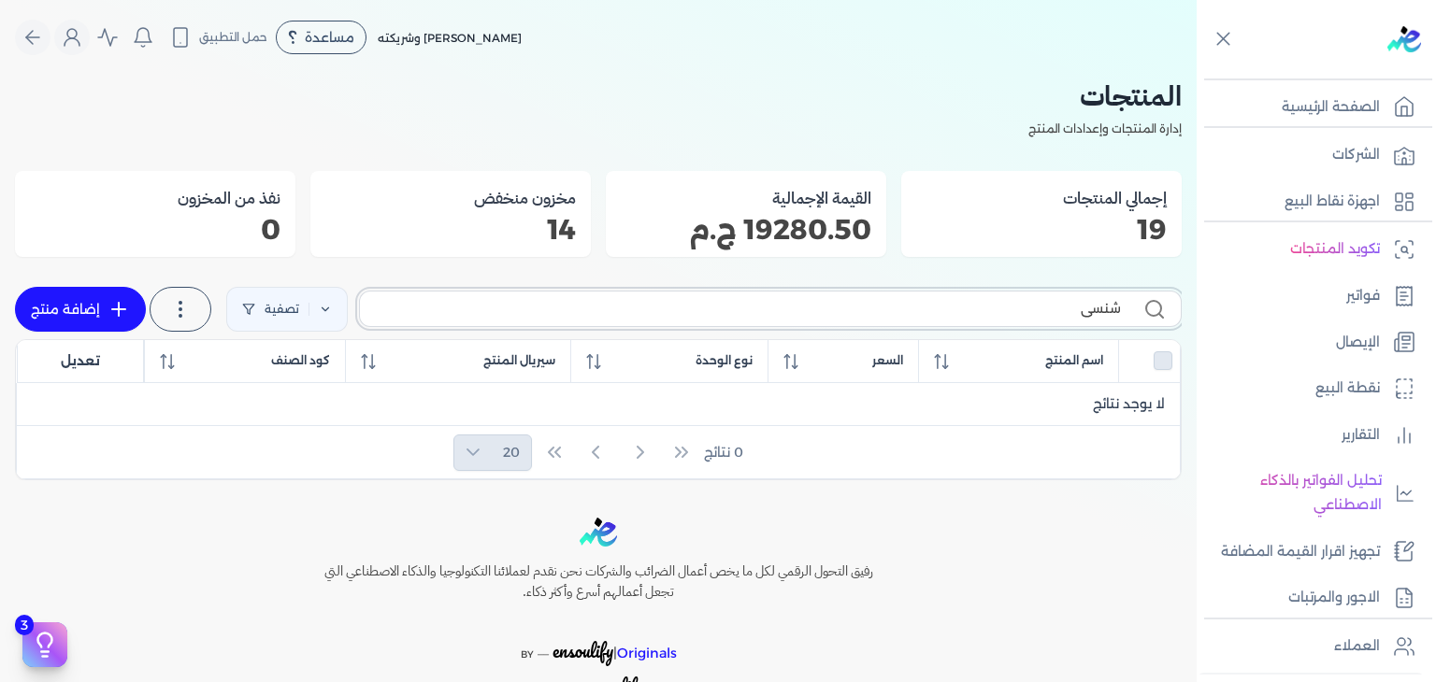
click at [1078, 308] on input "شنسي" at bounding box center [748, 309] width 746 height 20
paste input "واد العرب أزرق"
type input "[PERSON_NAME][DEMOGRAPHIC_DATA] أزرق"
checkbox input "false"
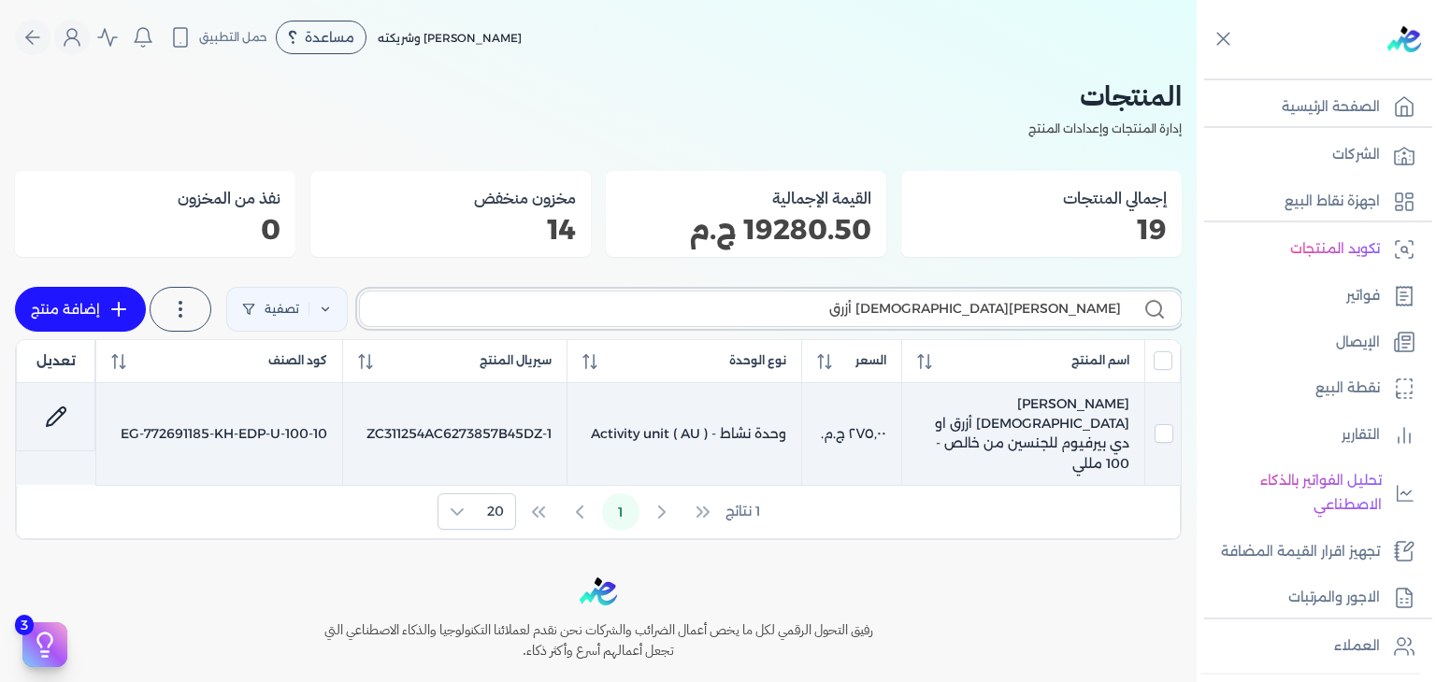
type input "جواد العرب أزرق"
click at [343, 409] on td "جواد العرب أزرق او دي بيرفيوم للجنسين من خالص - 100 مللي" at bounding box center [219, 434] width 247 height 102
checkbox input "true"
click at [51, 422] on icon at bounding box center [56, 417] width 22 height 22
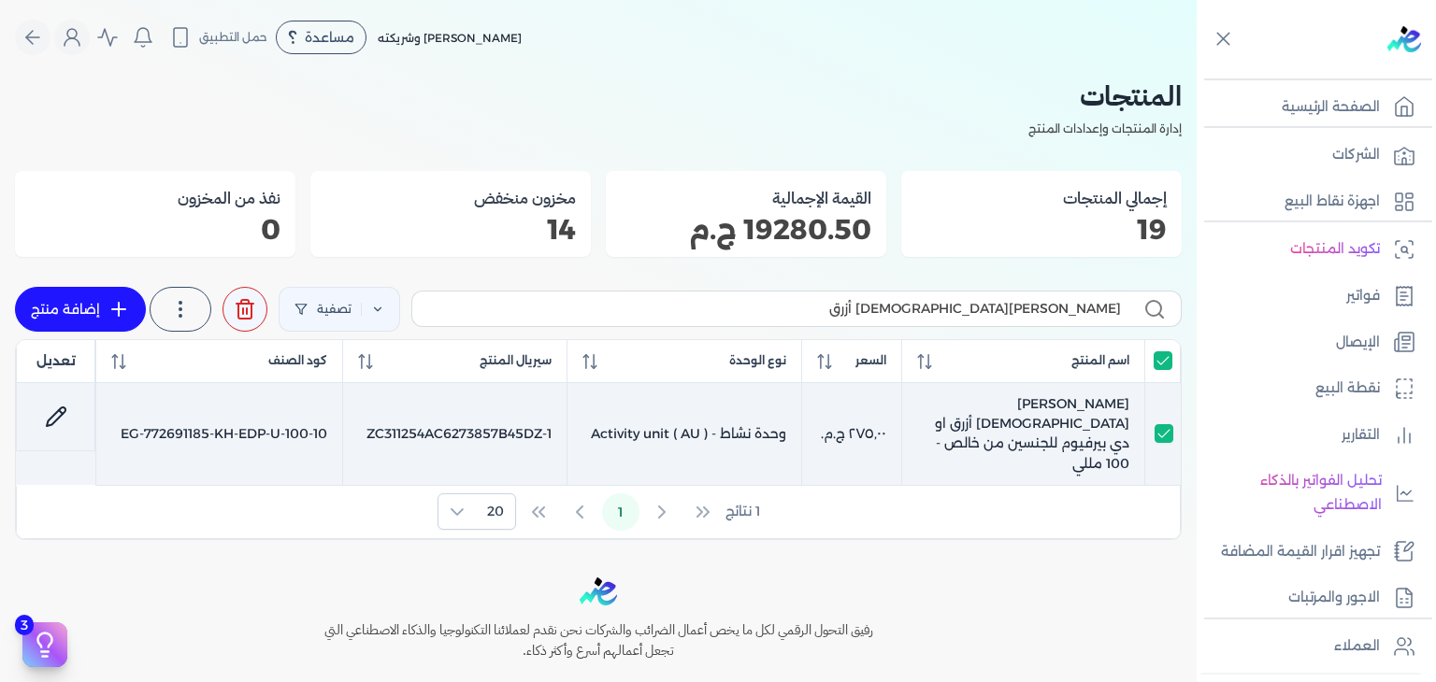
click at [67, 409] on icon at bounding box center [56, 417] width 22 height 22
select select "EGS"
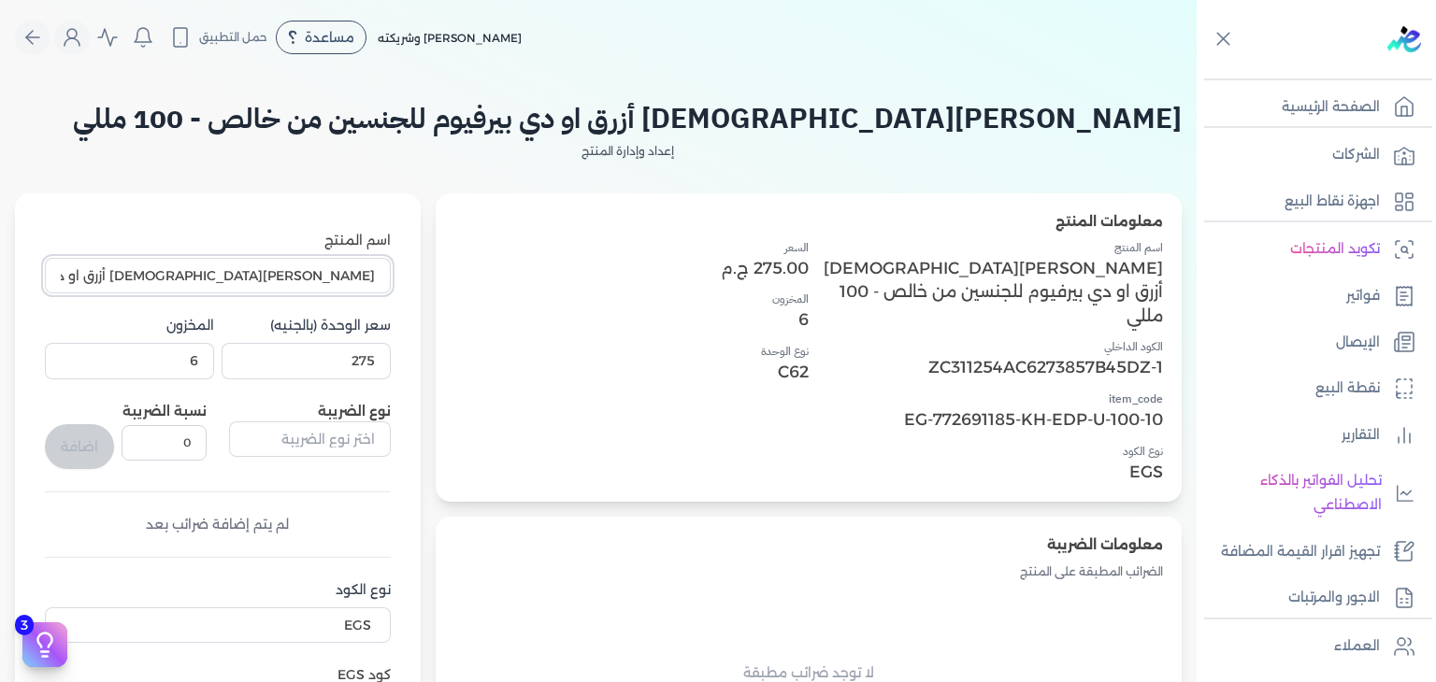
click at [391, 273] on input "جواد العرب أزرق او دي بيرفيوم للجنسين من خالص - 100 مللي" at bounding box center [218, 276] width 346 height 36
paste input "text"
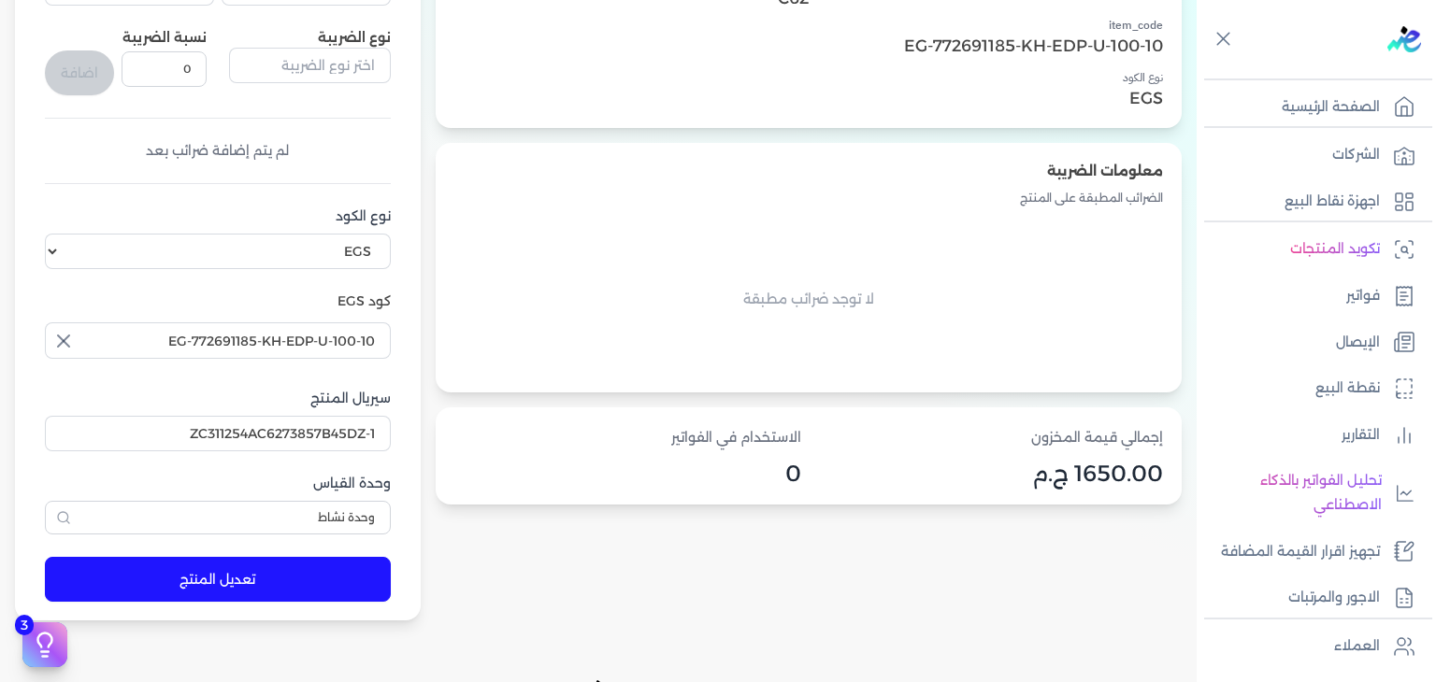
type input "جواد العرب أزرق او دي بيرفيوم للجنسين - 100 مللي"
click at [279, 579] on button "تعديل المنتج" at bounding box center [218, 579] width 346 height 45
click at [325, 569] on button "تعديل المنتج" at bounding box center [218, 579] width 346 height 45
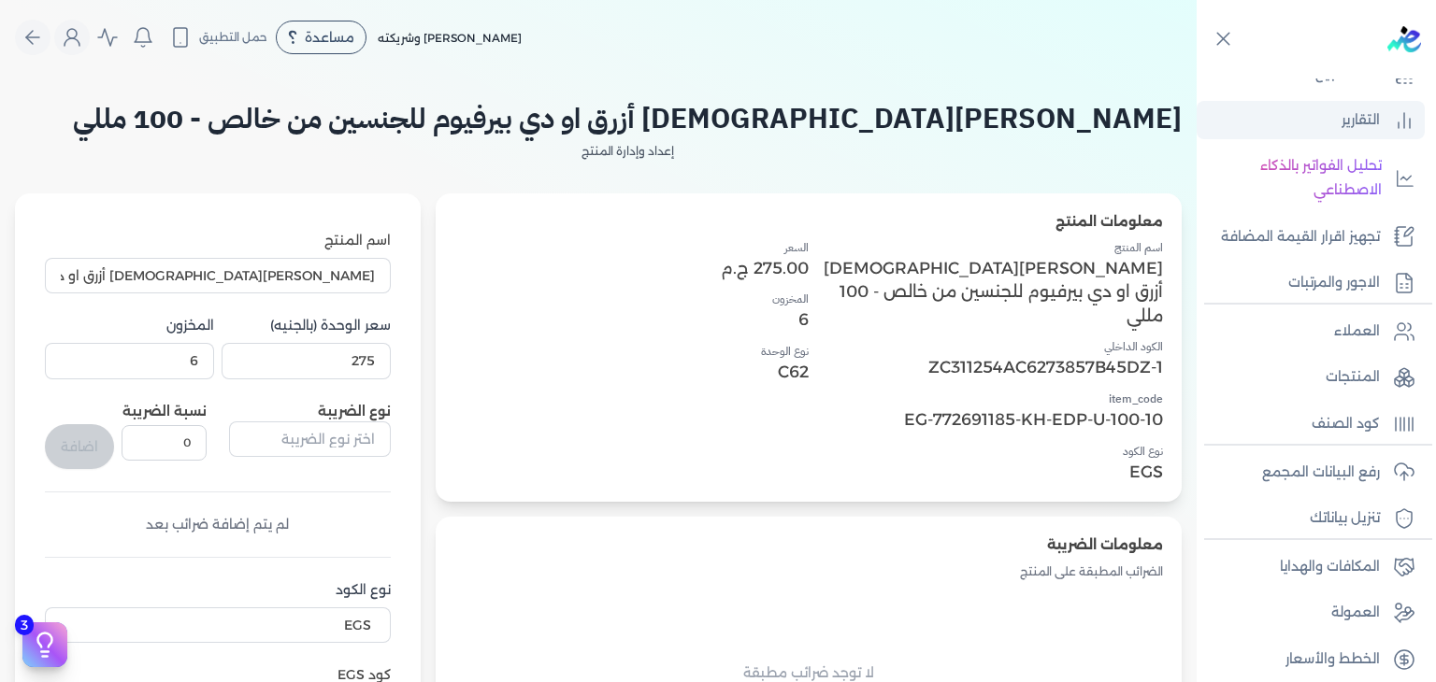
scroll to position [325, 0]
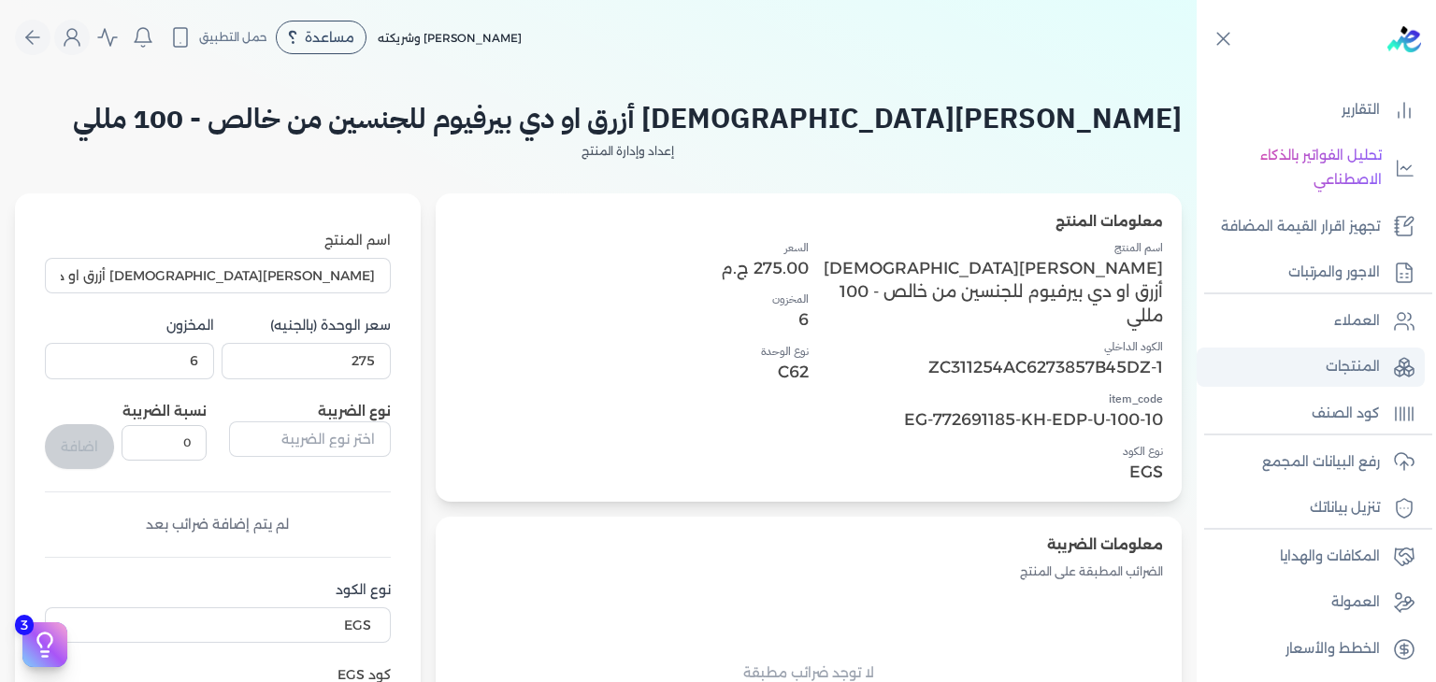
click at [1379, 358] on p "المنتجات" at bounding box center [1353, 367] width 54 height 24
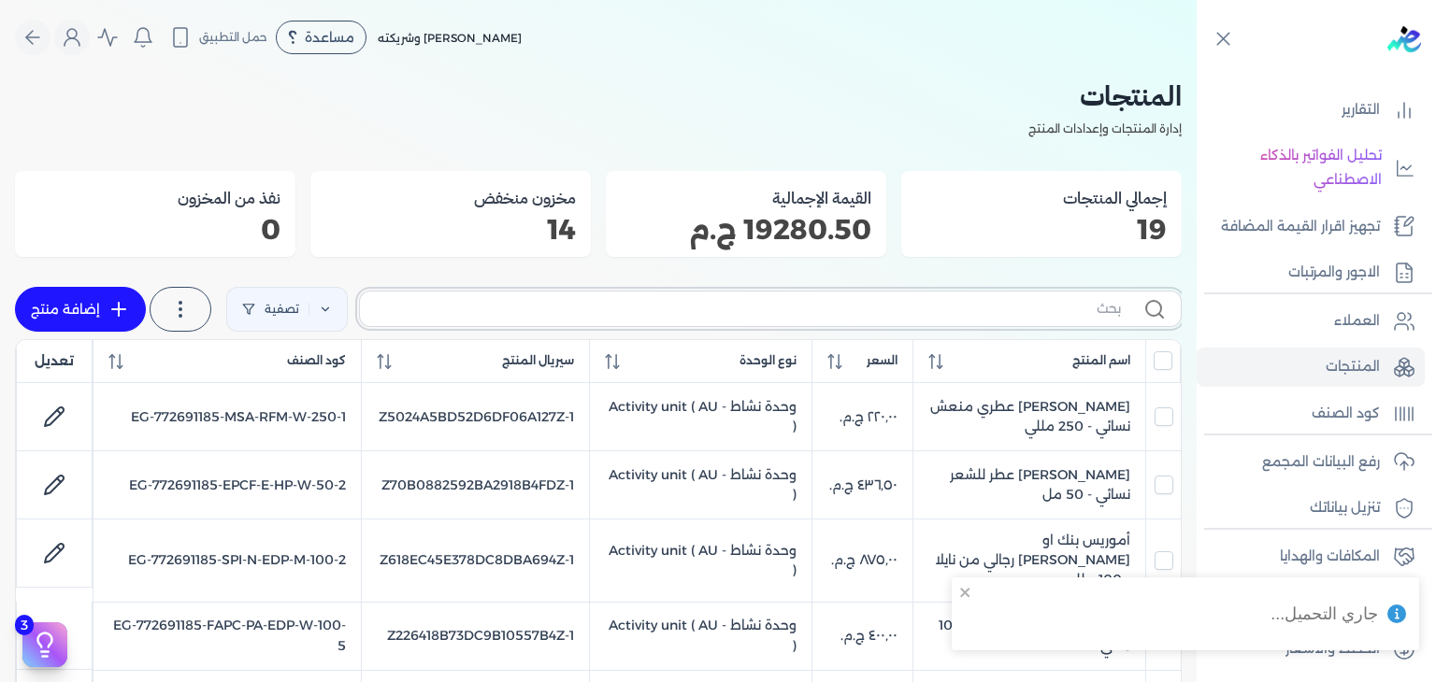
click at [843, 304] on input "text" at bounding box center [748, 309] width 746 height 20
paste input "جواد العرب أزرق او دي بيرفيوم للجنسين - 100 مللي"
type input "جواد العرب أزرق او دي بيرفيوم للجنسين - 100 مللي"
checkbox input "false"
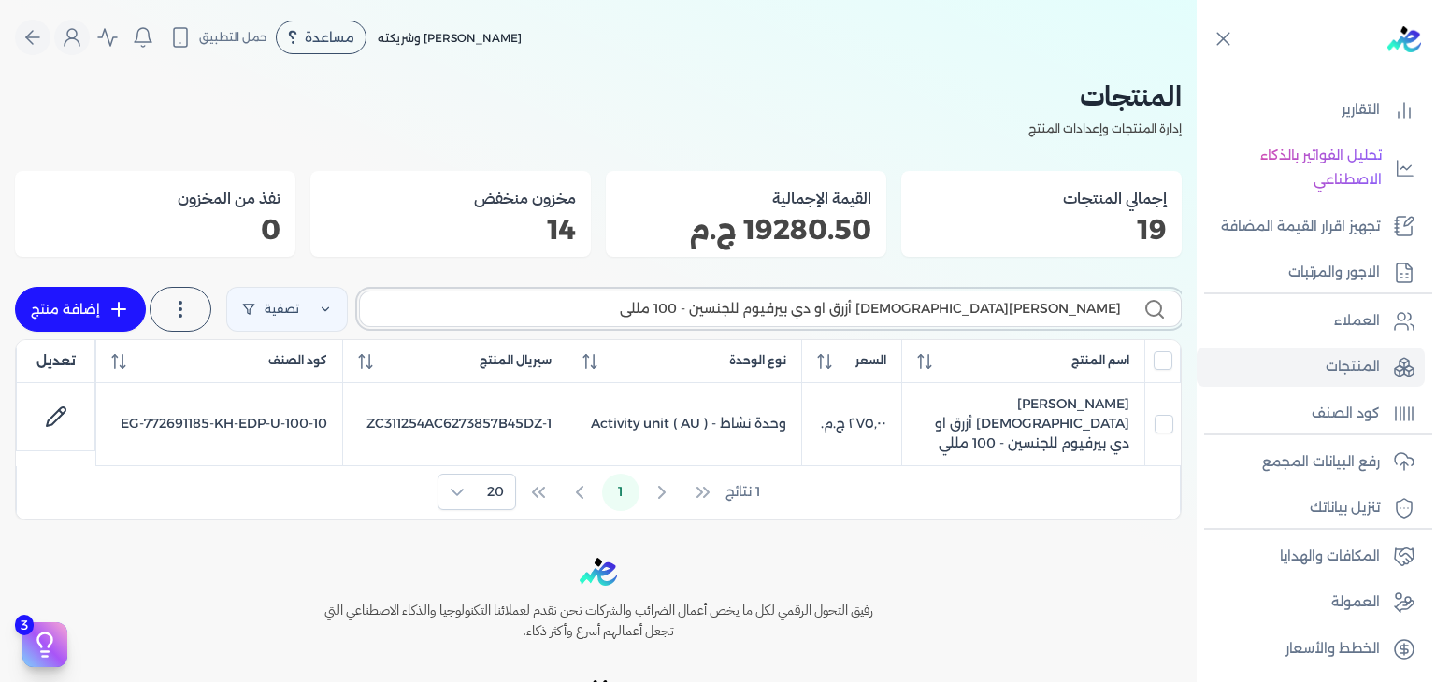
type input "جواد العرب أزرق او دي بيرفيوم للجنسين - 100 مللي"
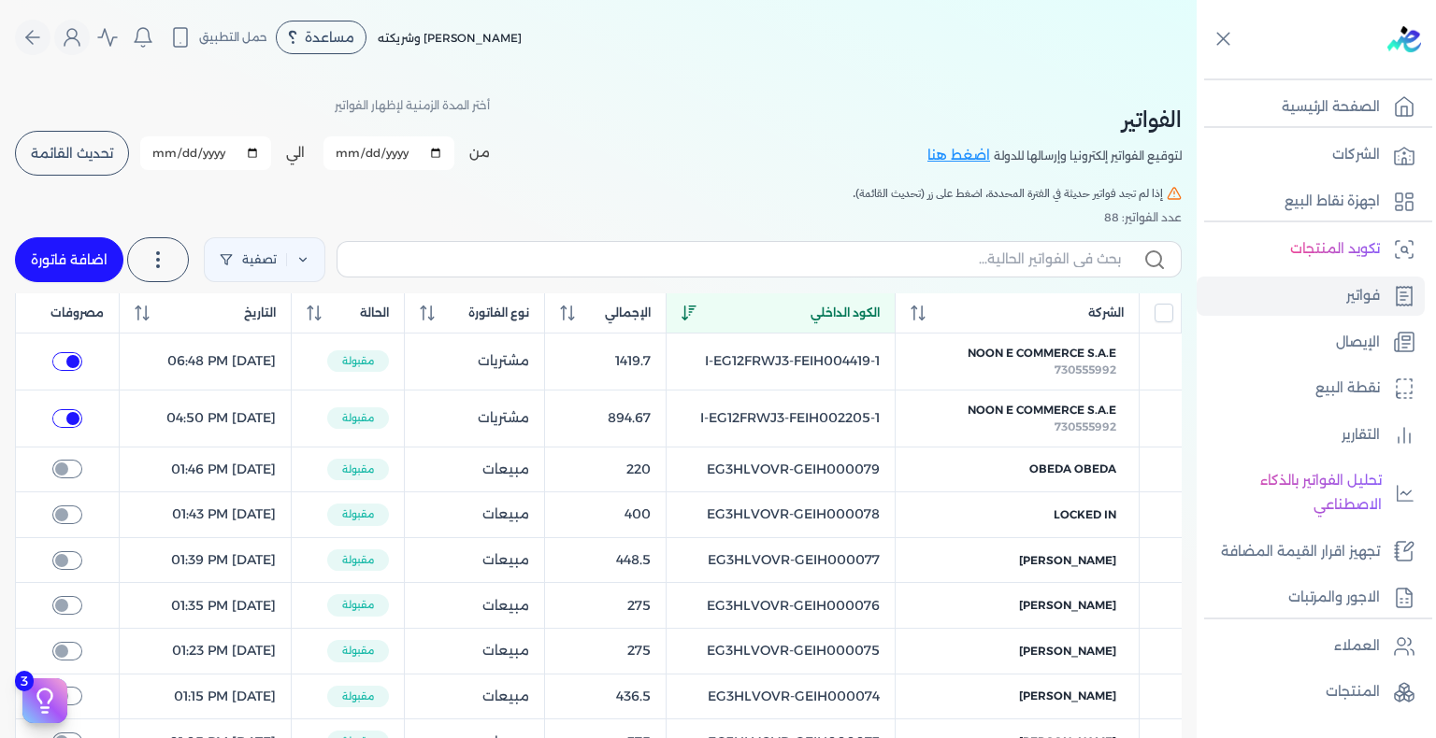
scroll to position [187, 0]
